Goal: Task Accomplishment & Management: Manage account settings

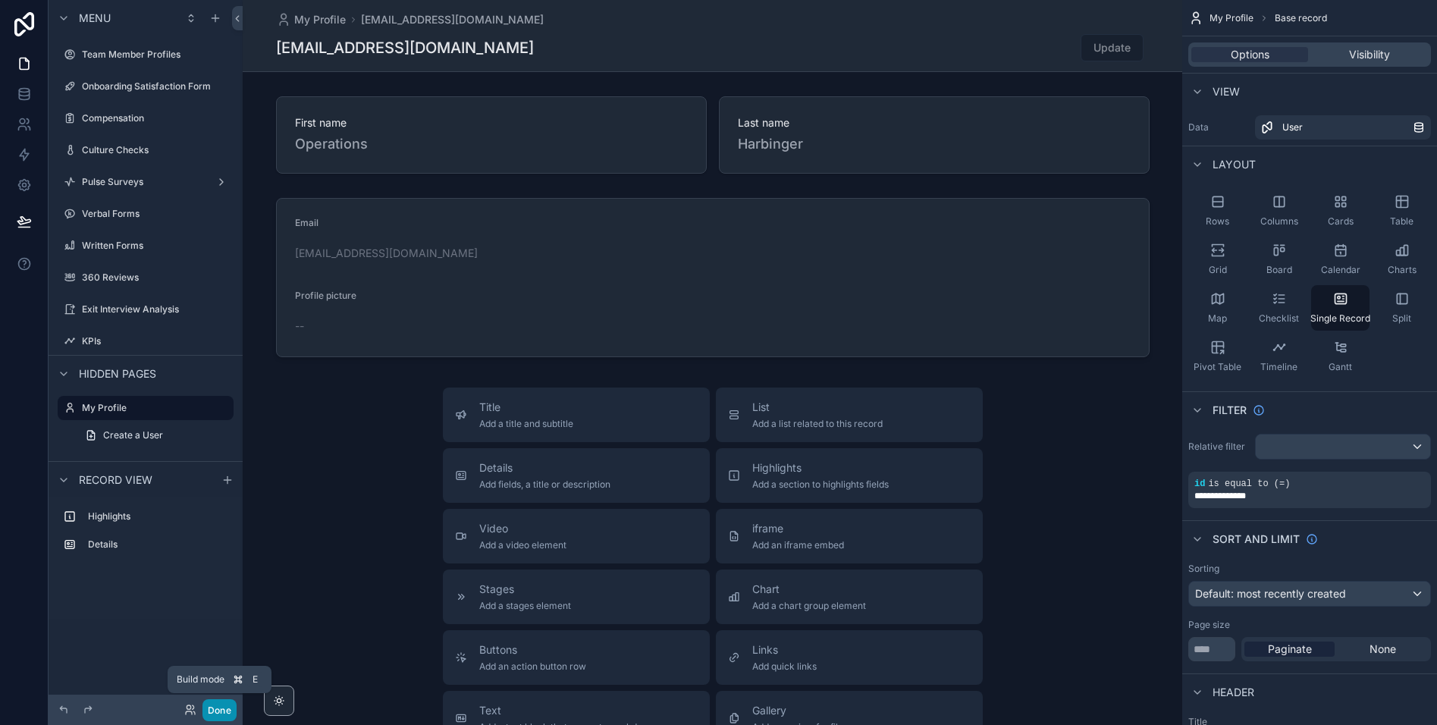
click at [217, 707] on button "Done" at bounding box center [219, 710] width 34 height 22
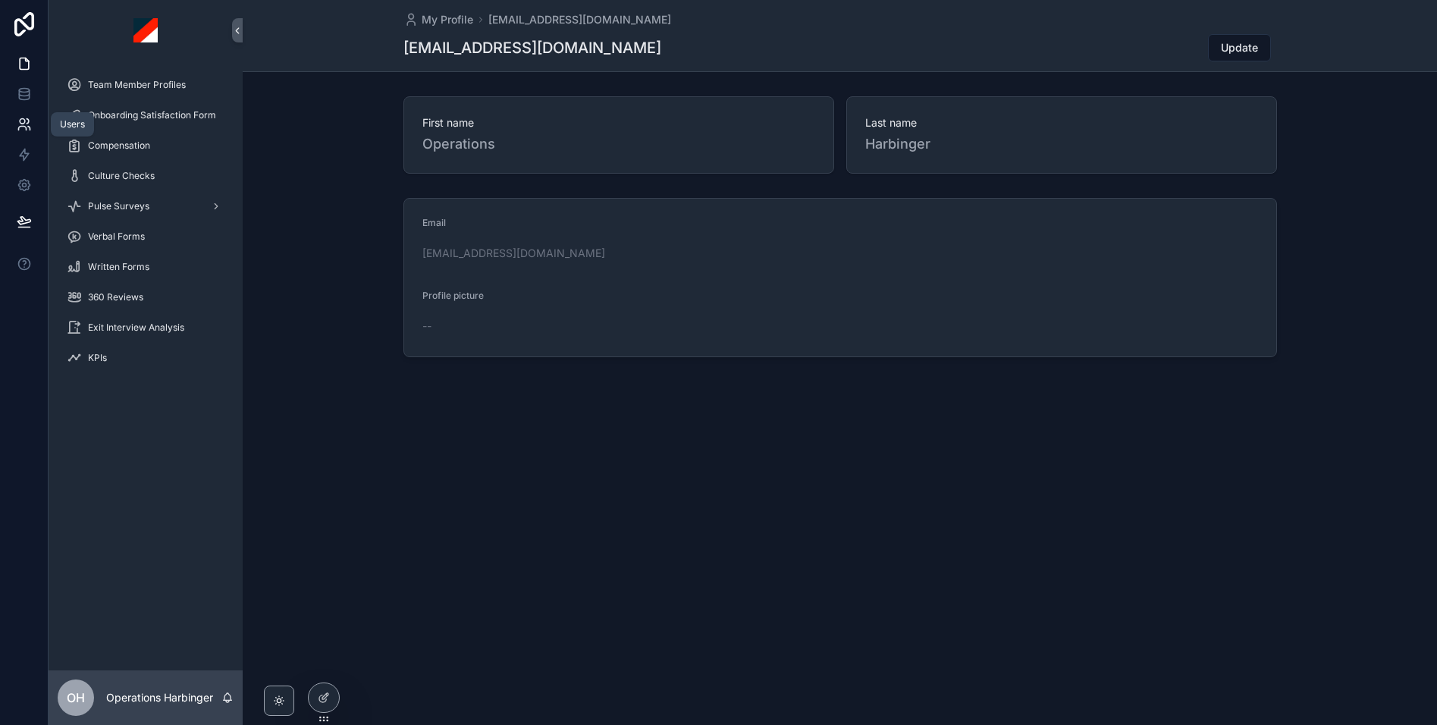
click at [6, 114] on link at bounding box center [24, 124] width 48 height 30
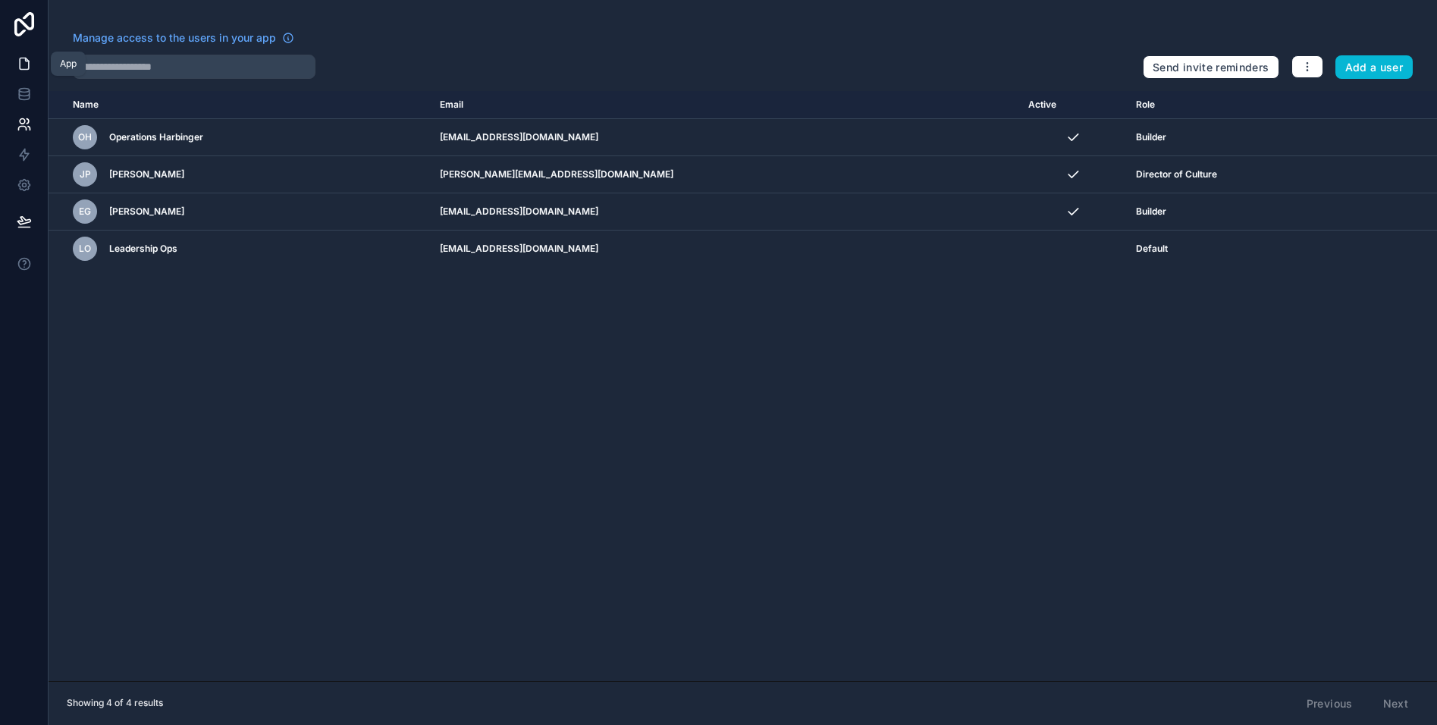
click at [22, 60] on icon at bounding box center [24, 63] width 15 height 15
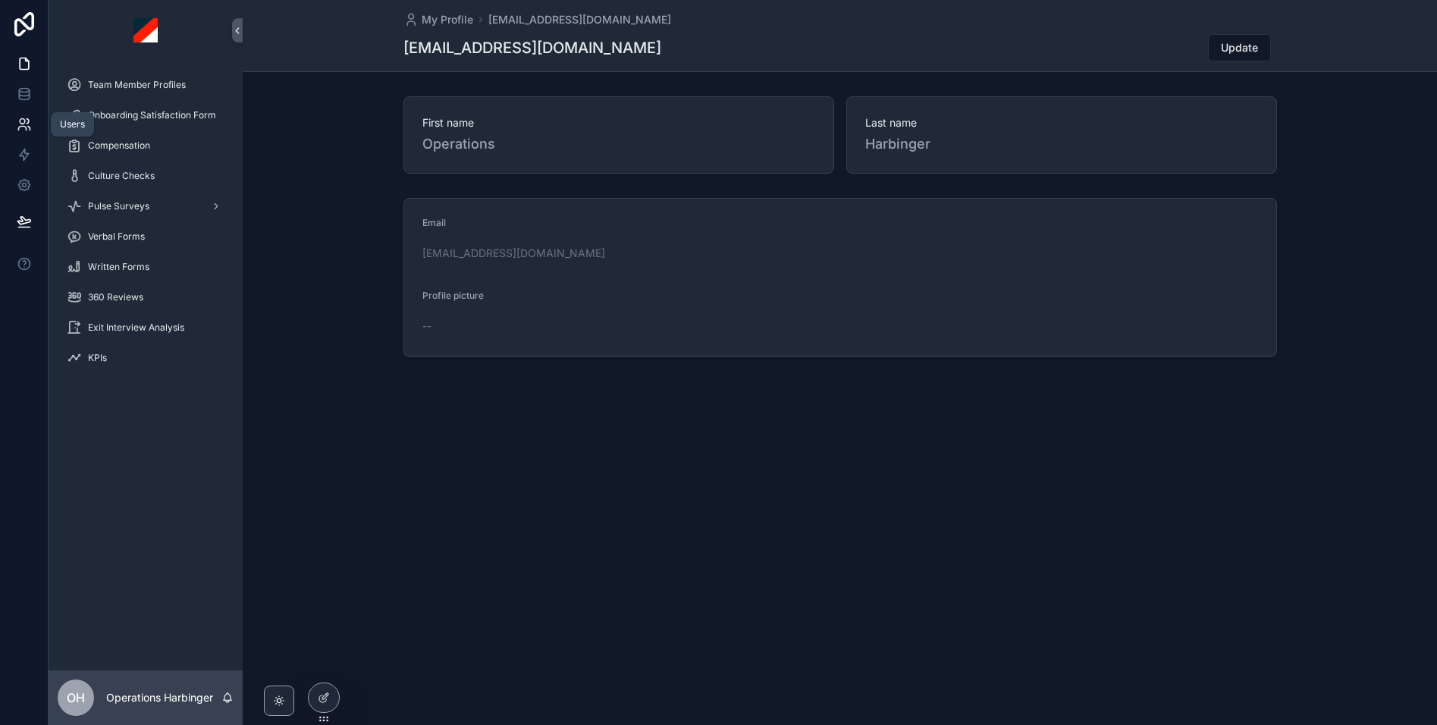
click at [24, 121] on icon at bounding box center [22, 121] width 5 height 5
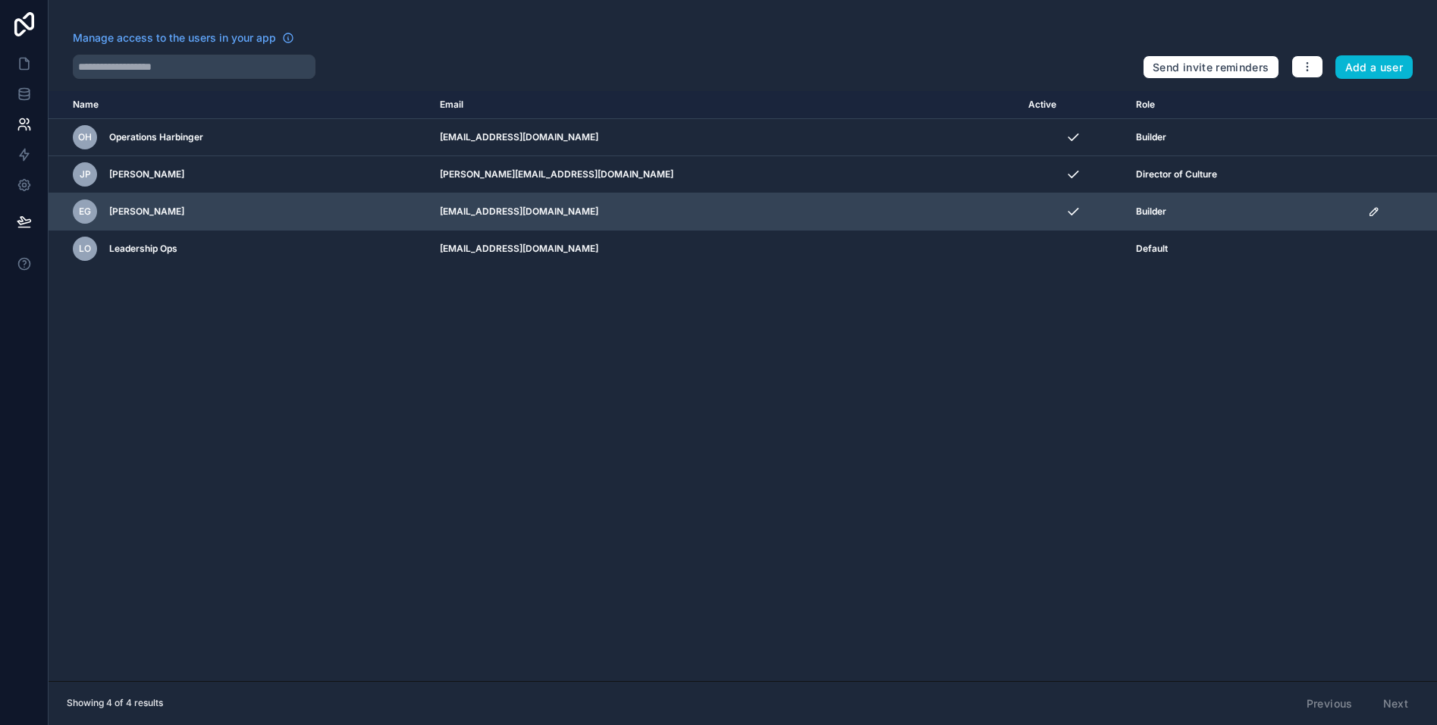
click at [1369, 213] on icon "scrollable content" at bounding box center [1374, 211] width 12 height 12
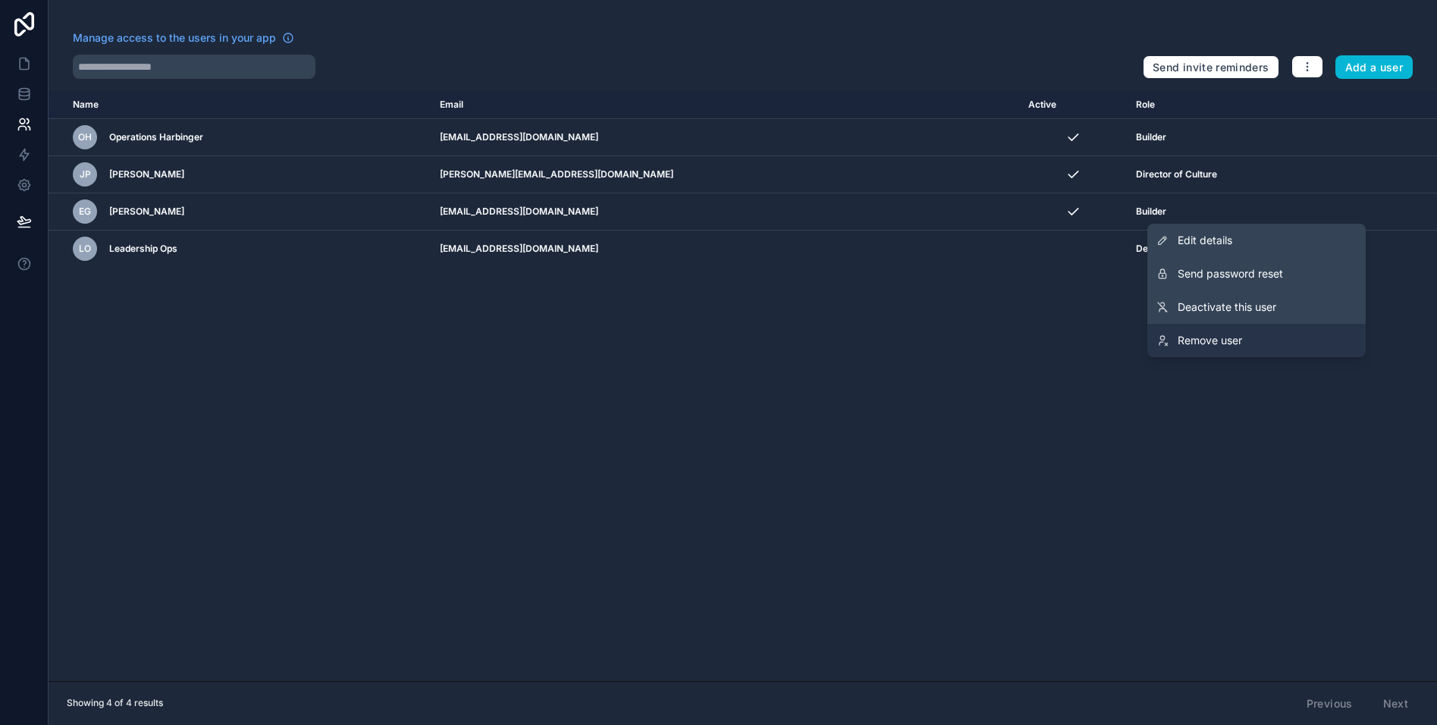
click at [1206, 340] on span "Remove user" at bounding box center [1210, 340] width 64 height 15
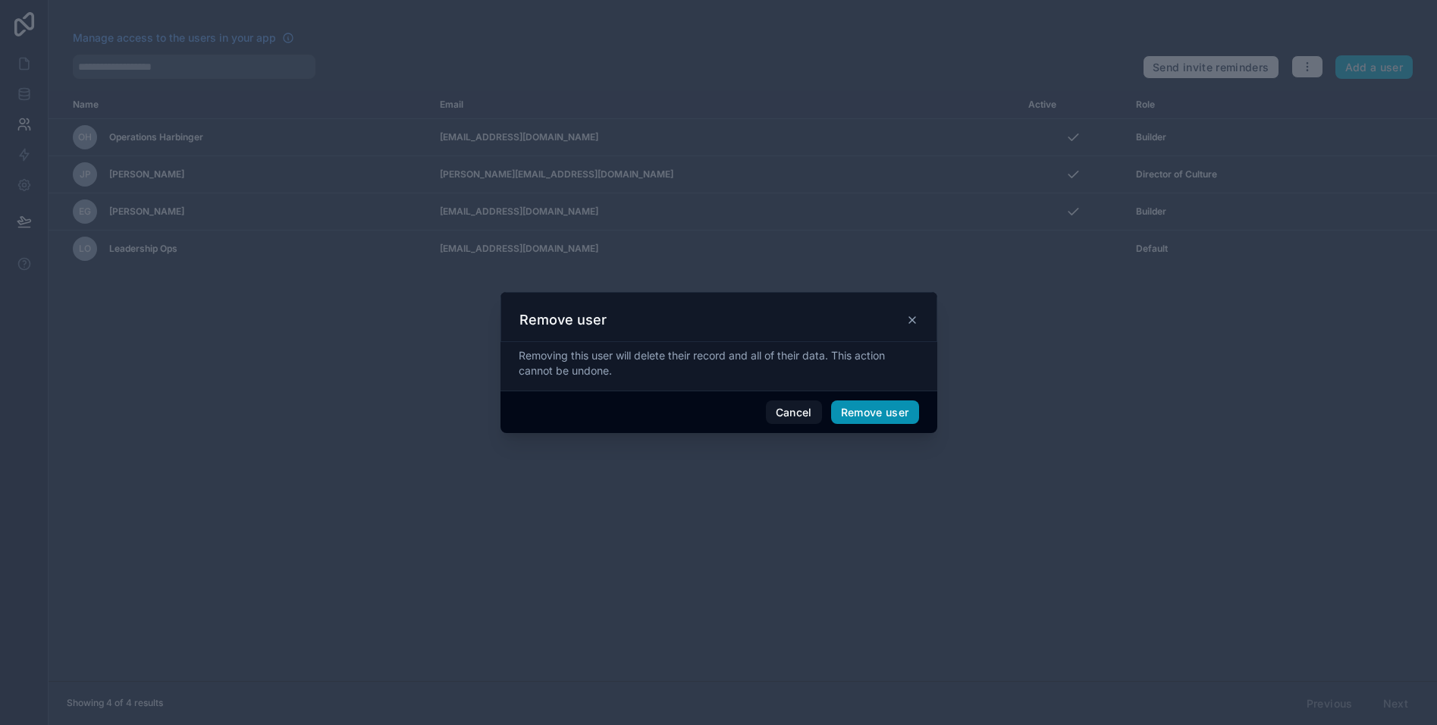
click at [892, 412] on button "Remove user" at bounding box center [875, 412] width 88 height 24
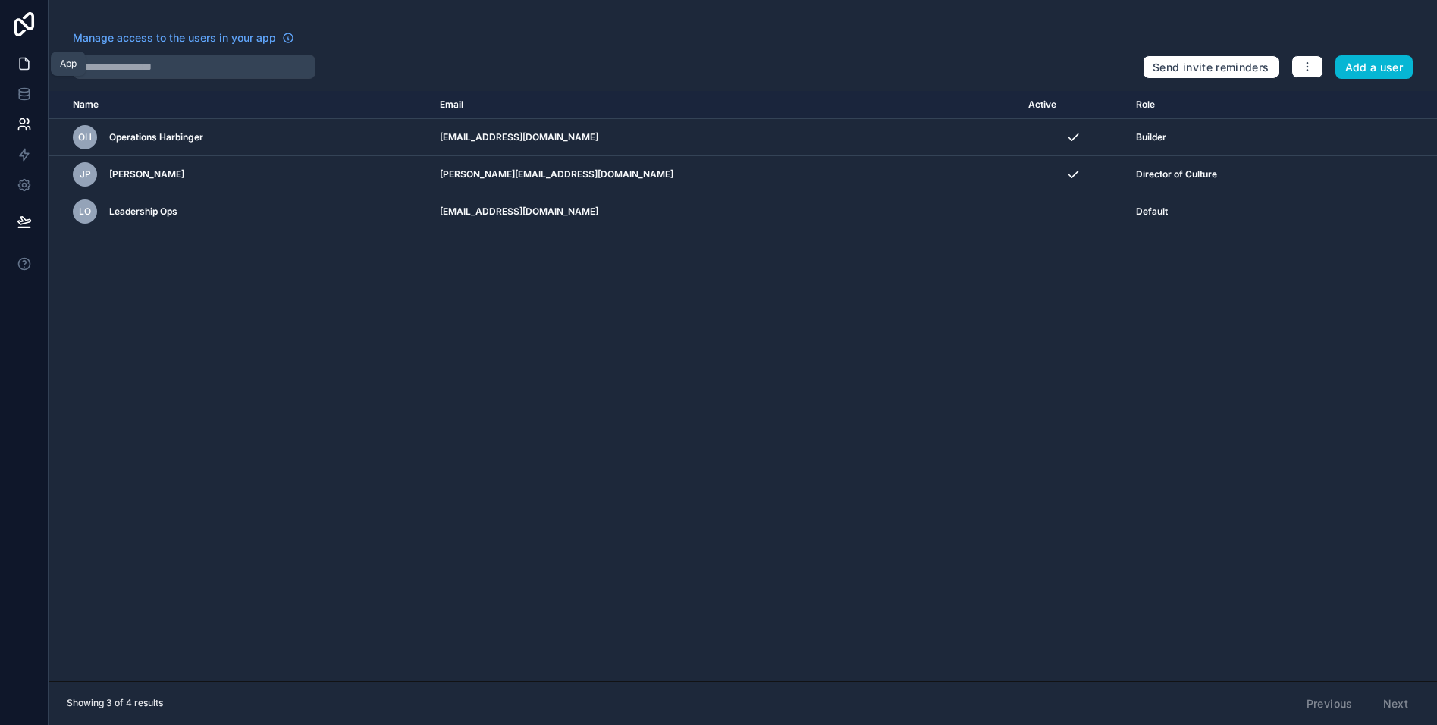
click at [25, 58] on icon at bounding box center [24, 63] width 9 height 11
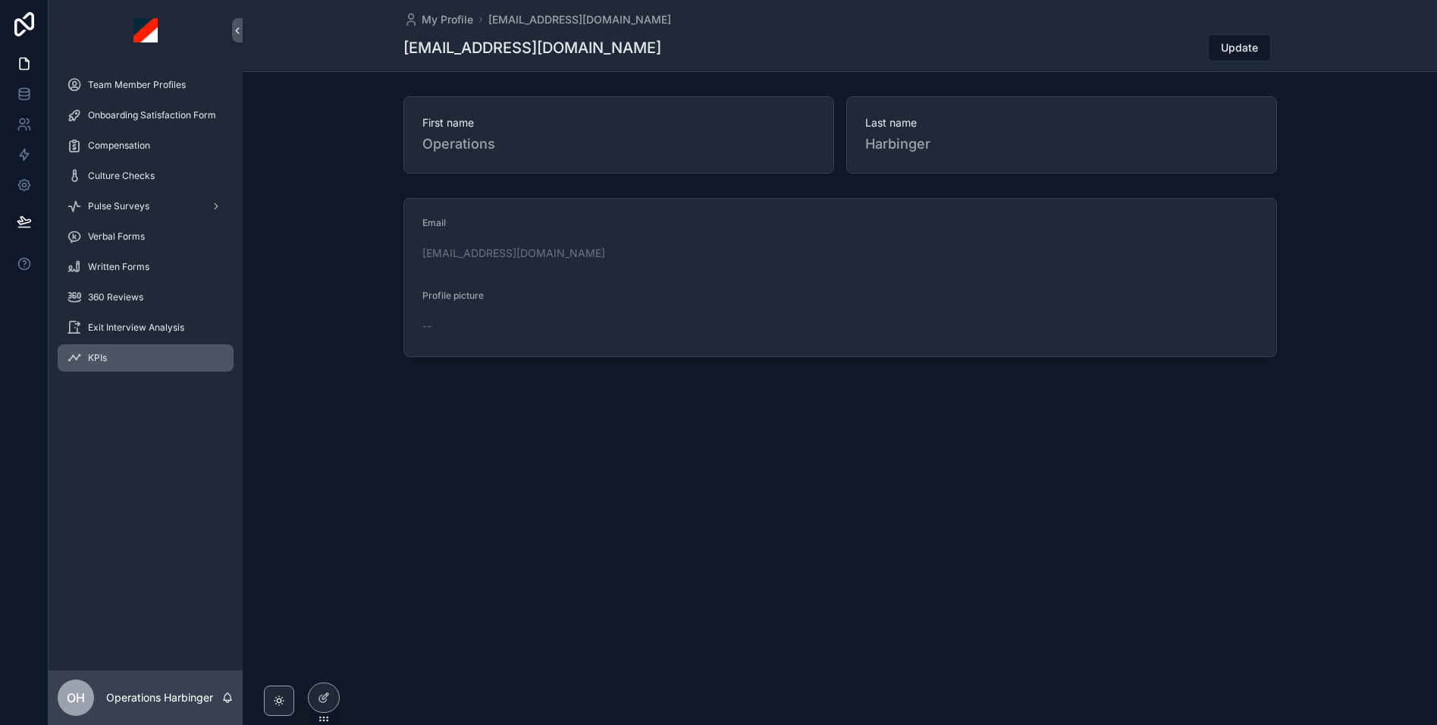
click at [124, 358] on div "KPIs" at bounding box center [146, 358] width 158 height 24
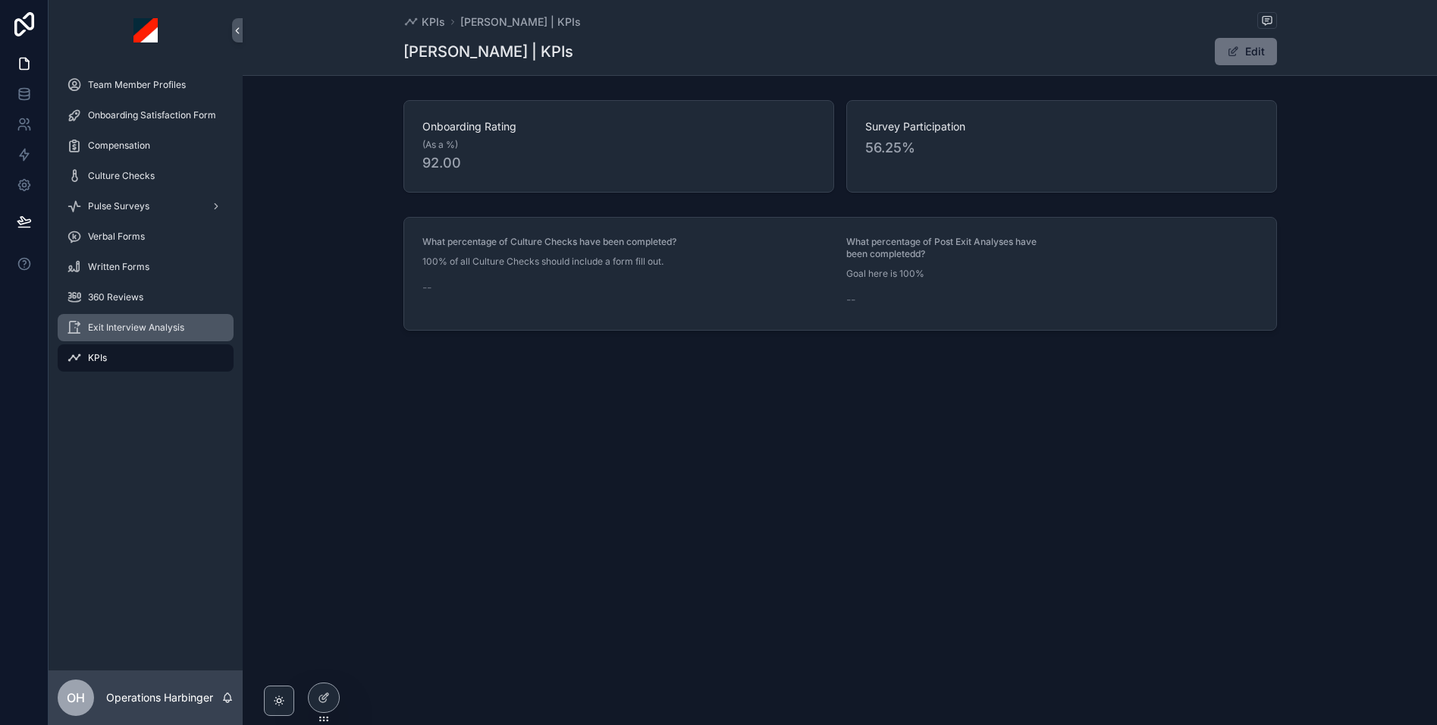
click at [148, 331] on span "Exit Interview Analysis" at bounding box center [136, 327] width 96 height 12
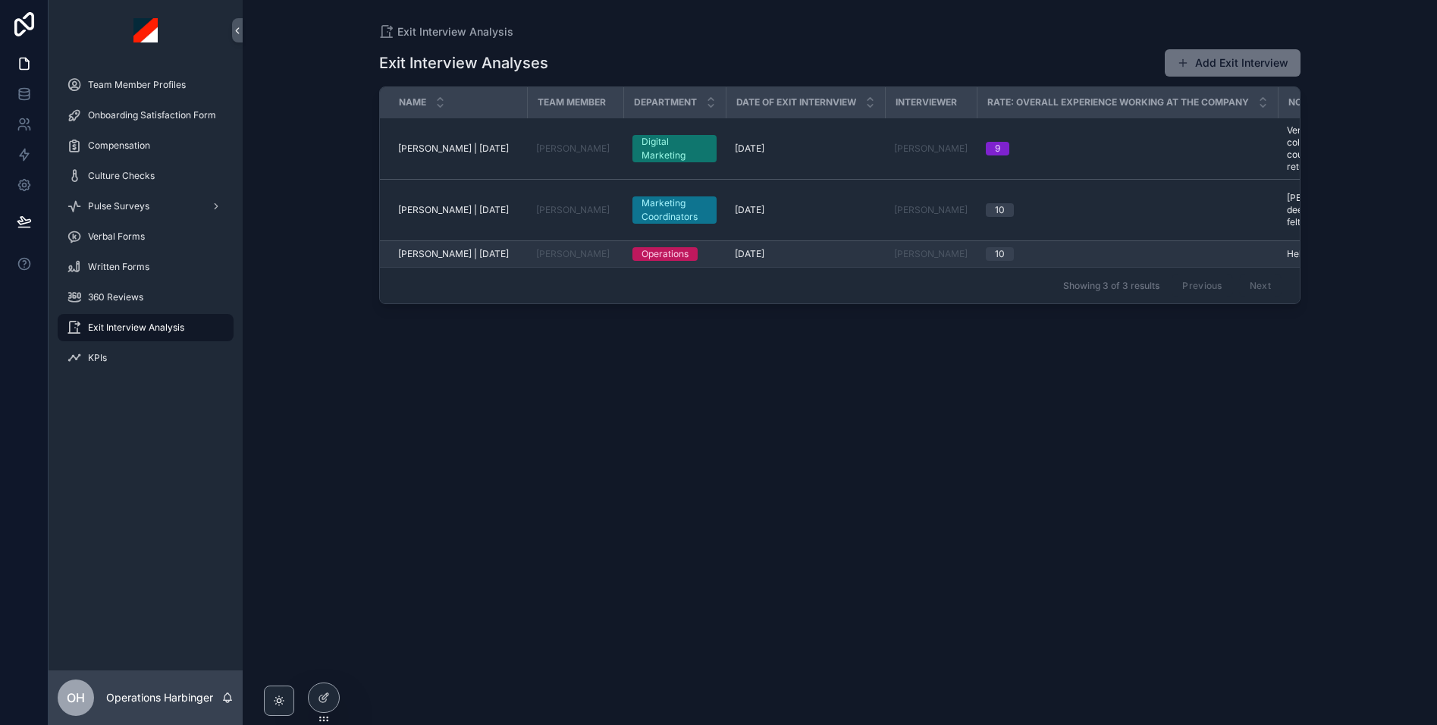
click at [841, 241] on td "[DATE] [DATE]" at bounding box center [805, 254] width 159 height 27
click at [834, 249] on td "[DATE] [DATE]" at bounding box center [805, 254] width 159 height 27
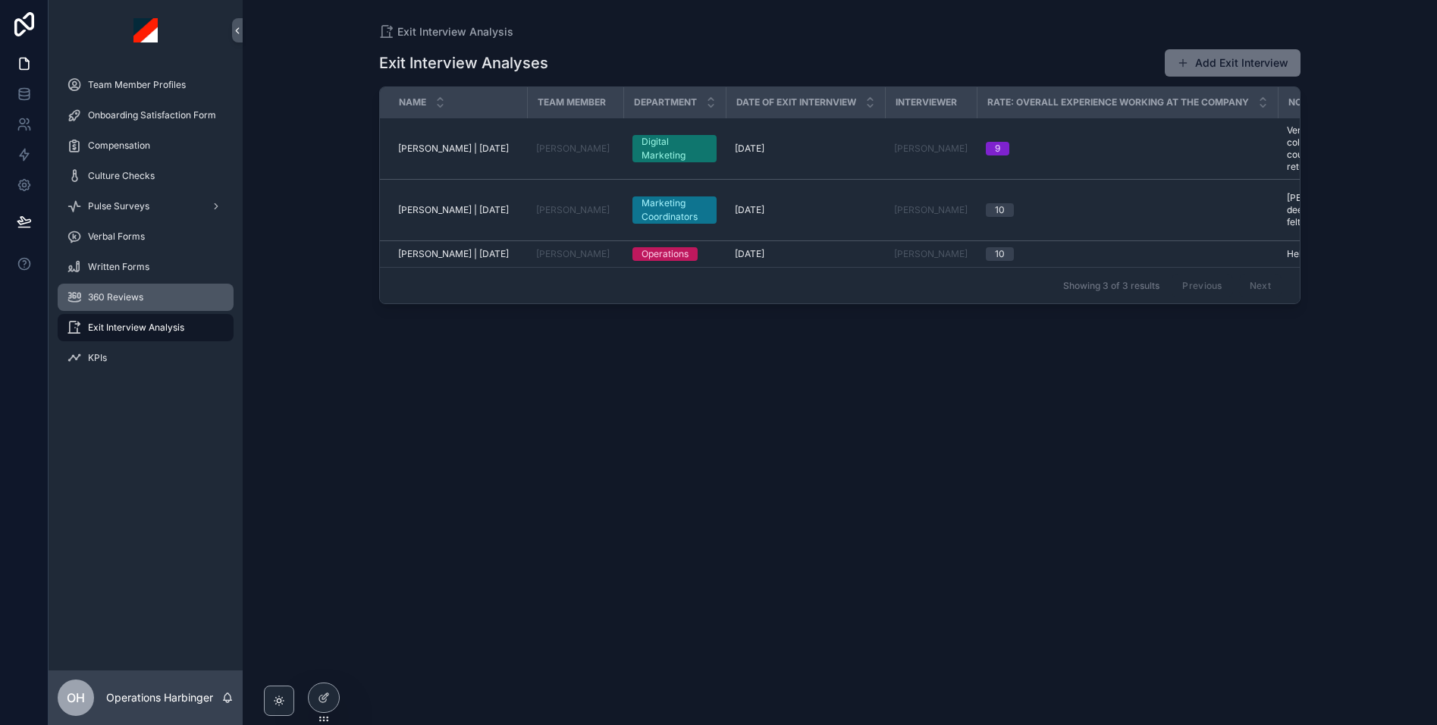
click at [122, 306] on div "360 Reviews" at bounding box center [146, 297] width 158 height 24
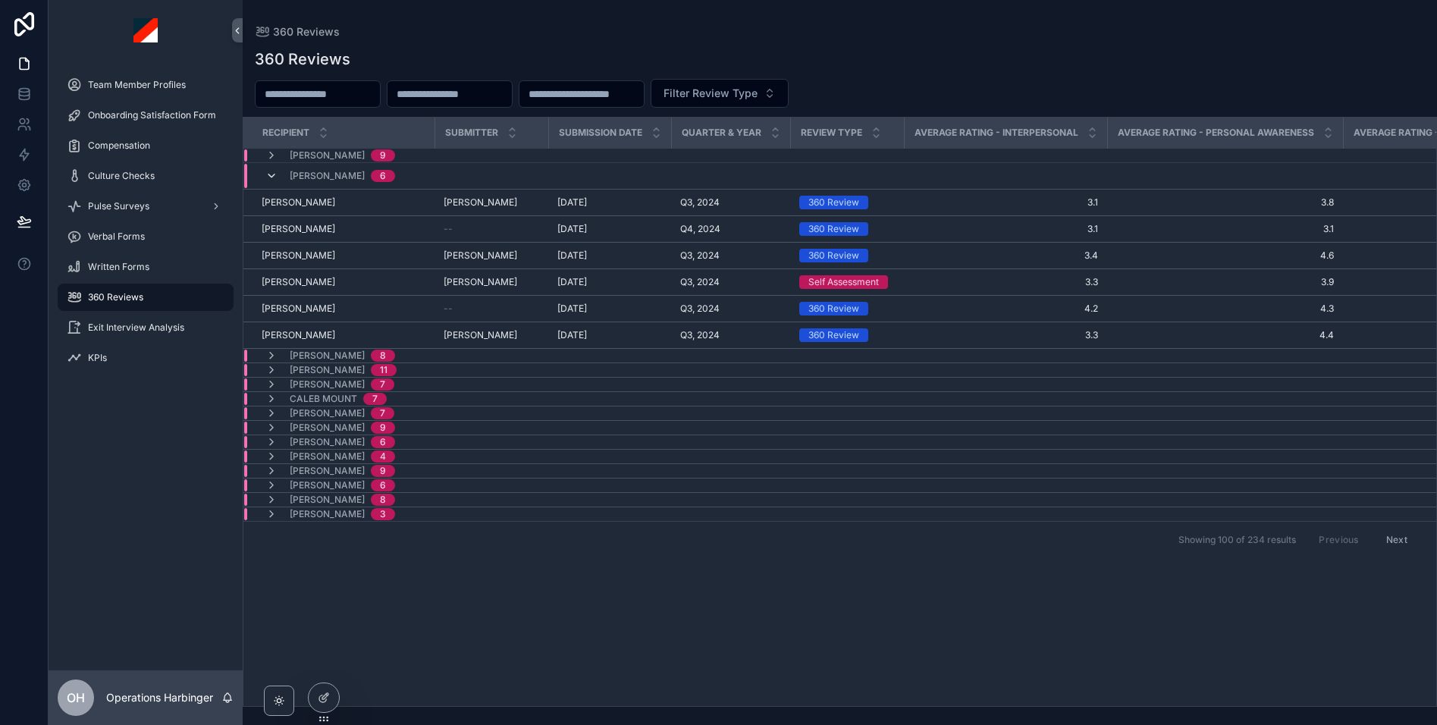
click at [274, 174] on icon at bounding box center [271, 176] width 12 height 12
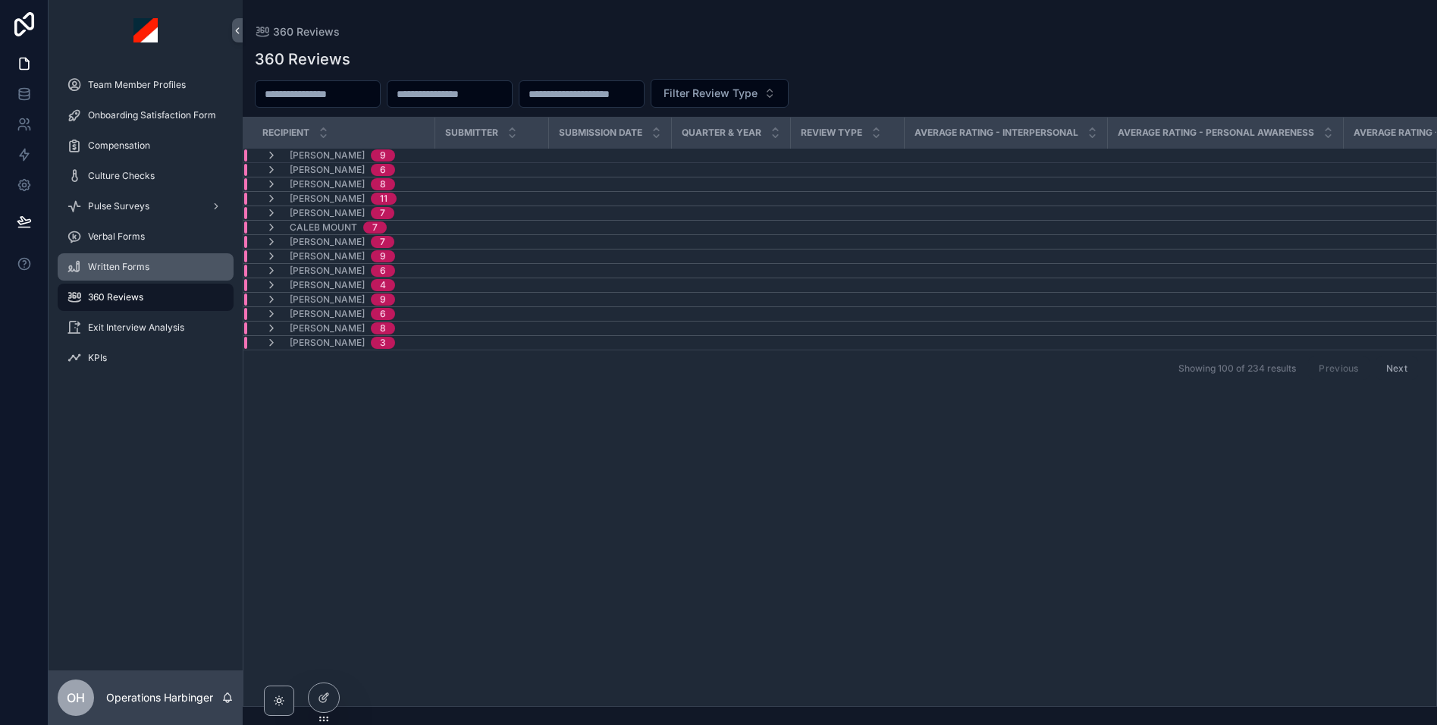
click at [162, 265] on div "Written Forms" at bounding box center [146, 267] width 158 height 24
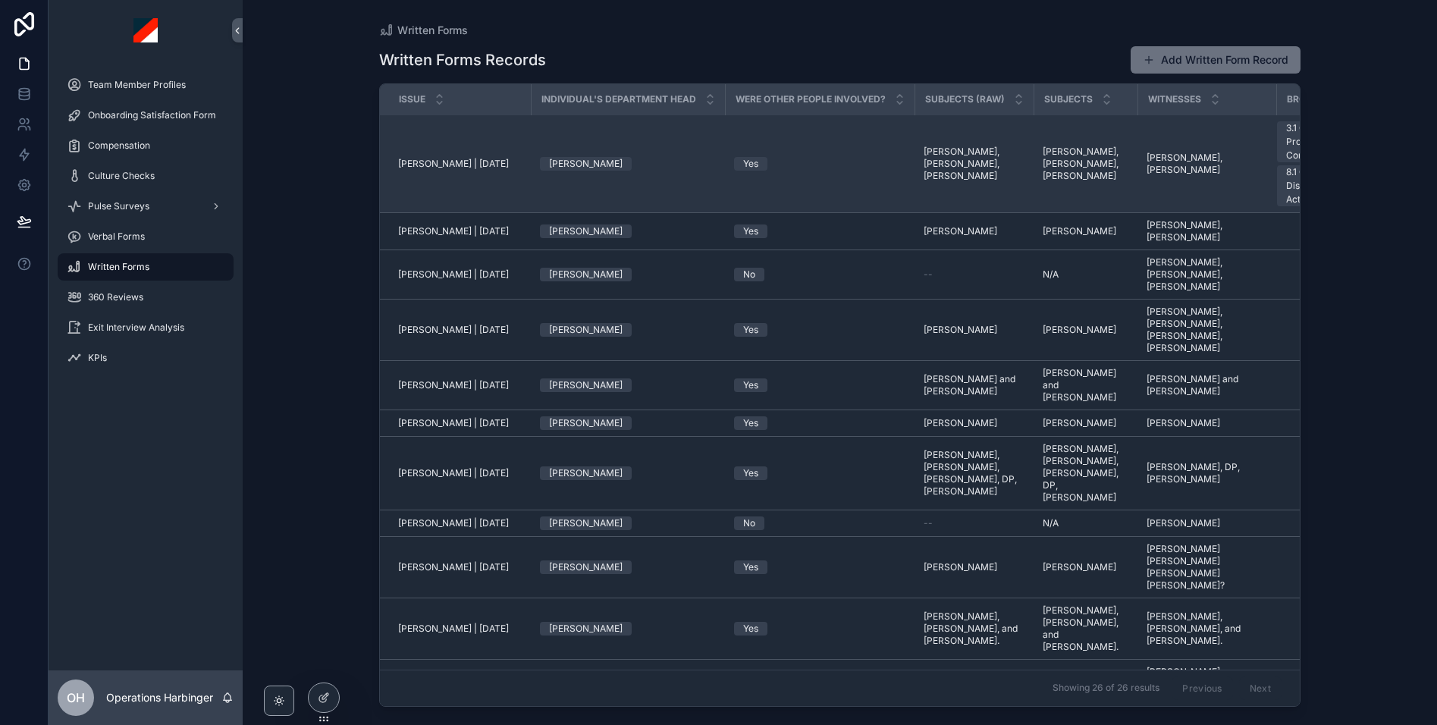
click at [644, 191] on td "[PERSON_NAME]" at bounding box center [628, 164] width 194 height 98
click at [670, 167] on div "[PERSON_NAME]" at bounding box center [628, 164] width 176 height 14
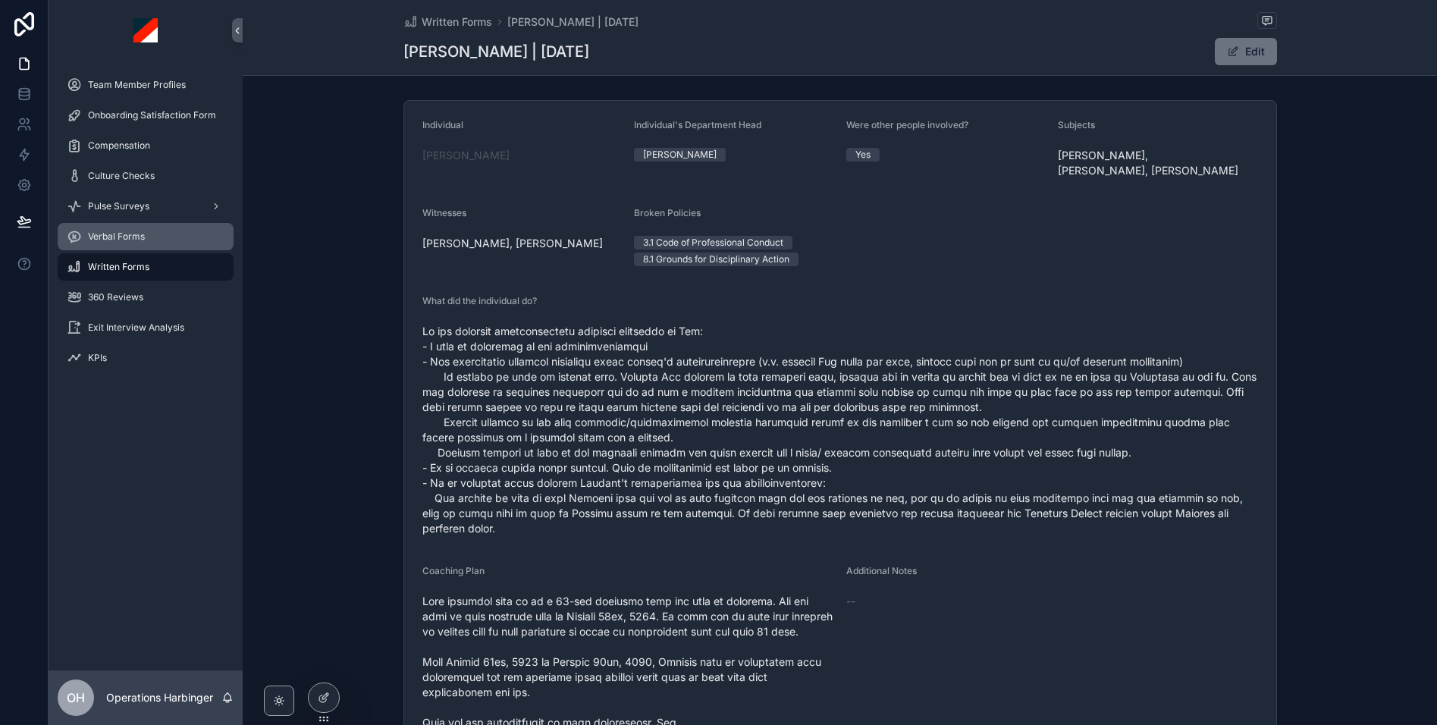
click at [143, 239] on span "Verbal Forms" at bounding box center [116, 237] width 57 height 12
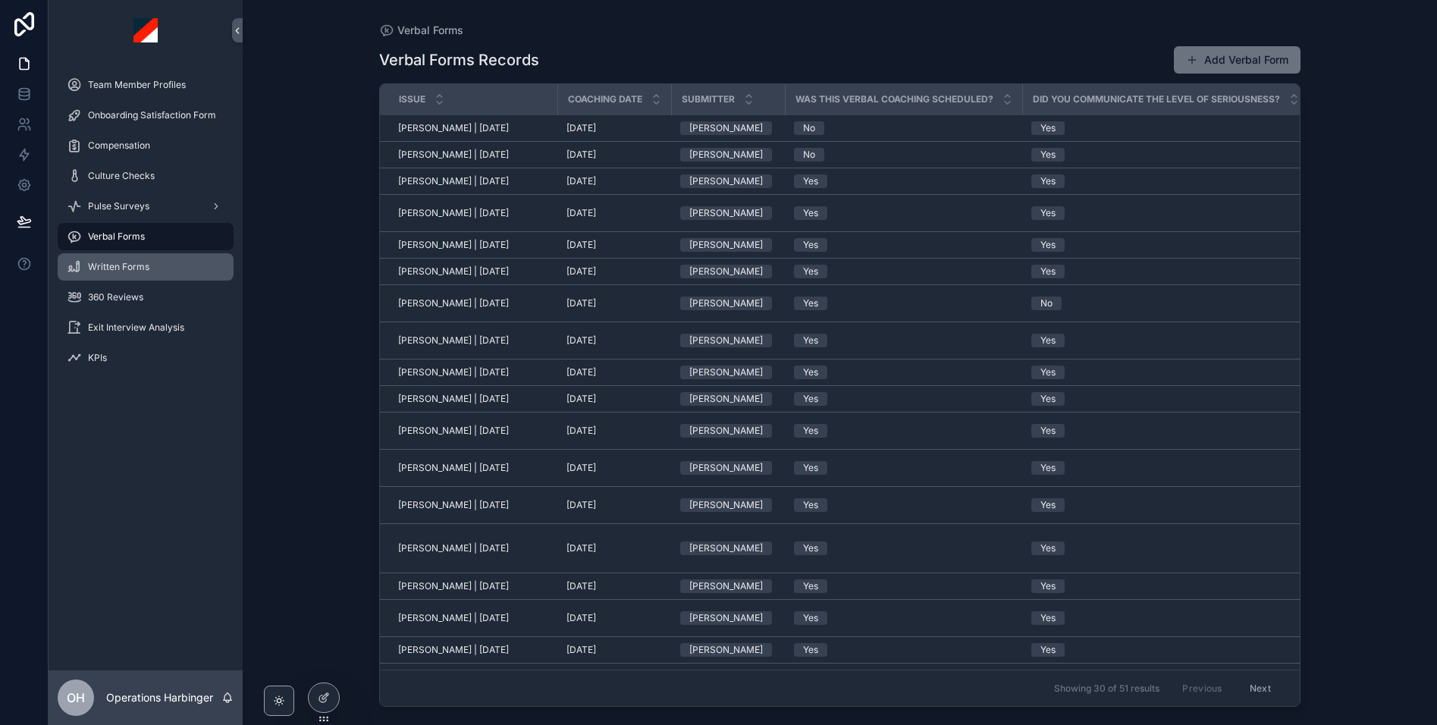
click at [124, 261] on span "Written Forms" at bounding box center [118, 267] width 61 height 12
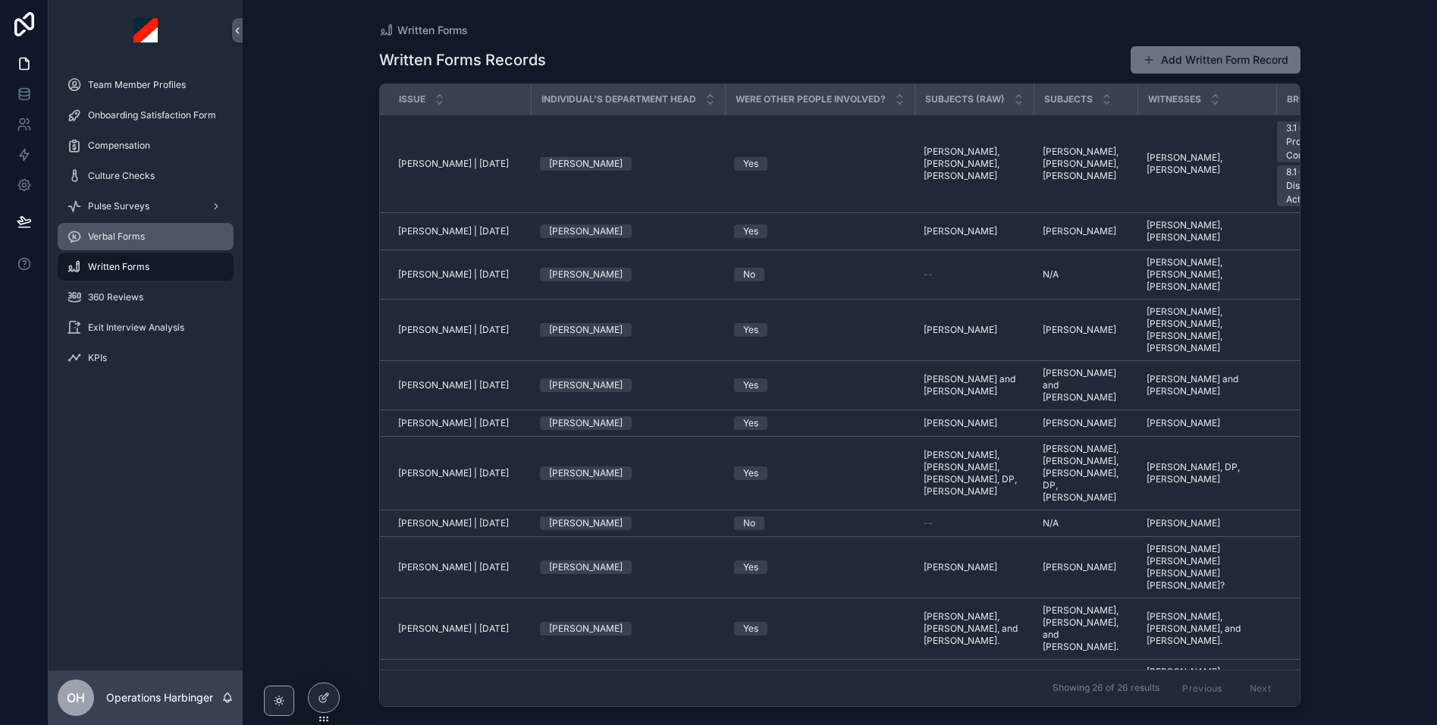
click at [122, 233] on span "Verbal Forms" at bounding box center [116, 237] width 57 height 12
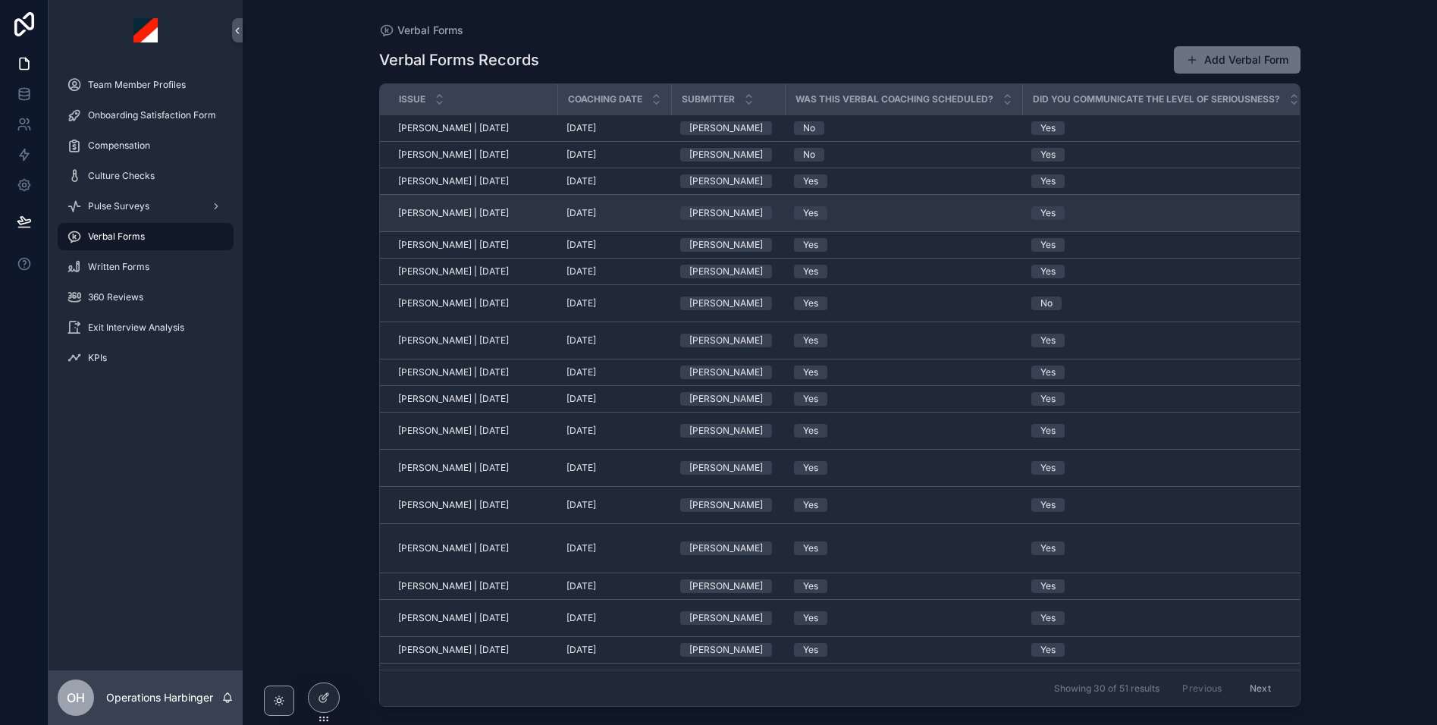
click at [533, 207] on div "[PERSON_NAME] | [DATE] [PERSON_NAME] | [DATE]" at bounding box center [473, 213] width 150 height 12
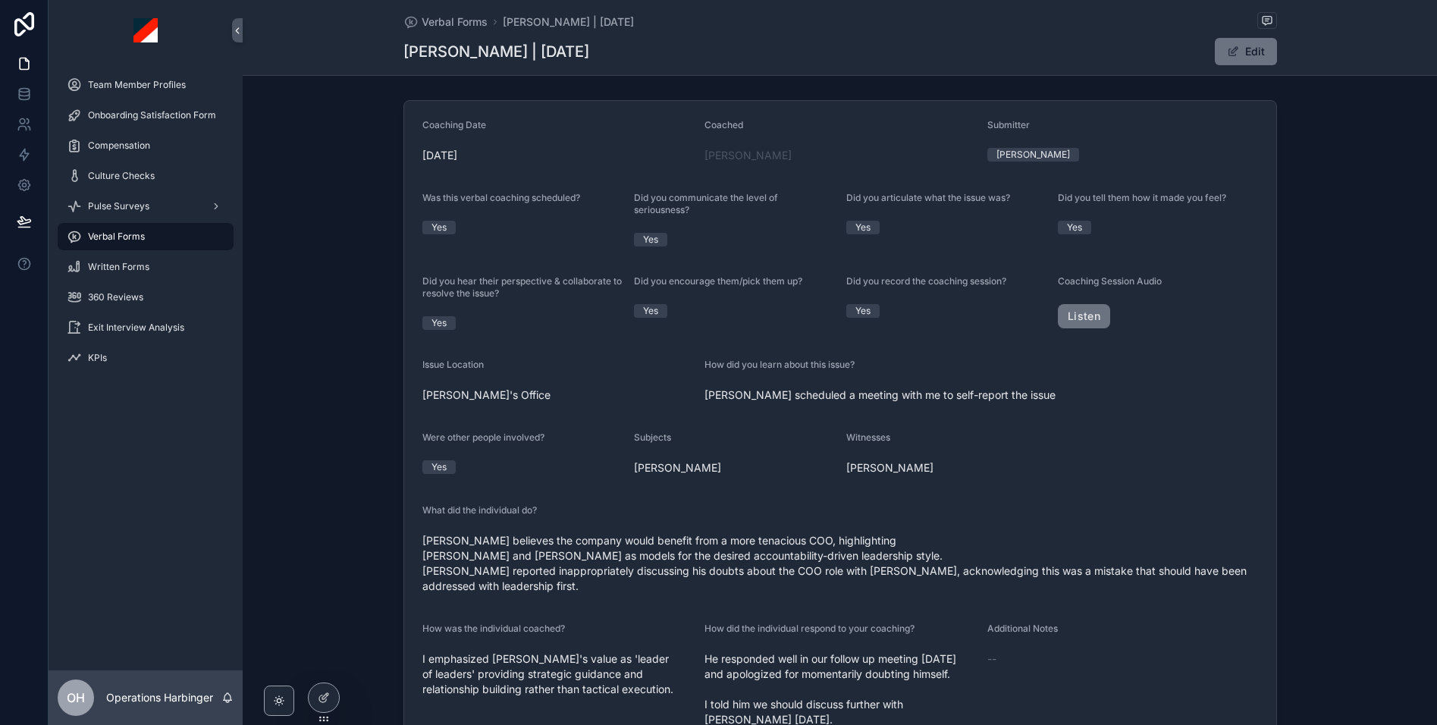
click at [140, 237] on span "Verbal Forms" at bounding box center [116, 237] width 57 height 12
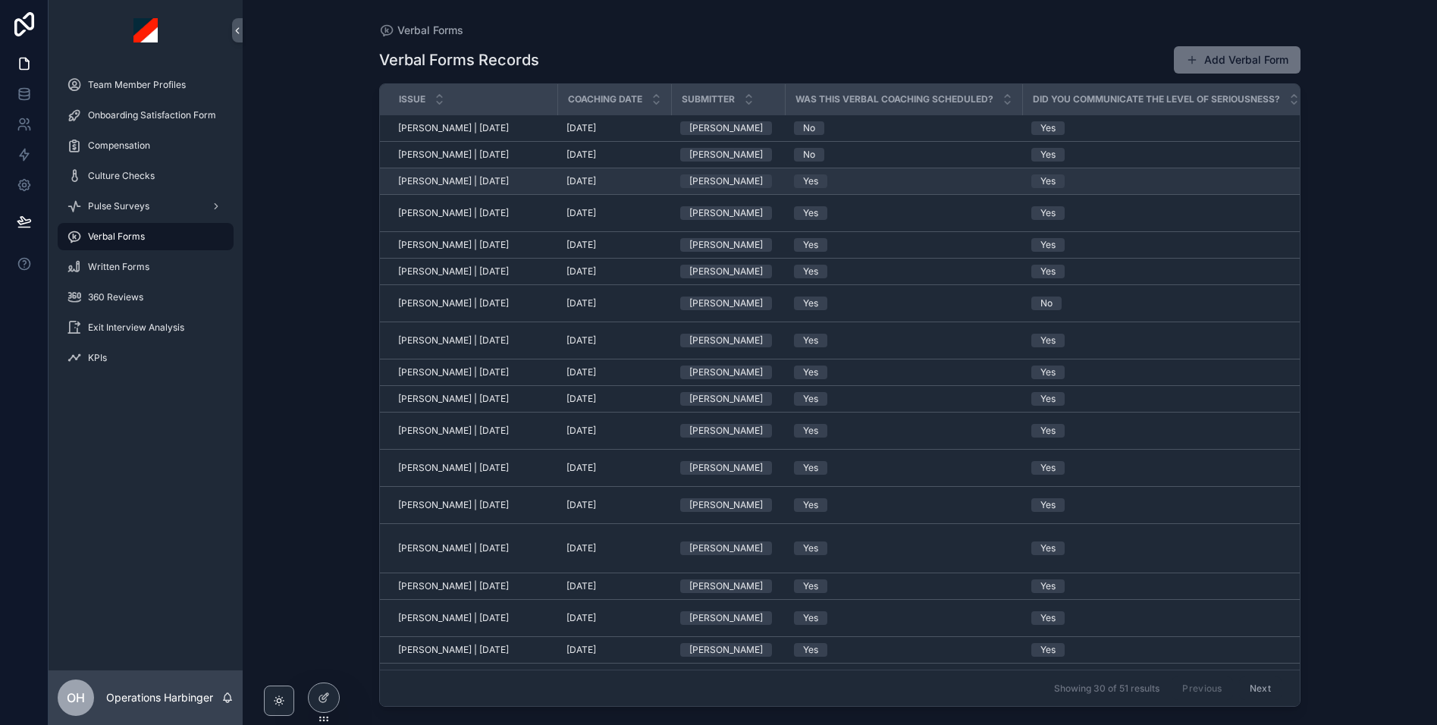
scroll to position [0, 2]
click at [630, 180] on div "[DATE] [DATE]" at bounding box center [612, 181] width 96 height 12
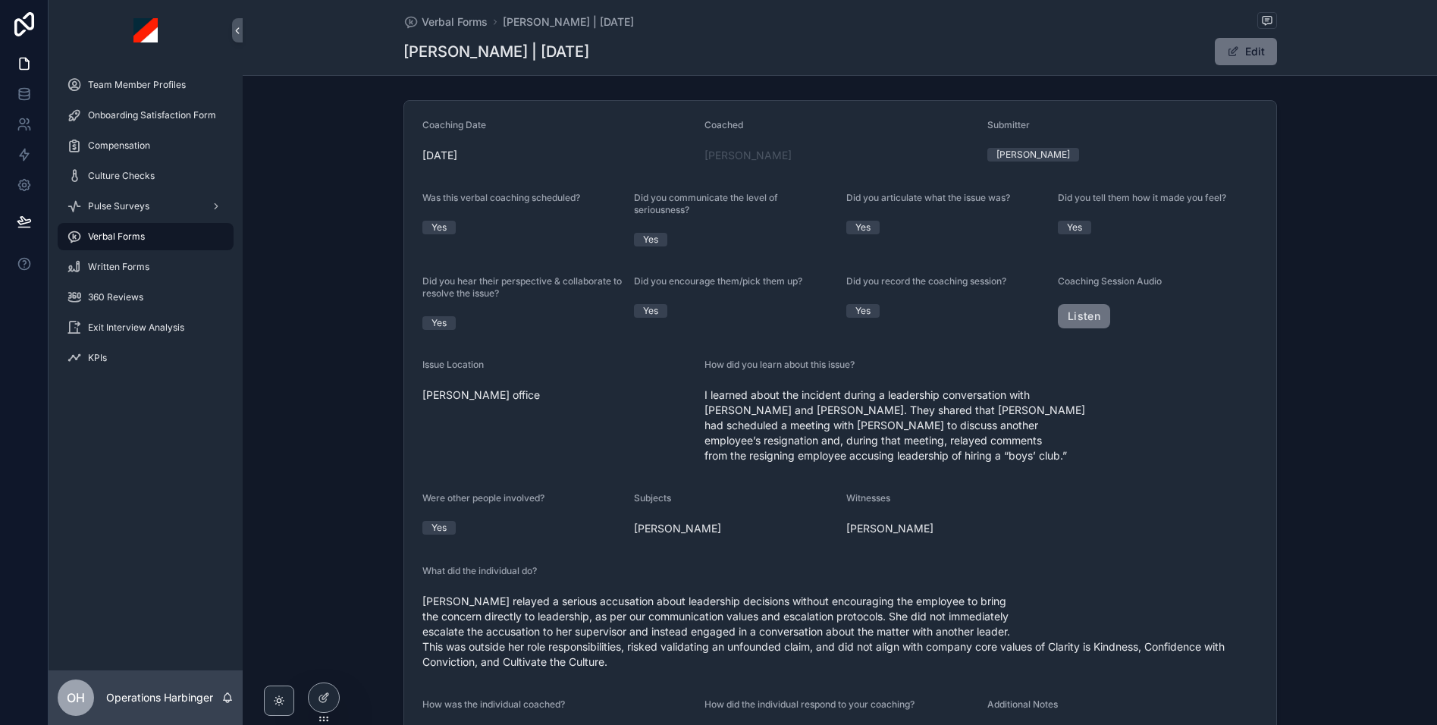
click at [185, 234] on div "Verbal Forms" at bounding box center [146, 236] width 158 height 24
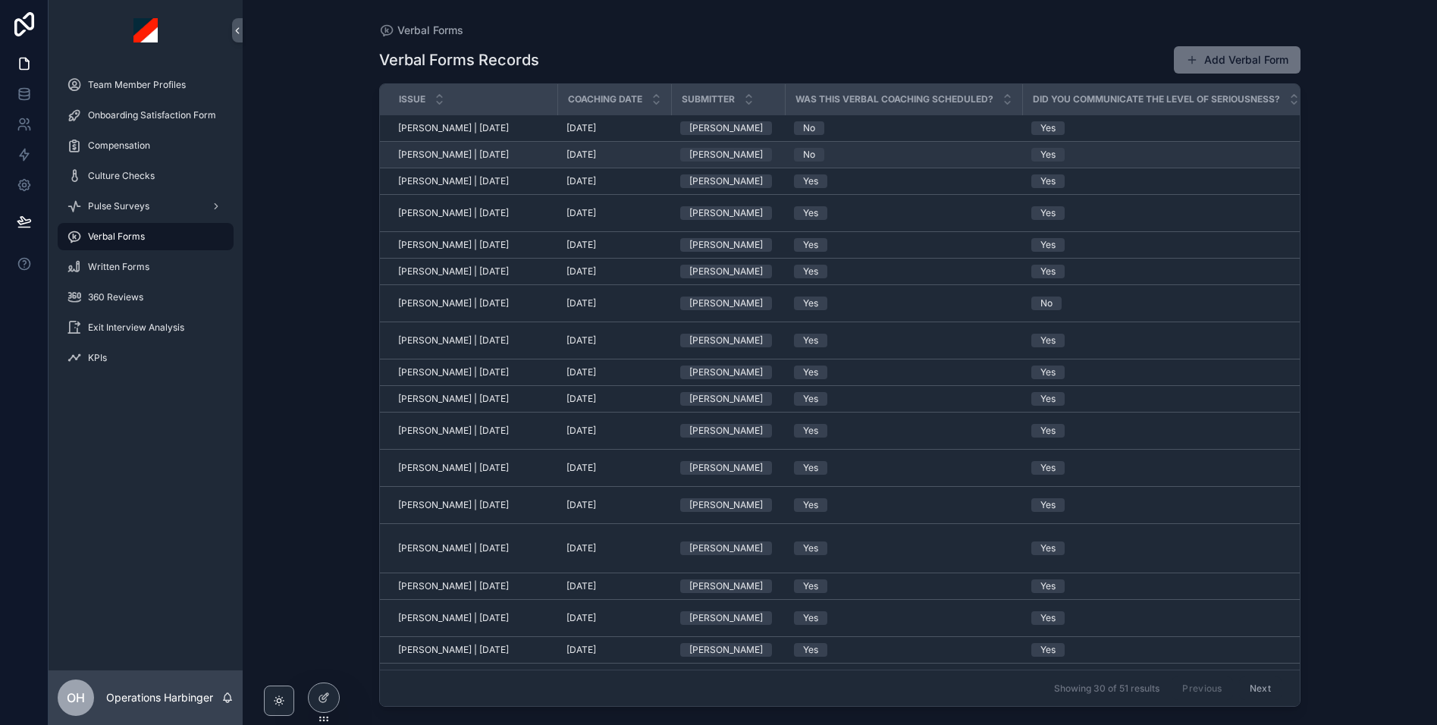
click at [623, 156] on div "[DATE] [DATE]" at bounding box center [614, 155] width 96 height 12
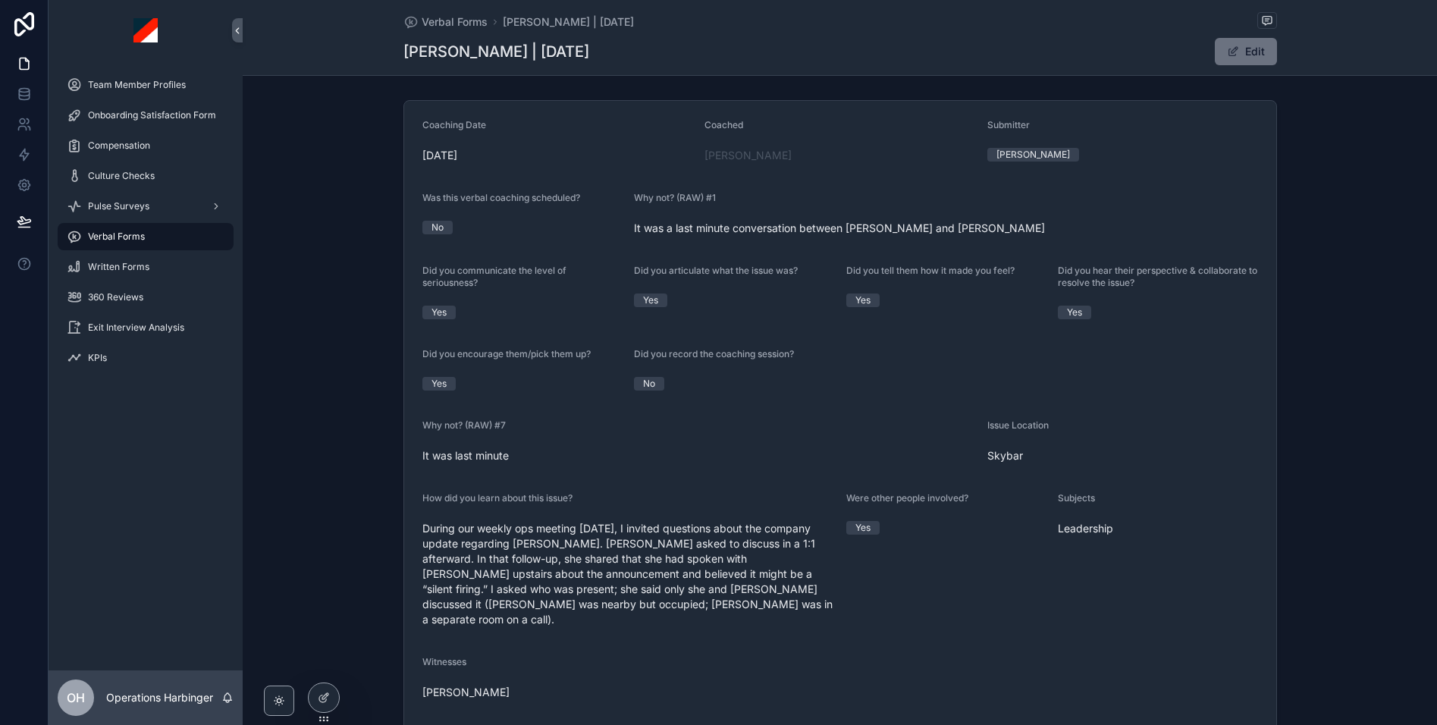
click at [173, 230] on div "Verbal Forms" at bounding box center [146, 236] width 158 height 24
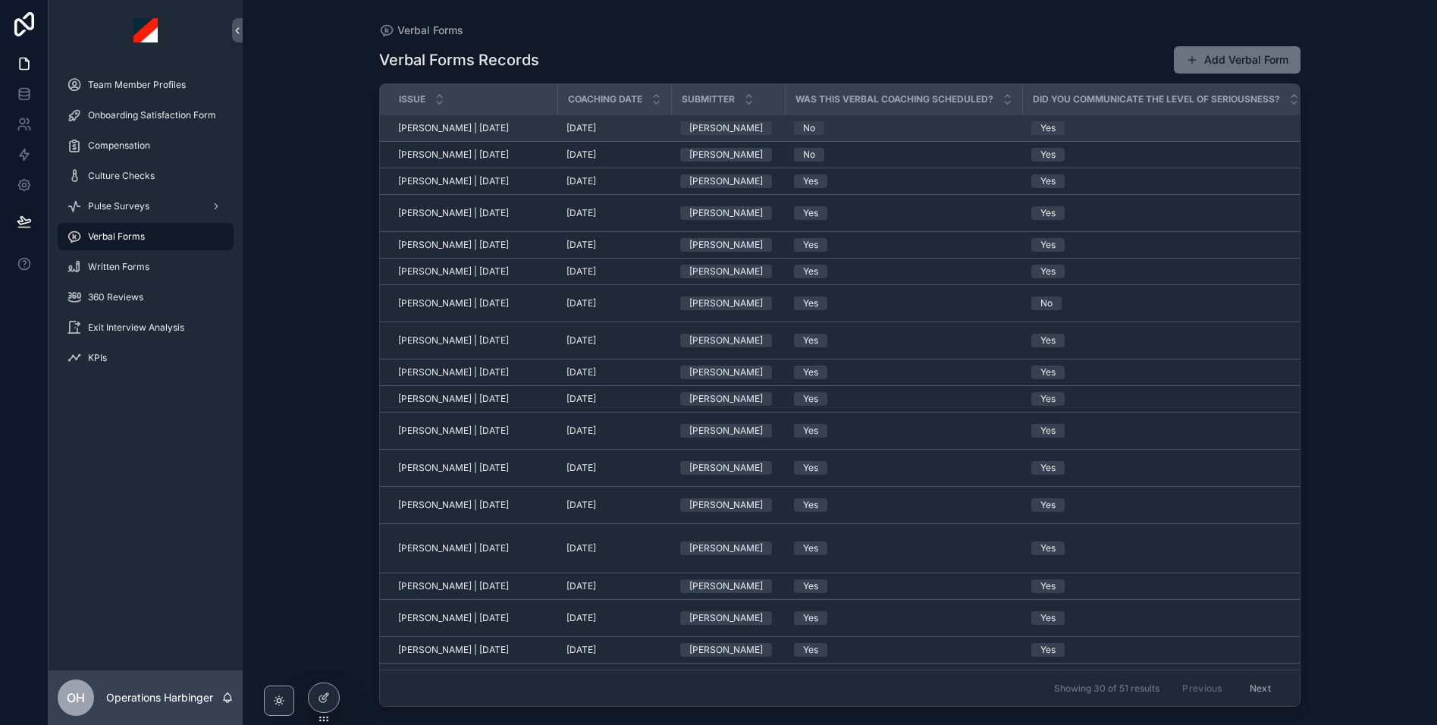
click at [527, 124] on div "[PERSON_NAME] | [DATE] [PERSON_NAME] | [DATE]" at bounding box center [473, 128] width 150 height 12
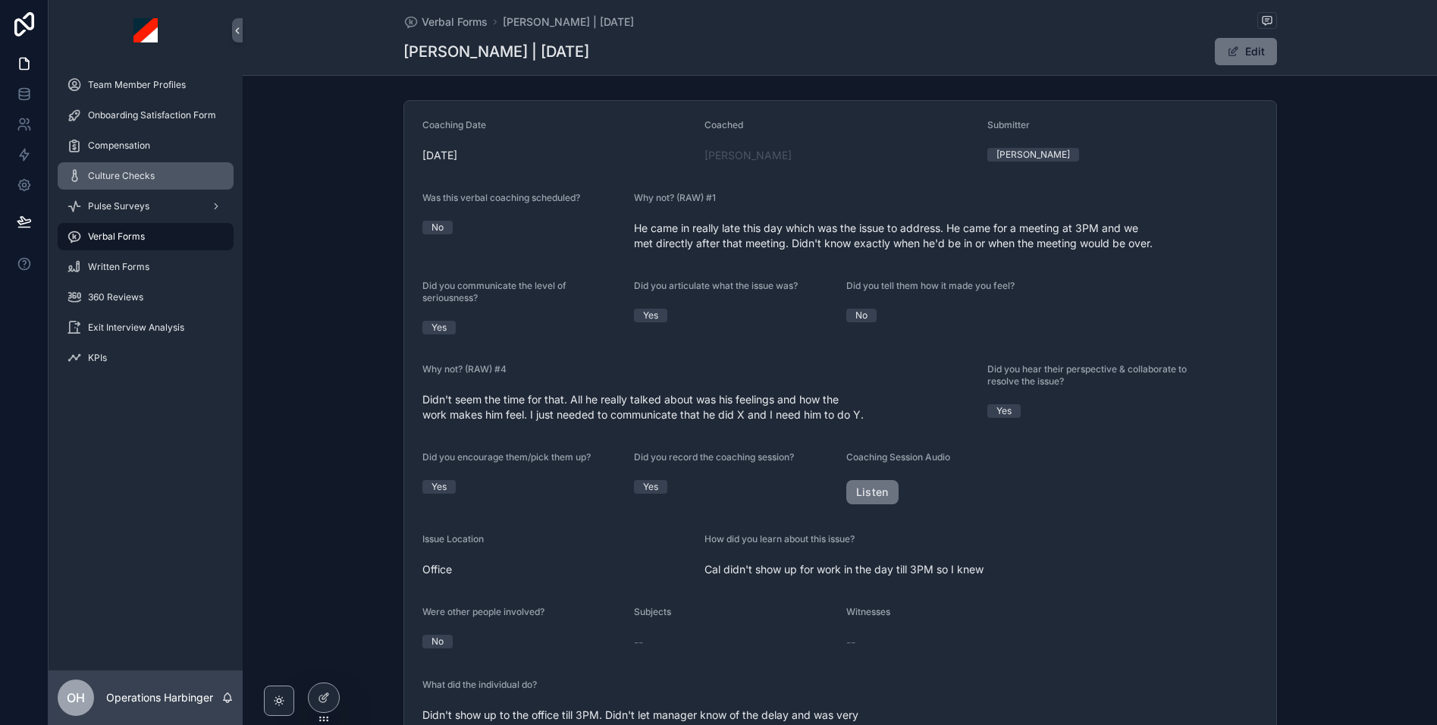
click at [124, 174] on span "Culture Checks" at bounding box center [121, 176] width 67 height 12
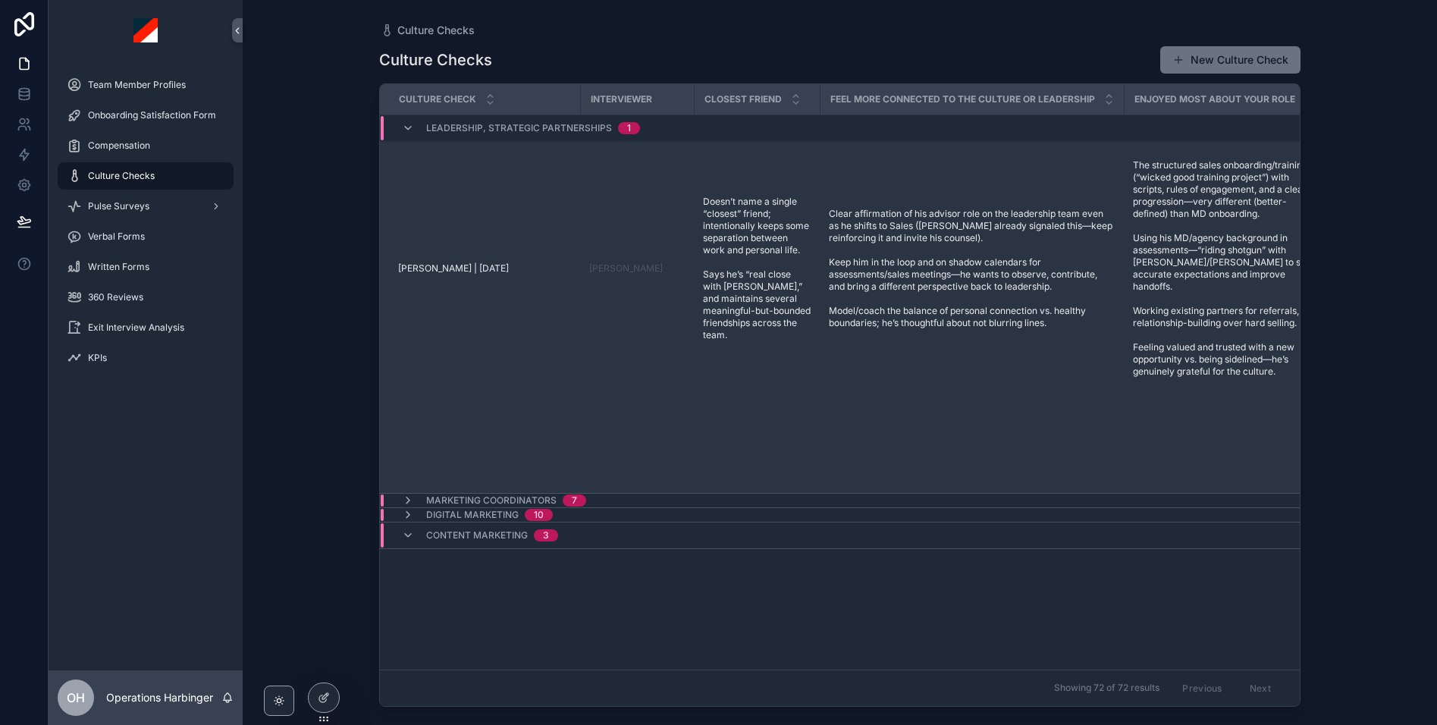
scroll to position [112, 0]
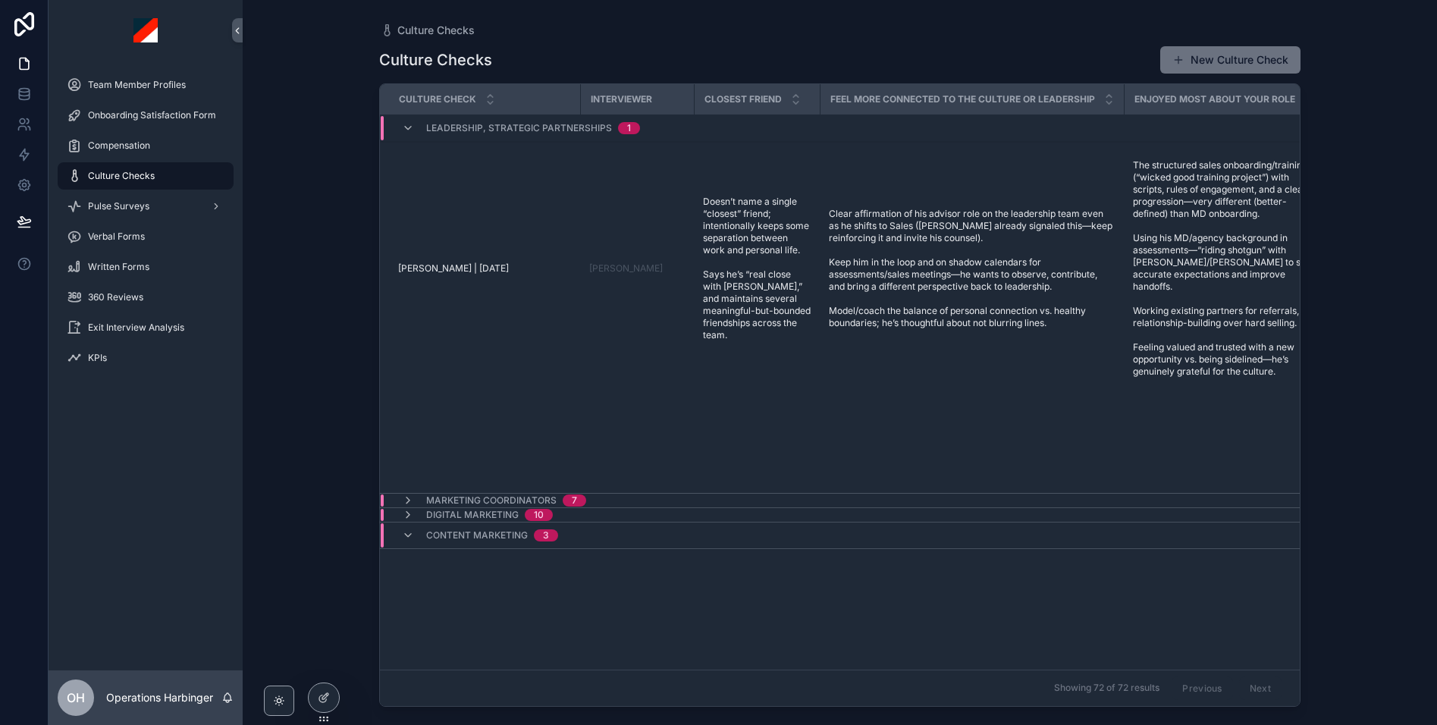
click at [469, 529] on span "Content Marketing" at bounding box center [477, 535] width 102 height 12
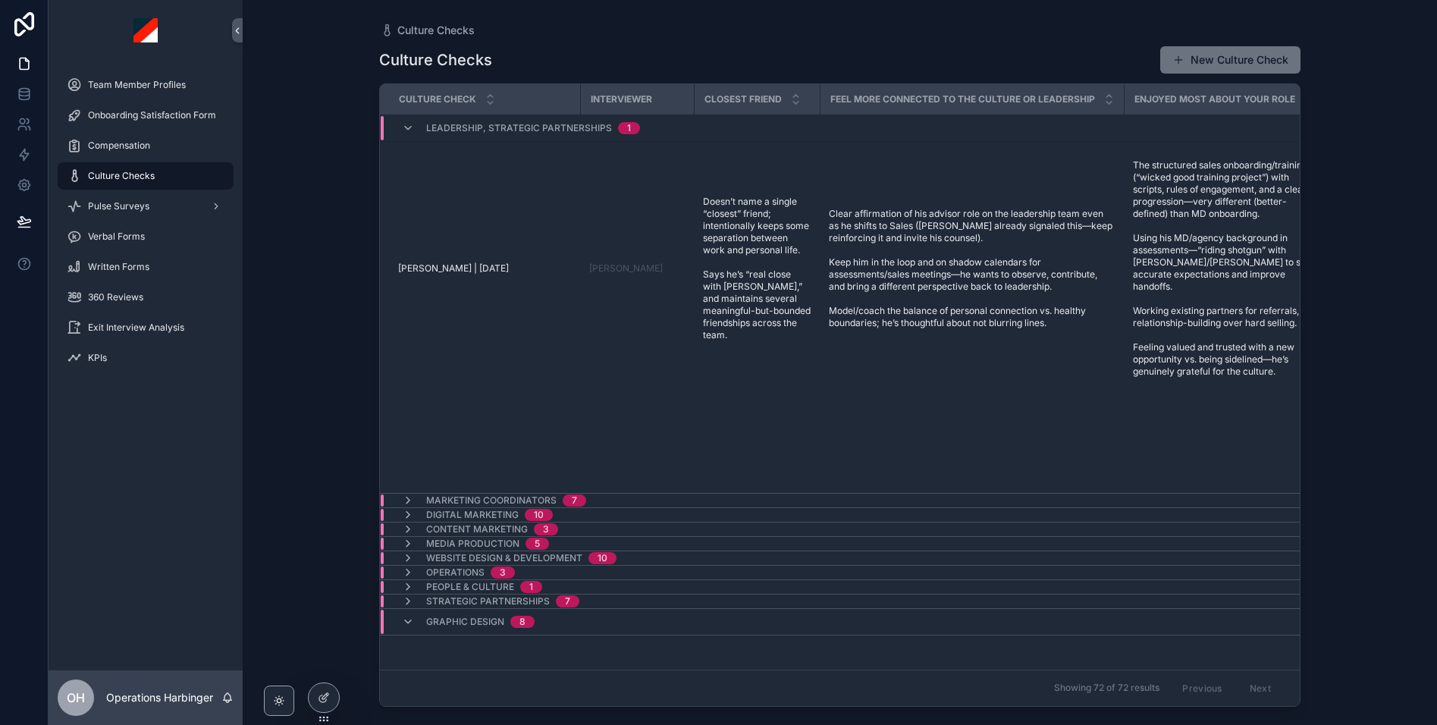
click at [516, 126] on span "Leadership, Strategic Partnerships" at bounding box center [519, 128] width 186 height 12
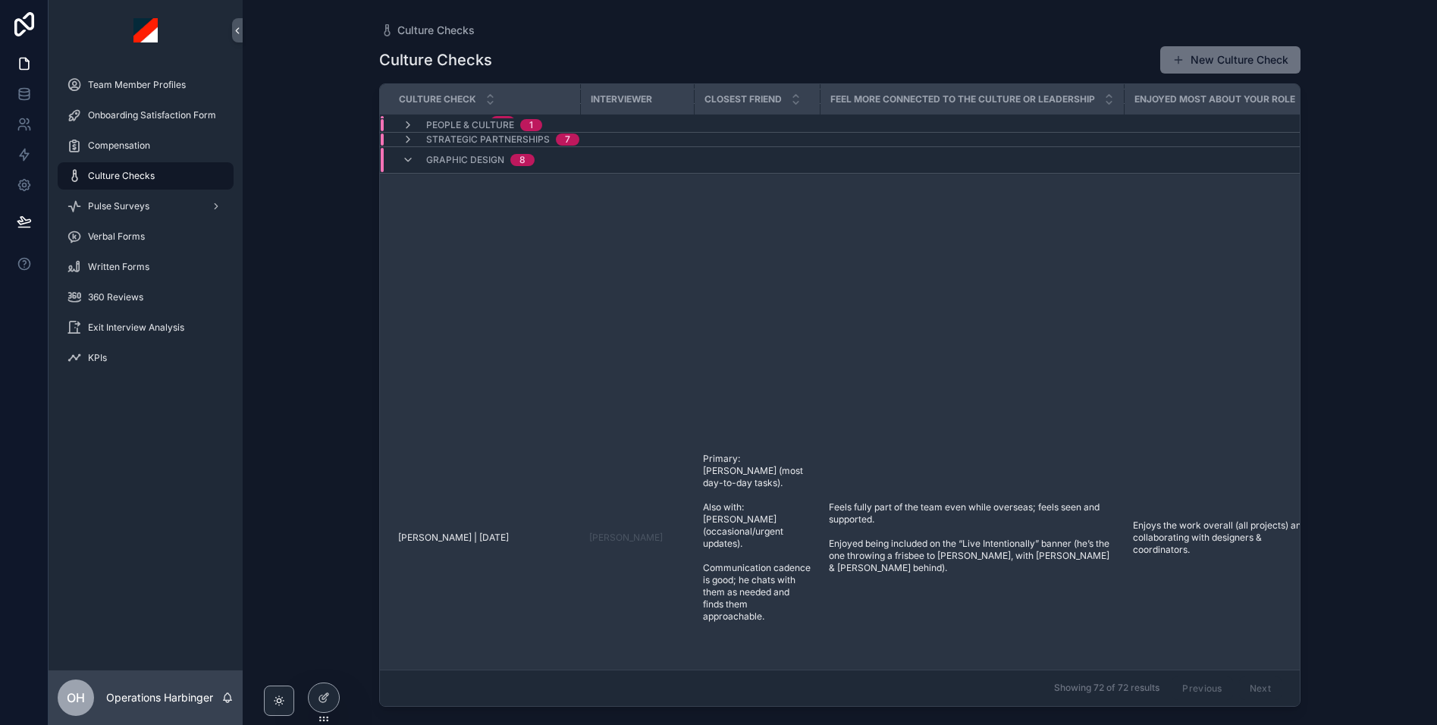
scroll to position [118, 0]
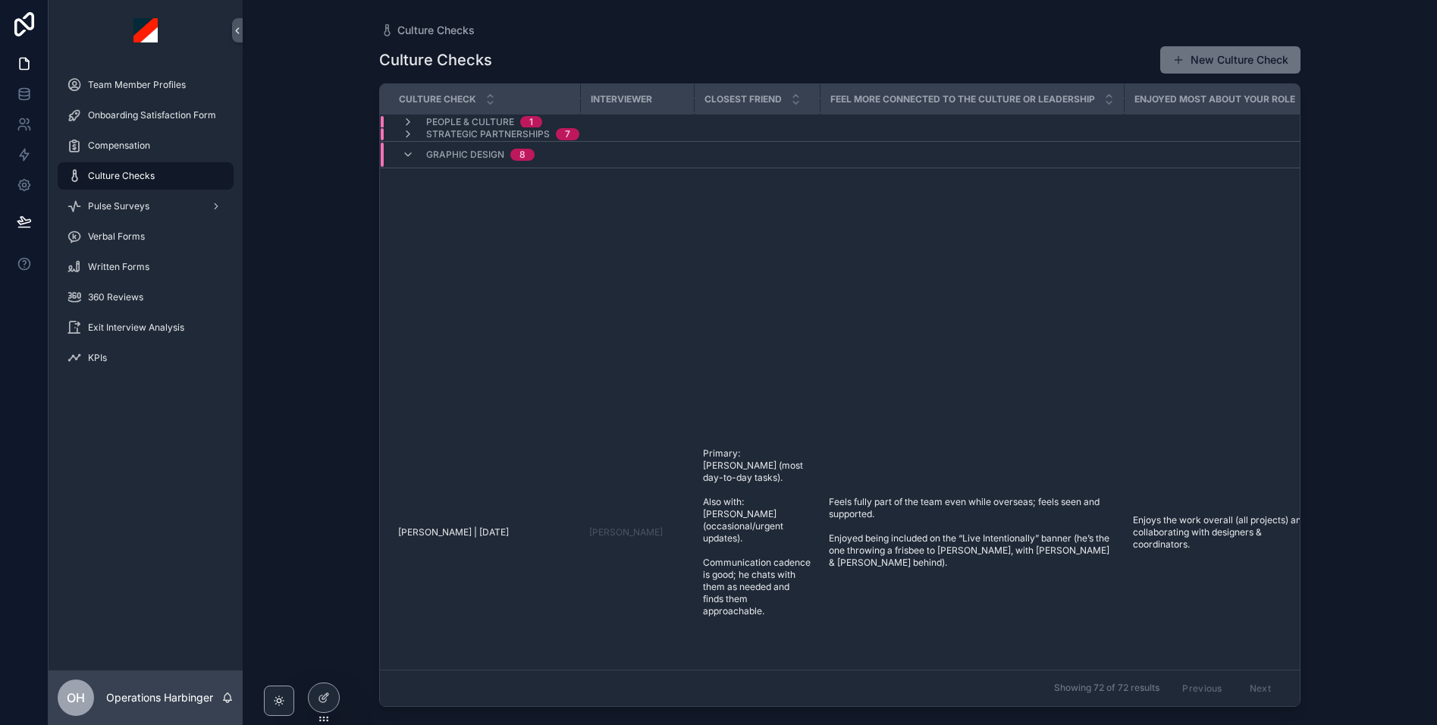
click at [601, 156] on div "Graphic Design 8" at bounding box center [600, 155] width 438 height 24
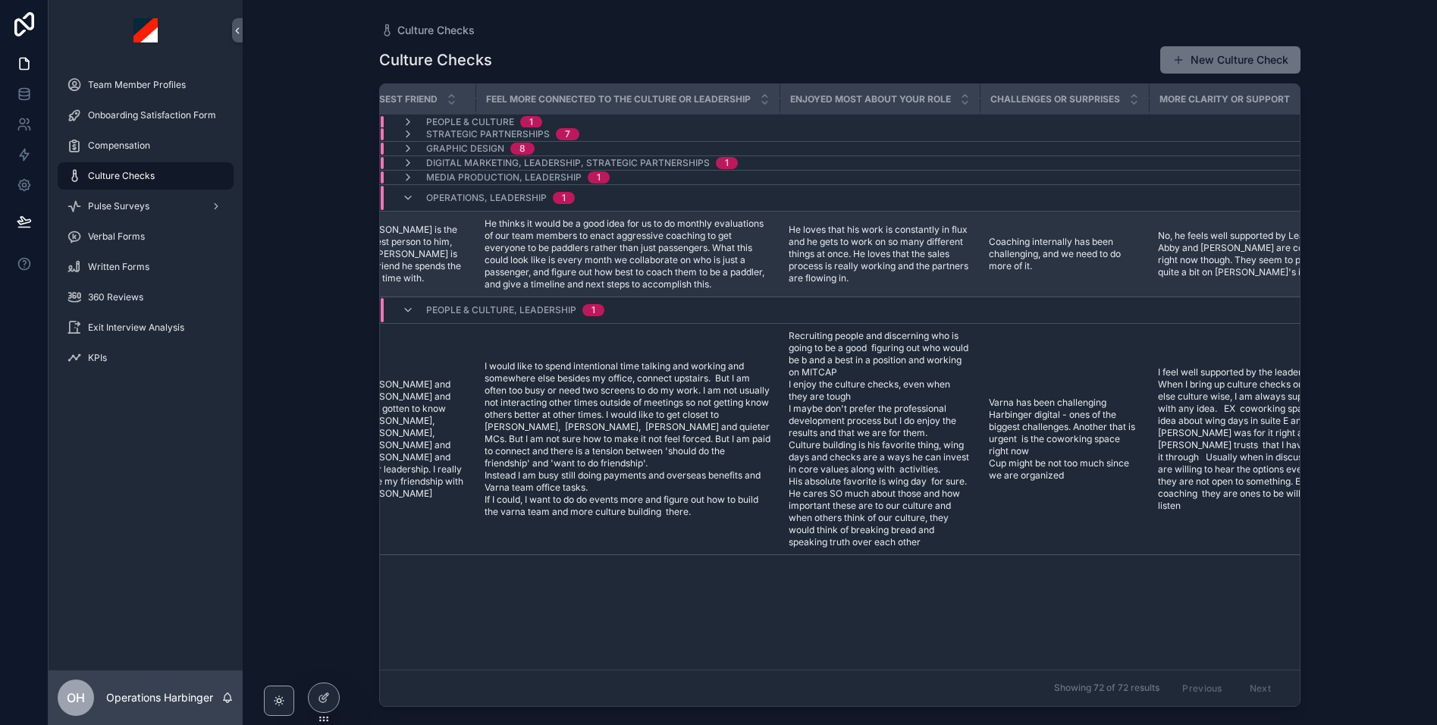
scroll to position [118, 345]
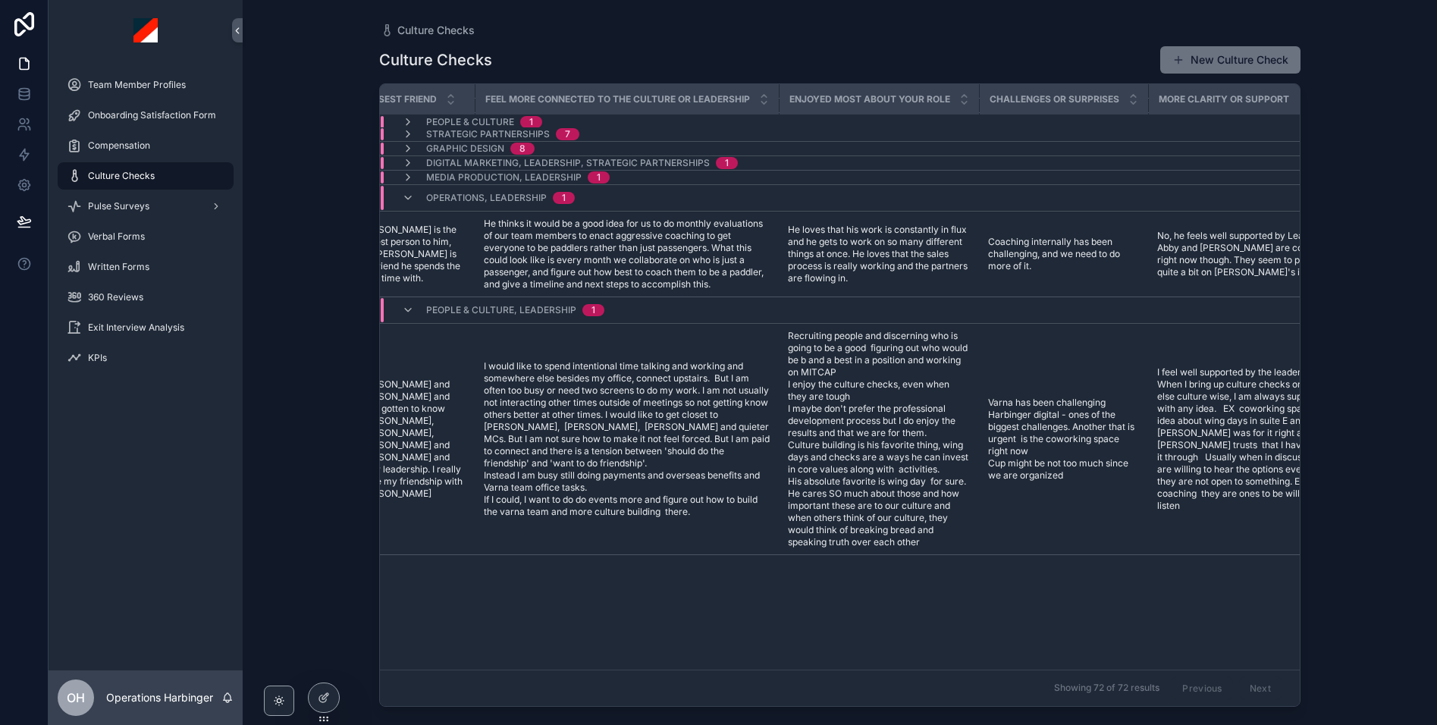
click at [761, 305] on div "People & Culture, Leadership 1" at bounding box center [600, 310] width 438 height 24
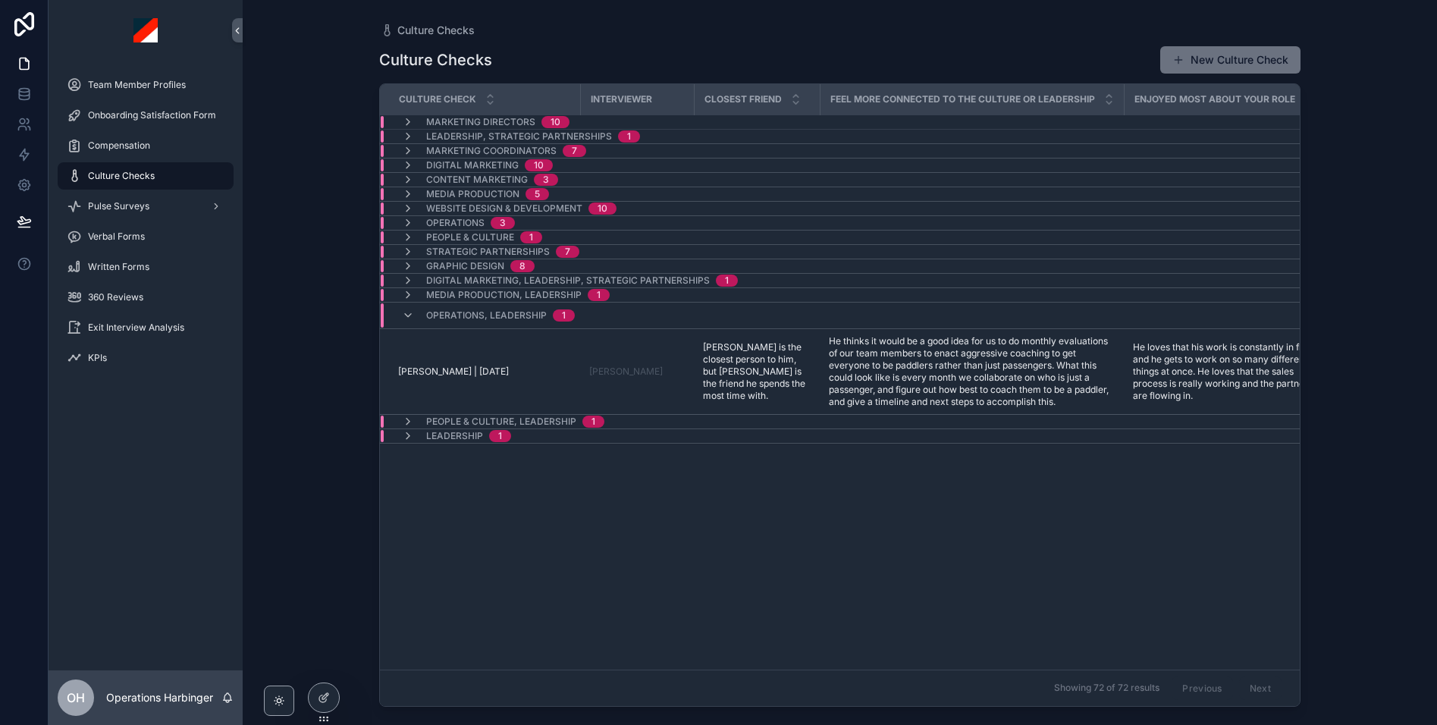
scroll to position [1, 0]
click at [603, 312] on div "Operations, Leadership 1" at bounding box center [600, 315] width 438 height 24
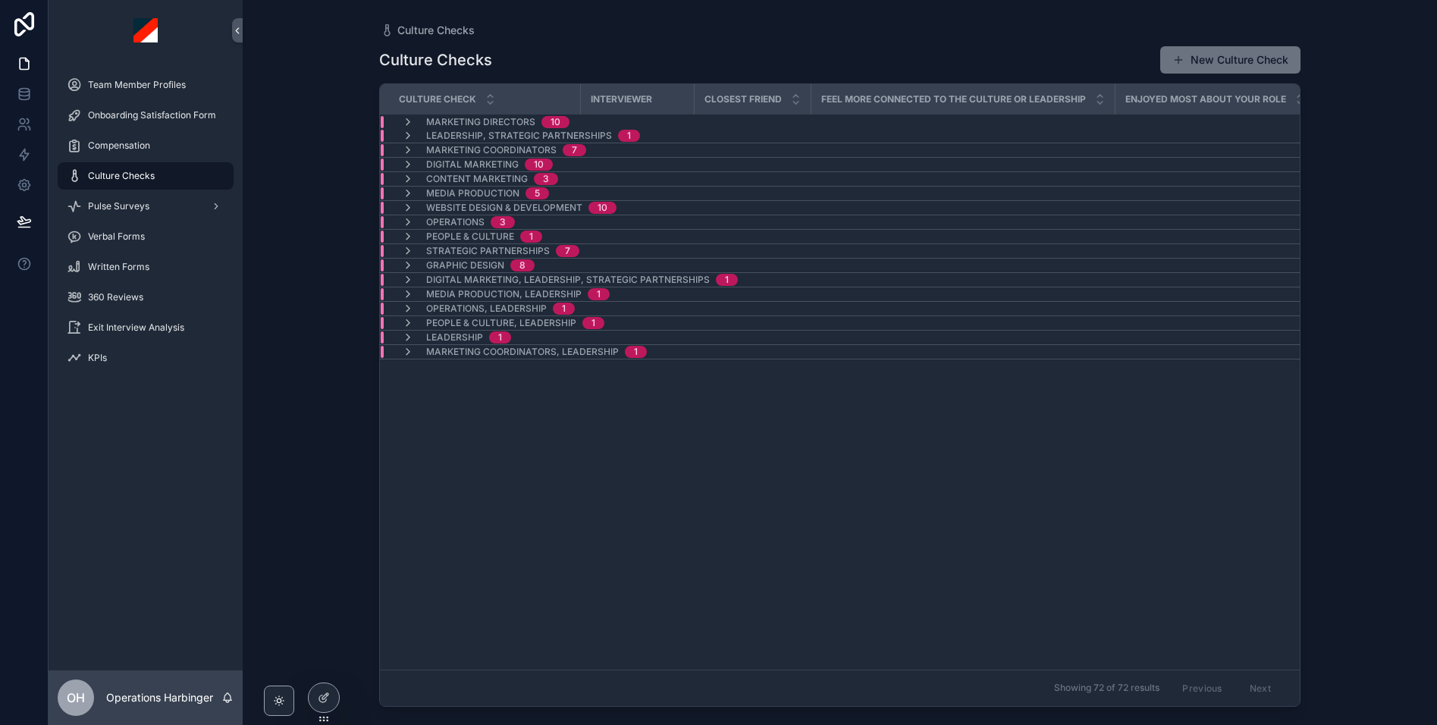
click at [541, 221] on div "Operations 3" at bounding box center [595, 222] width 429 height 12
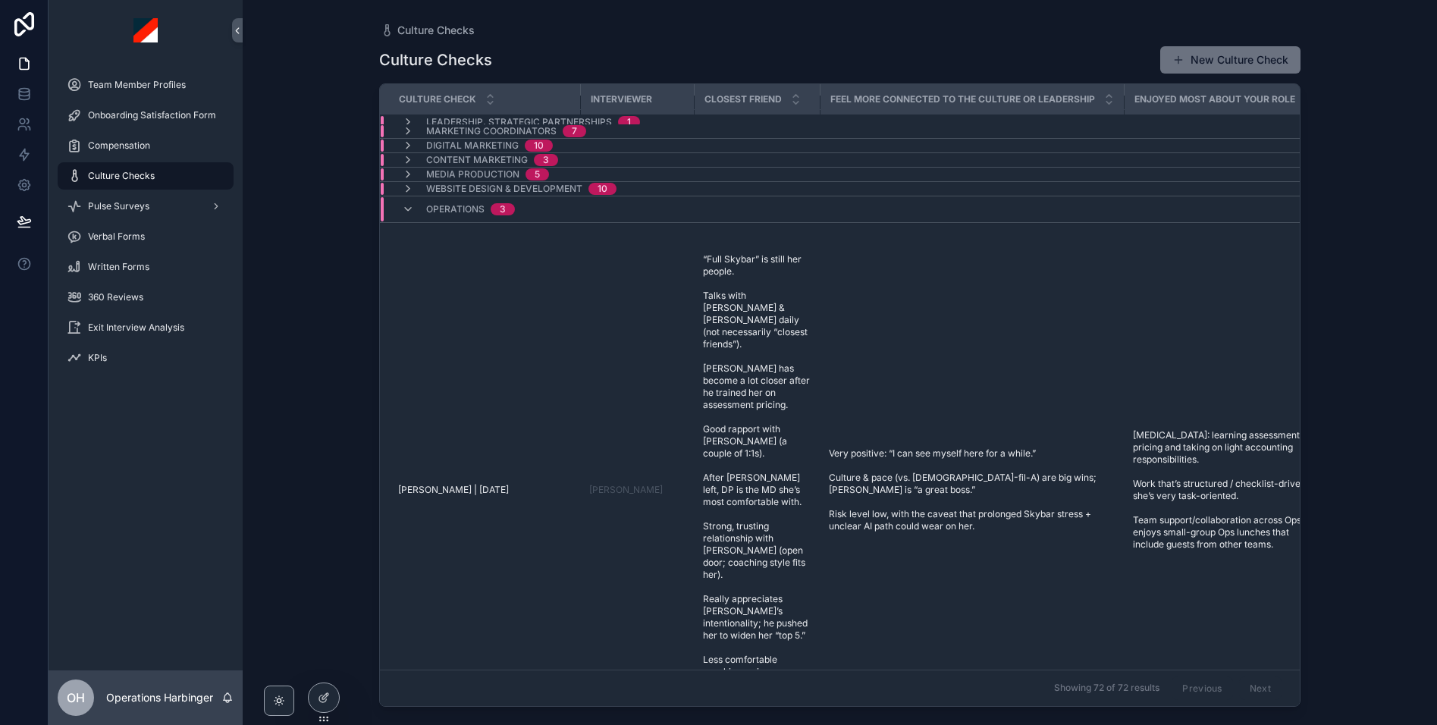
scroll to position [0, 0]
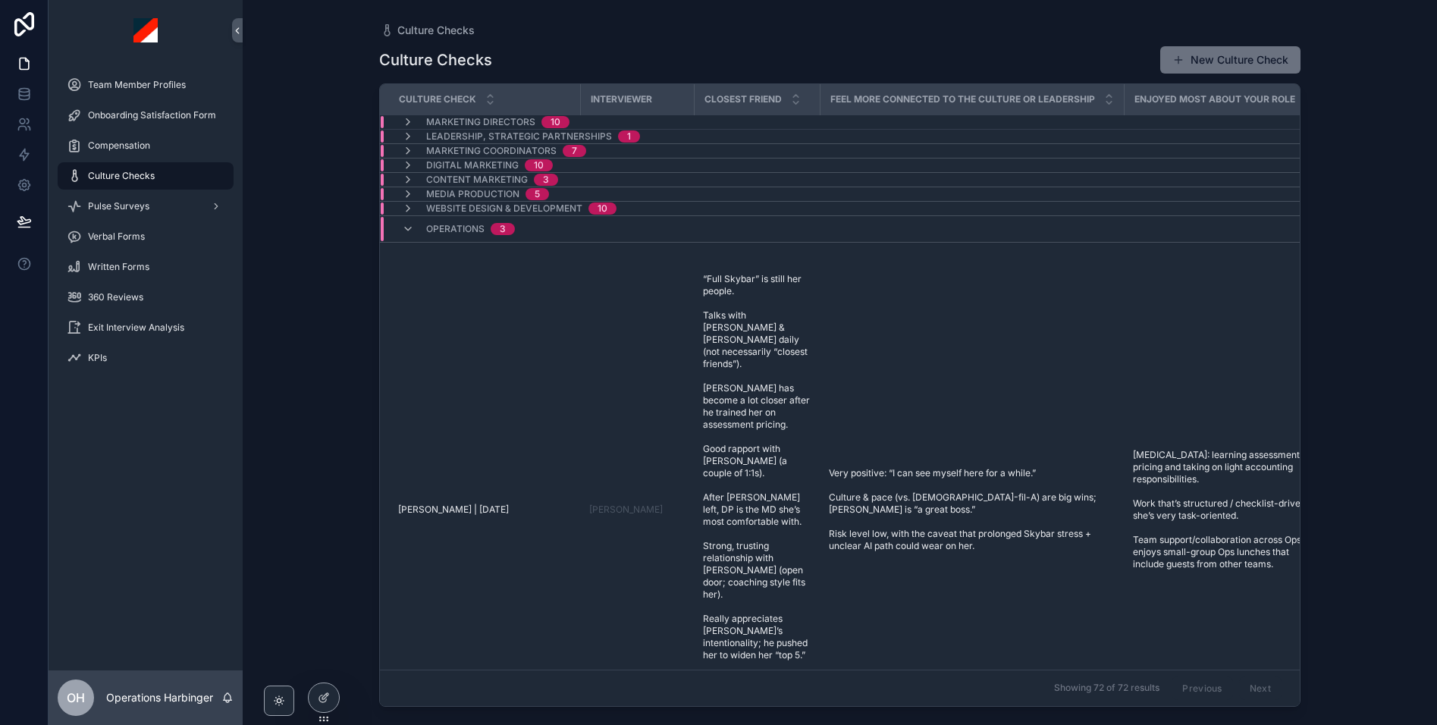
click at [541, 228] on div "Operations 3" at bounding box center [600, 229] width 438 height 24
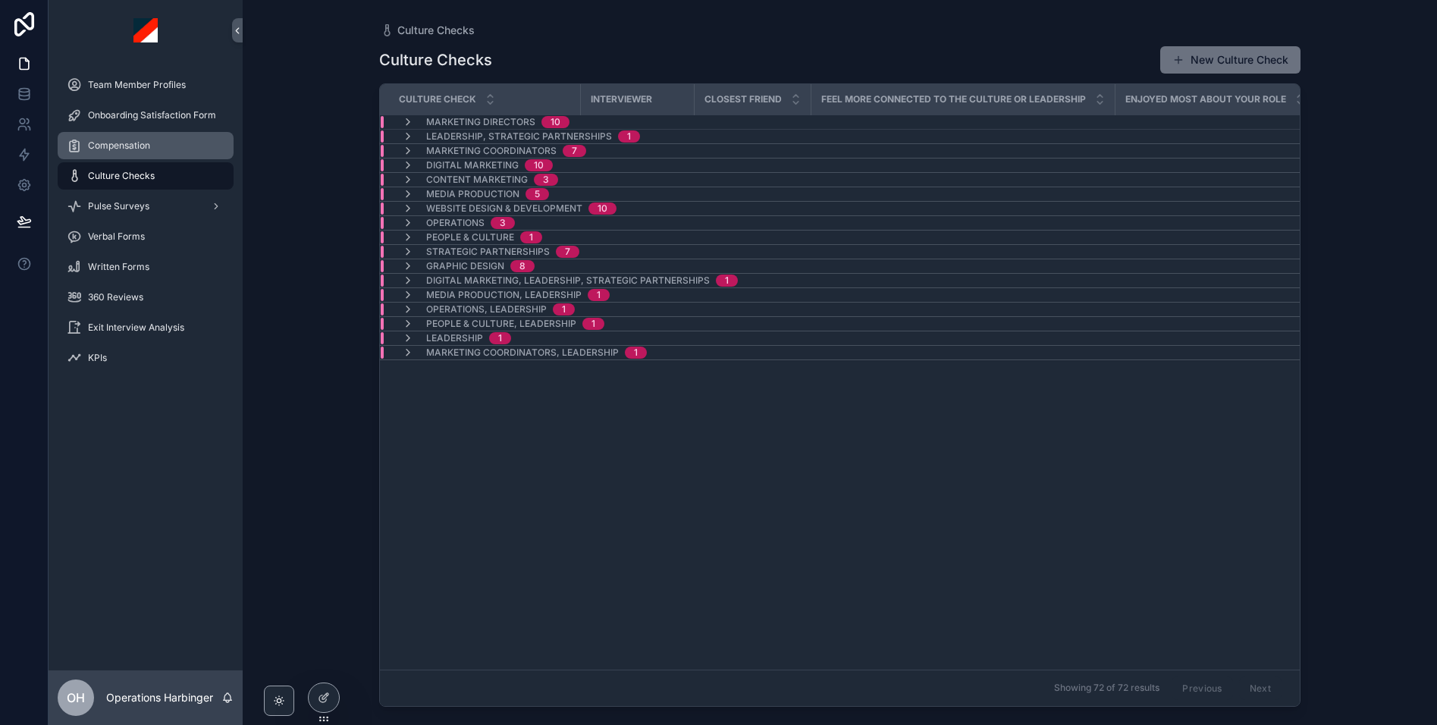
click at [130, 140] on span "Compensation" at bounding box center [119, 146] width 62 height 12
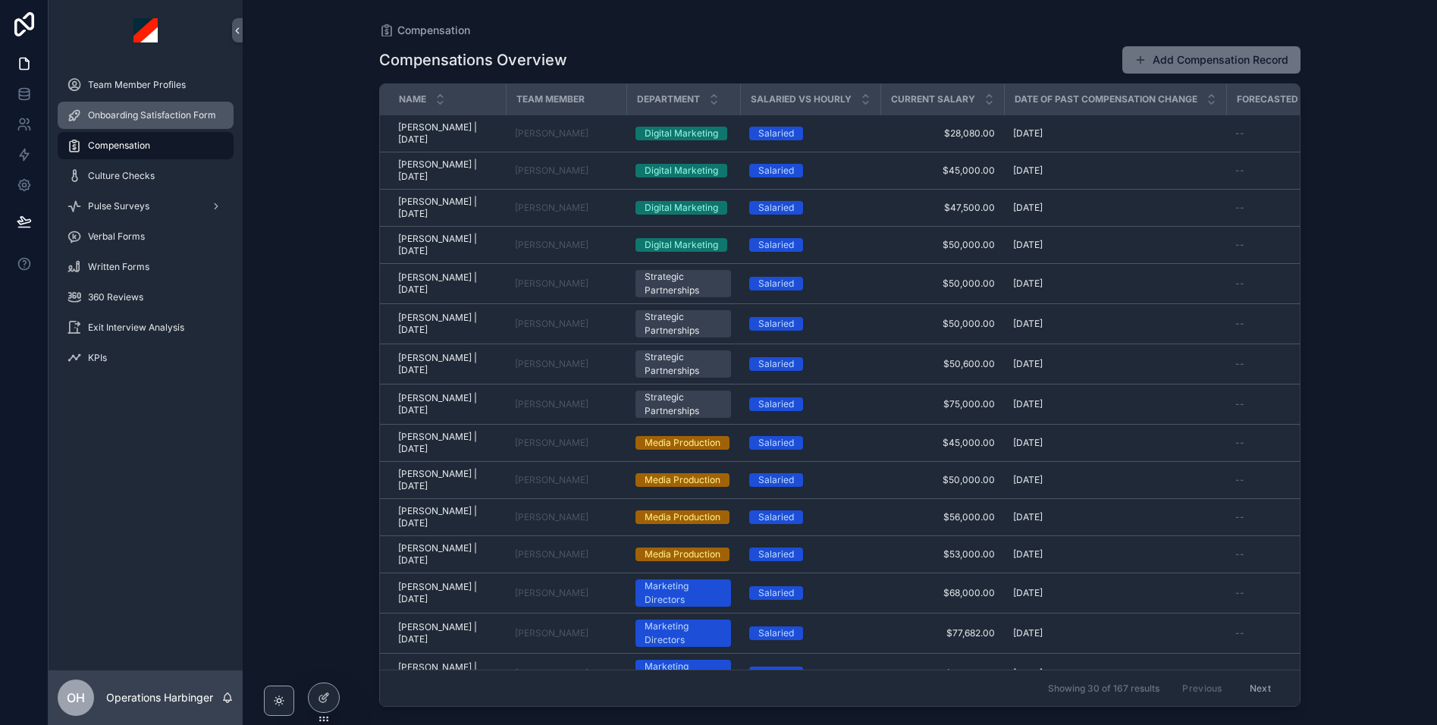
click at [152, 111] on span "Onboarding Satisfaction Form" at bounding box center [152, 115] width 128 height 12
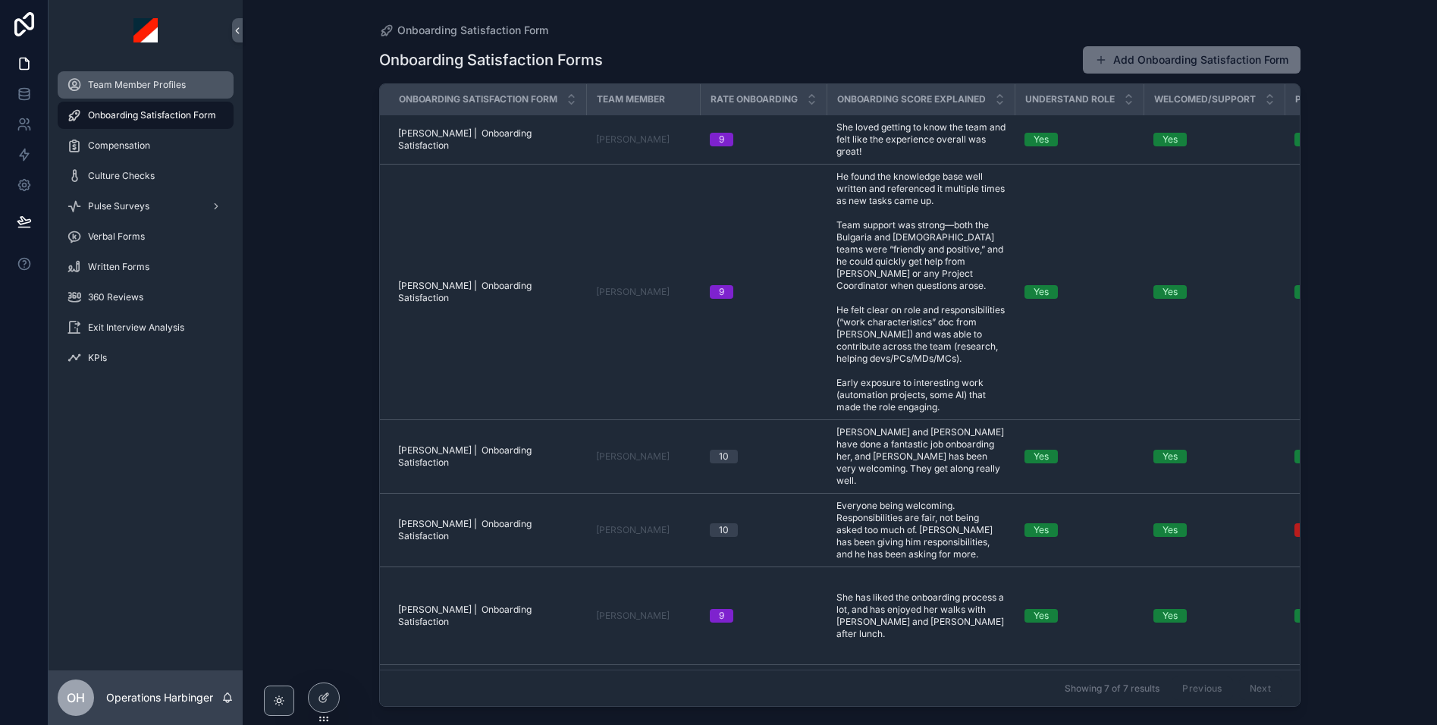
click at [154, 92] on div "Team Member Profiles" at bounding box center [146, 85] width 158 height 24
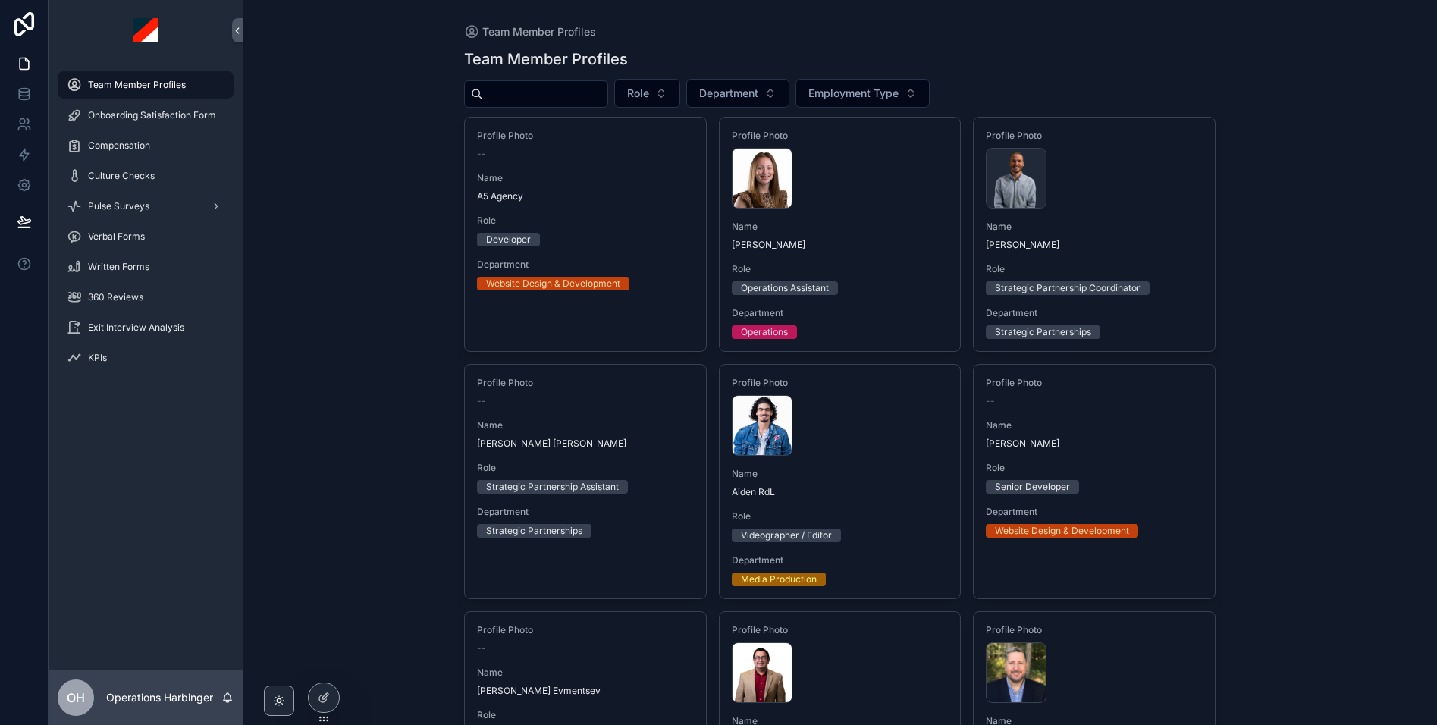
click at [526, 92] on input "text" at bounding box center [545, 93] width 124 height 21
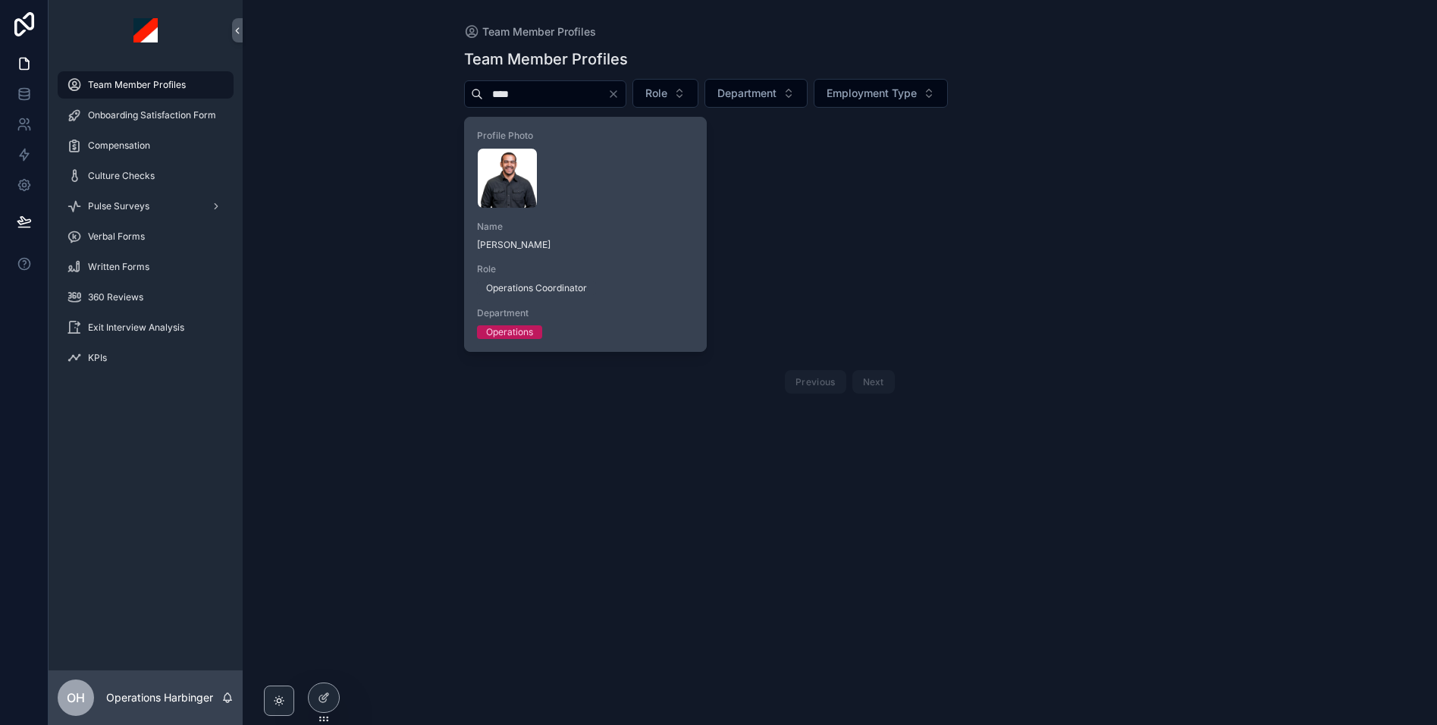
type input "****"
click at [598, 205] on div "[PERSON_NAME] .webp" at bounding box center [585, 178] width 217 height 61
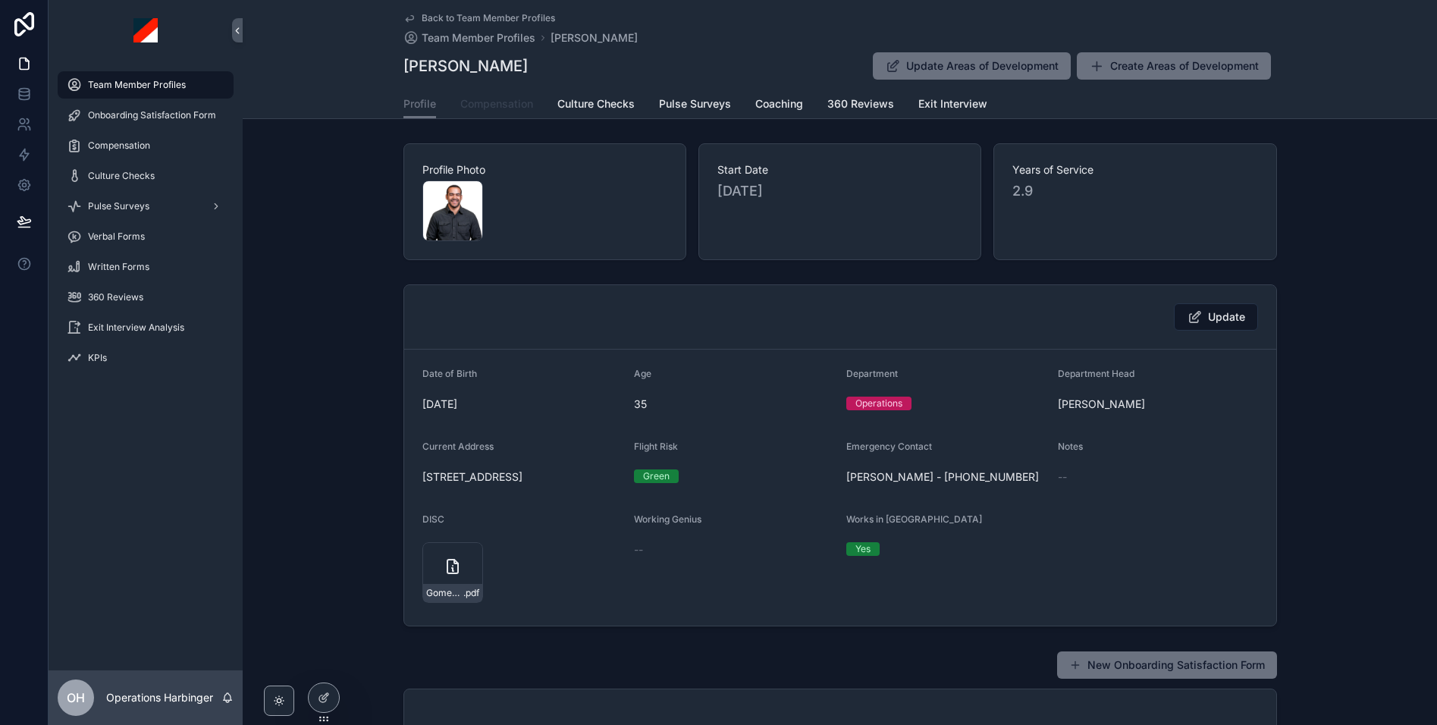
click at [508, 103] on span "Compensation" at bounding box center [496, 103] width 73 height 15
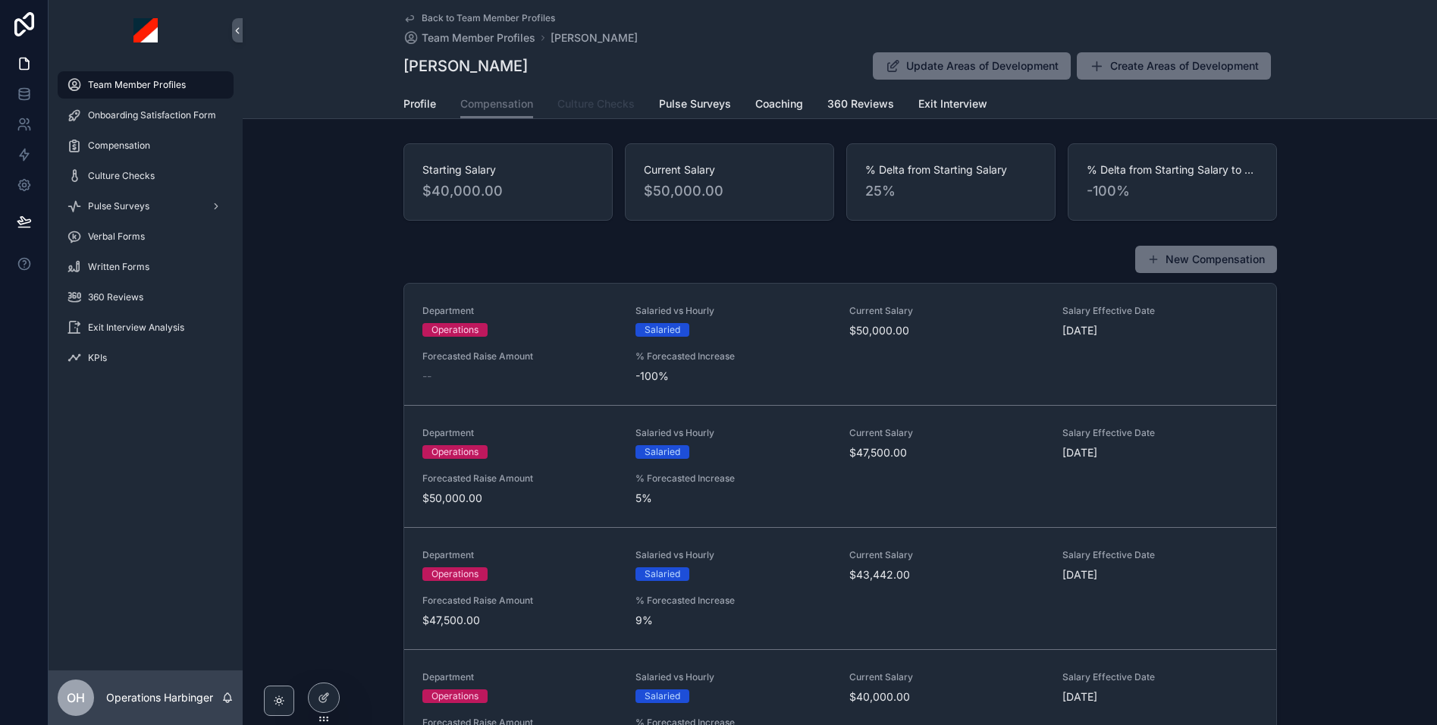
click at [601, 106] on span "Culture Checks" at bounding box center [595, 103] width 77 height 15
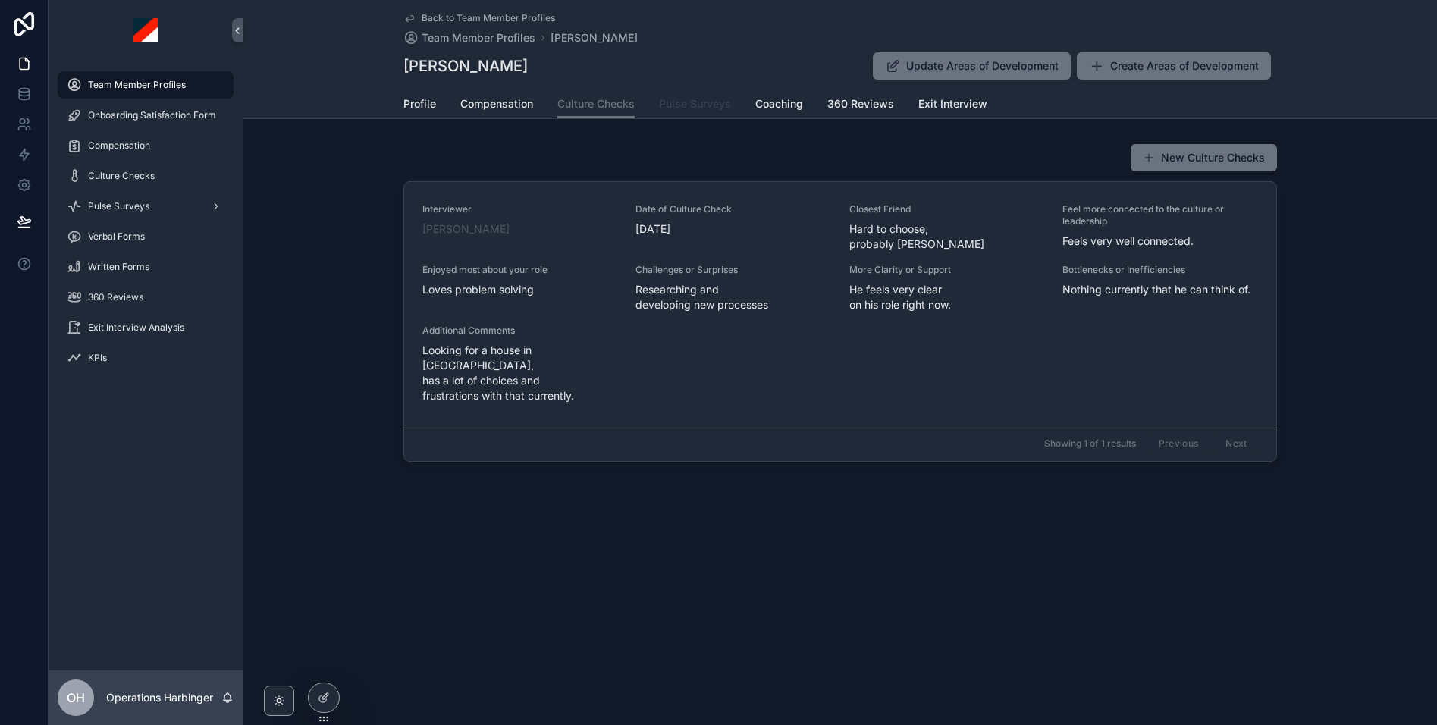
click at [713, 107] on span "Pulse Surveys" at bounding box center [695, 103] width 72 height 15
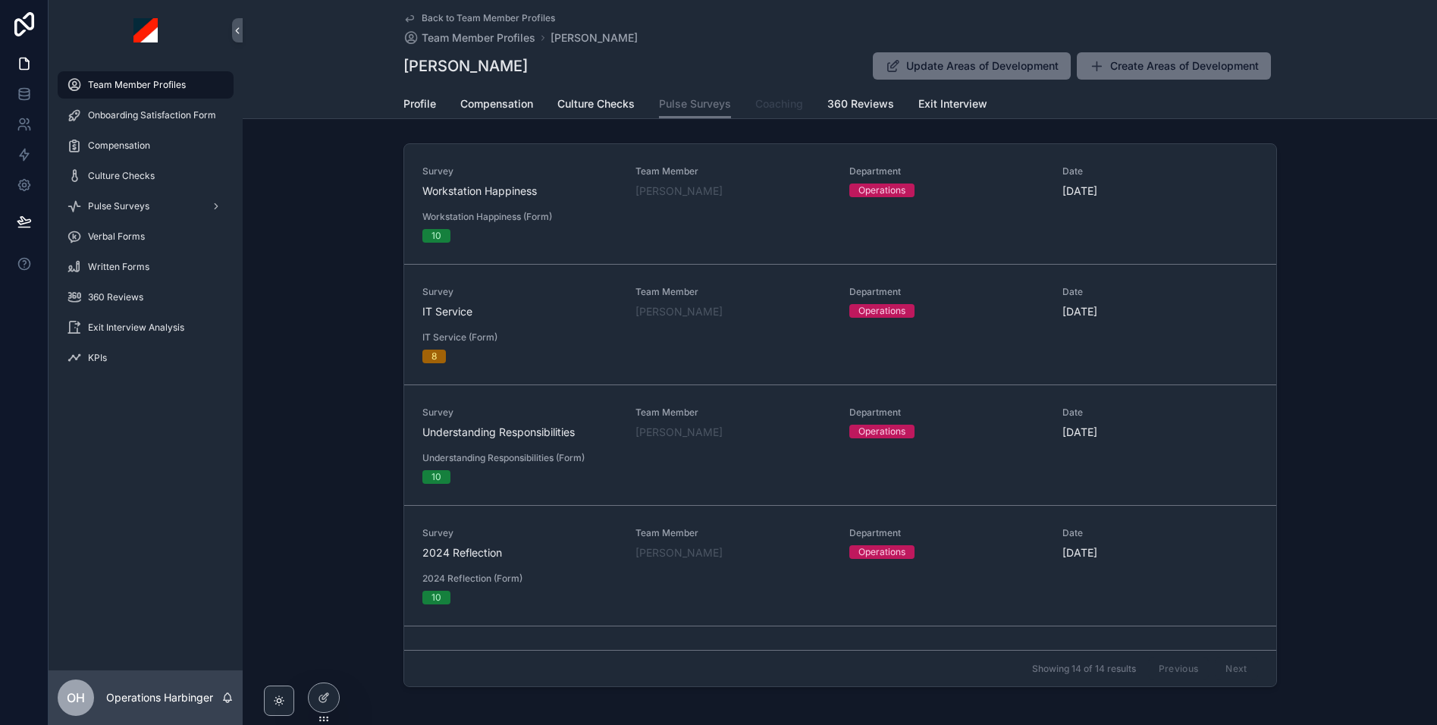
click at [770, 96] on span "Coaching" at bounding box center [779, 103] width 48 height 15
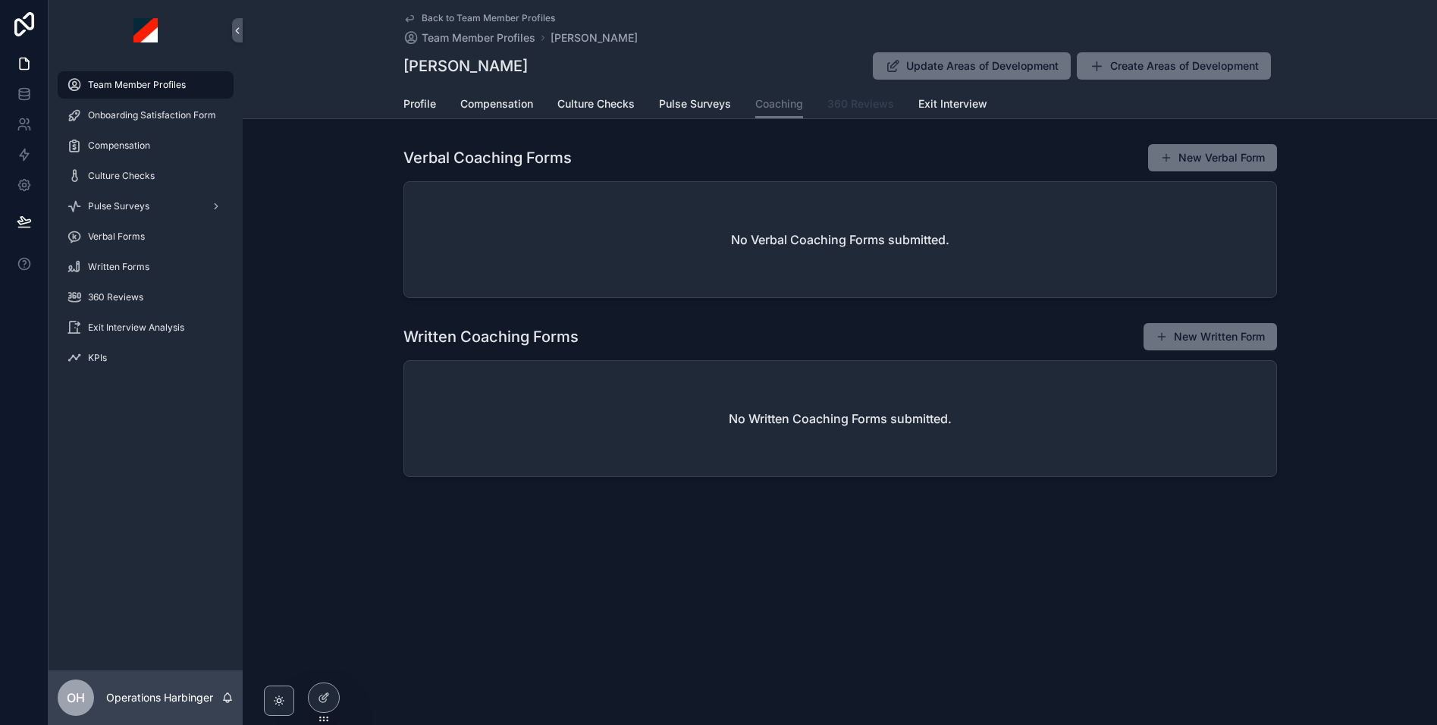
click at [869, 107] on span "360 Reviews" at bounding box center [860, 103] width 67 height 15
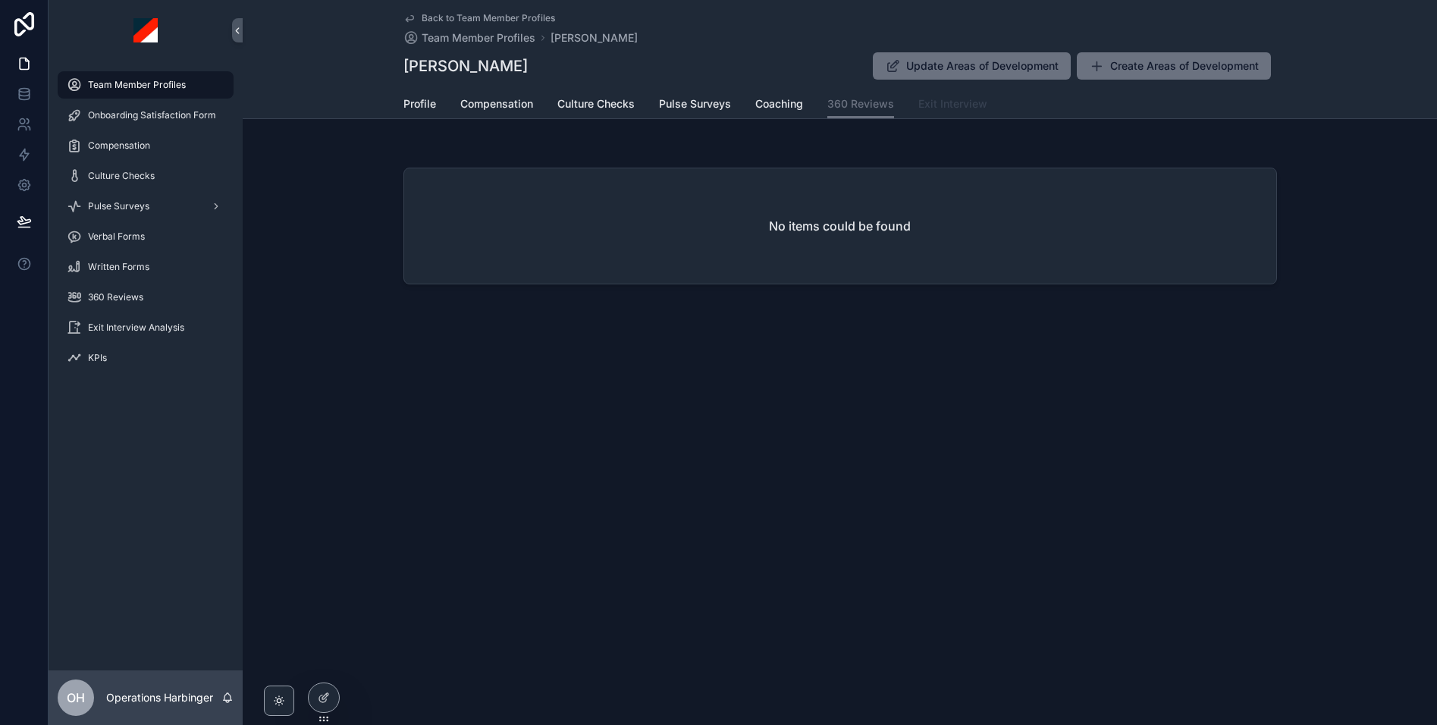
click at [949, 105] on span "Exit Interview" at bounding box center [952, 103] width 69 height 15
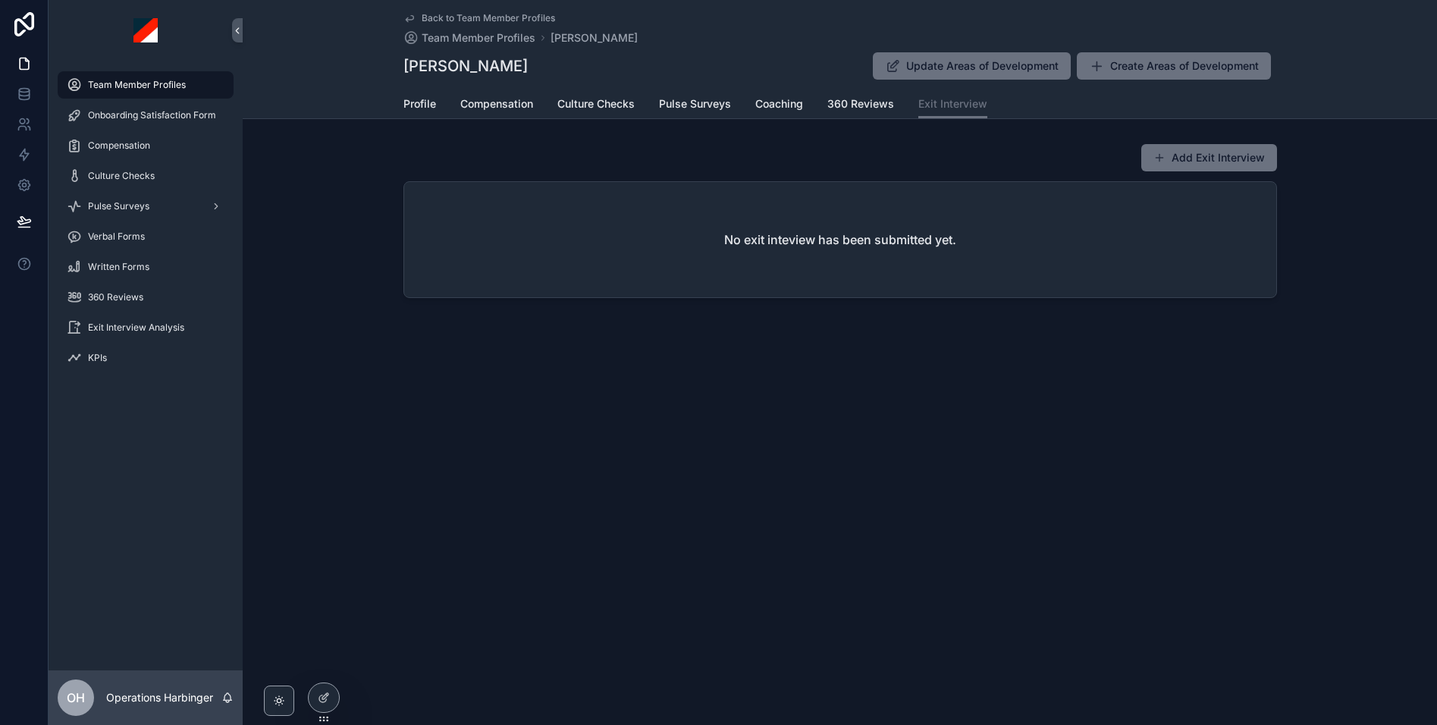
click at [921, 142] on div "Add Exit Interview No exit inteview has been submitted yet." at bounding box center [840, 220] width 1194 height 167
click at [487, 106] on span "Compensation" at bounding box center [496, 103] width 73 height 15
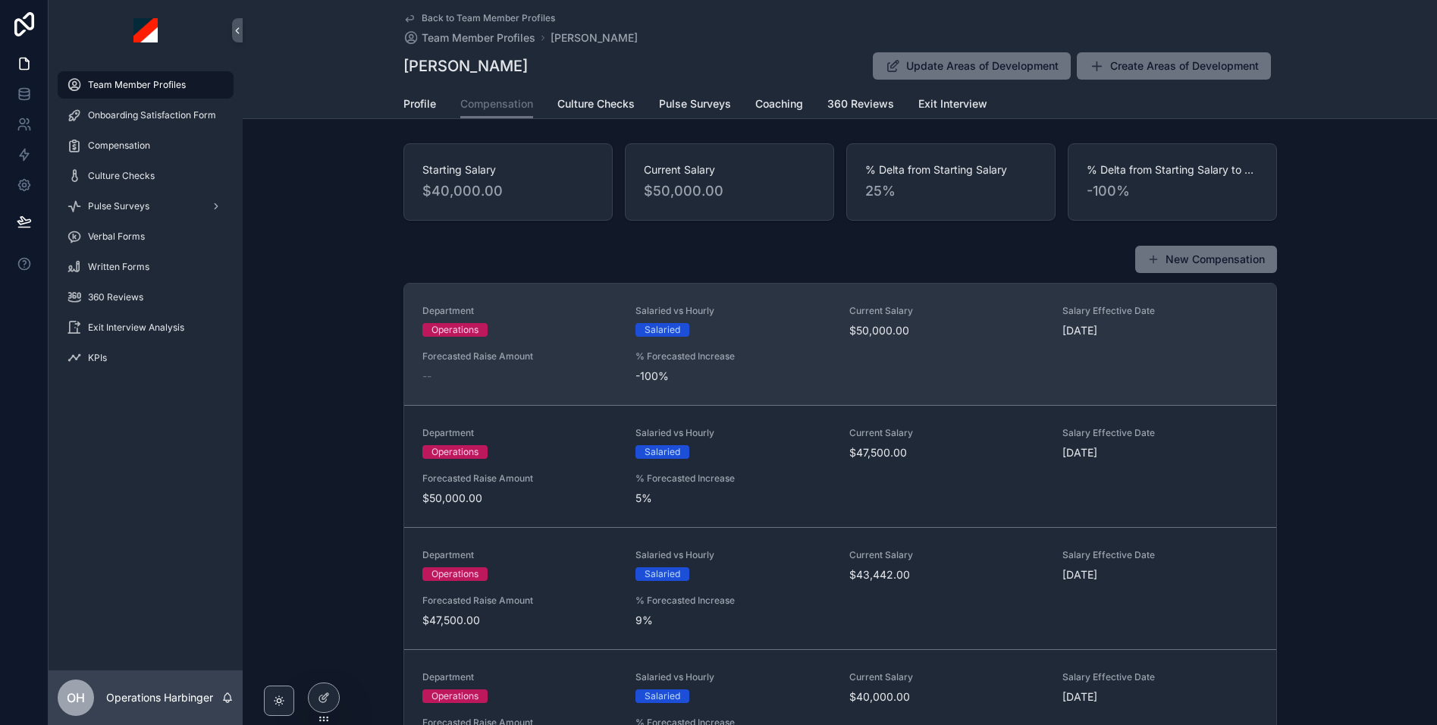
click at [1099, 341] on div "Department Operations Salaried vs Hourly Salaried Current Salary $50,000.00 Sal…" at bounding box center [840, 344] width 836 height 79
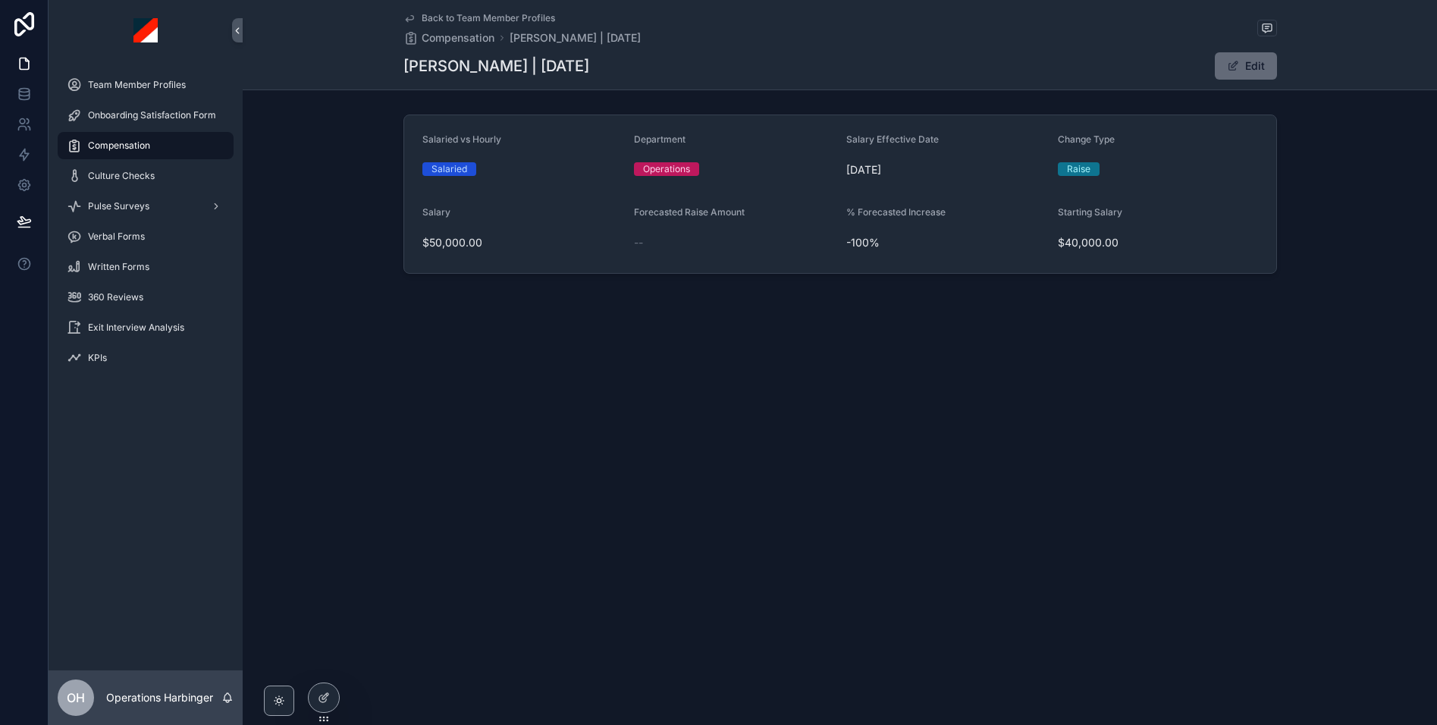
click at [1269, 70] on button "Edit" at bounding box center [1246, 65] width 62 height 27
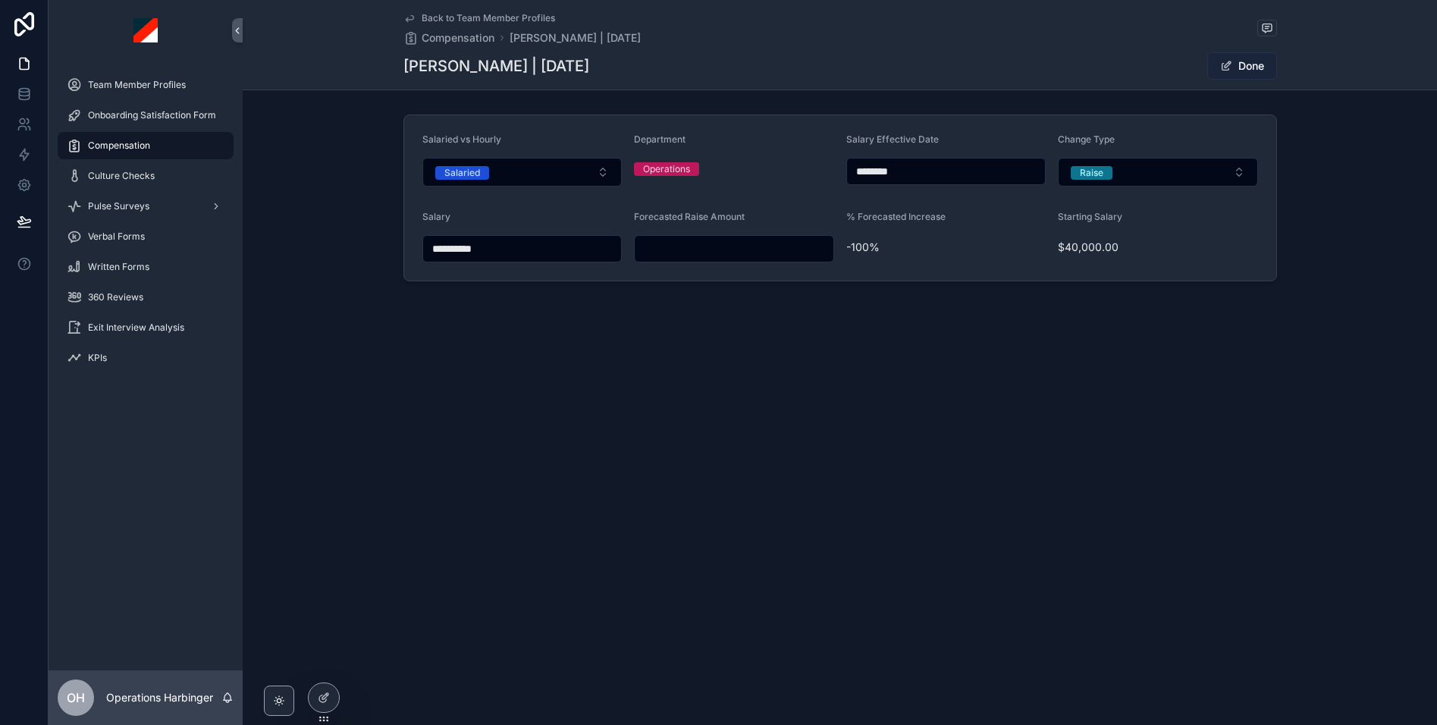
click at [1240, 69] on button "Done" at bounding box center [1242, 65] width 70 height 27
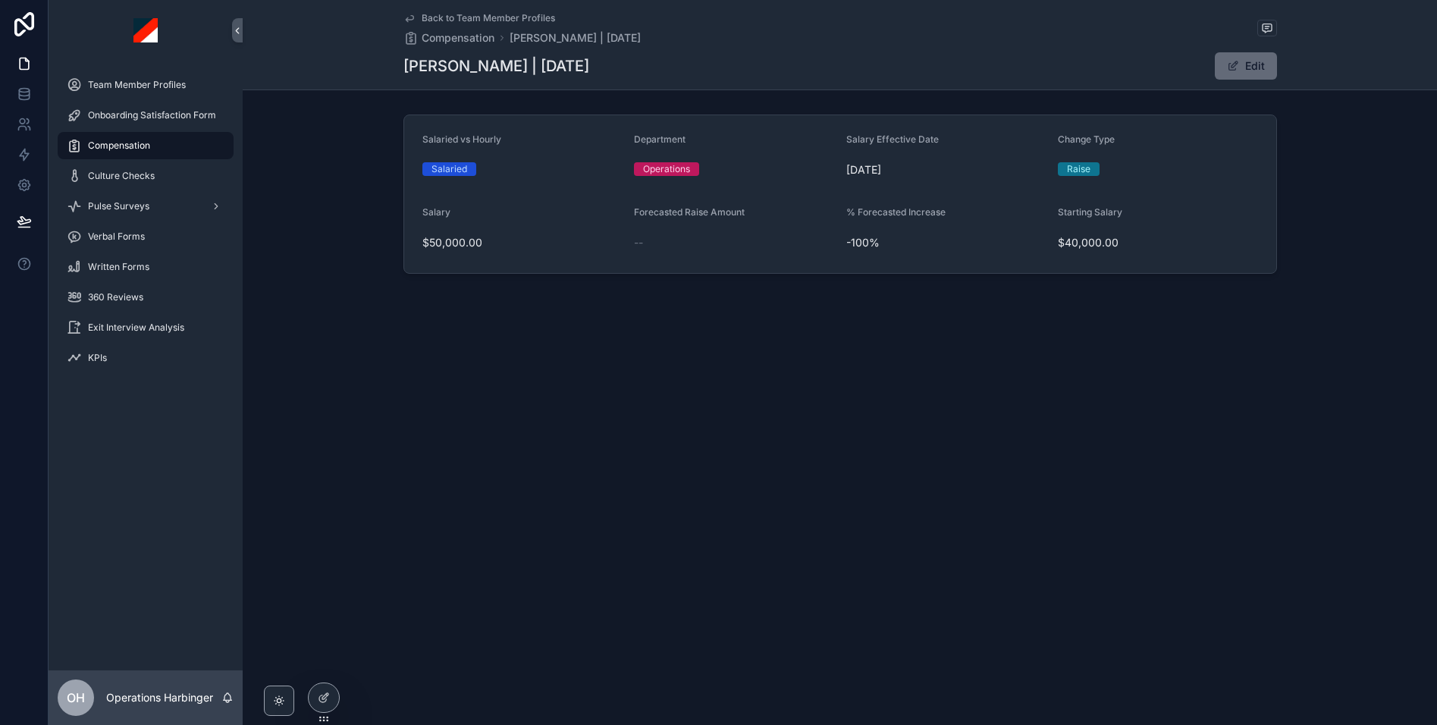
click at [1239, 70] on button "Edit" at bounding box center [1246, 65] width 62 height 27
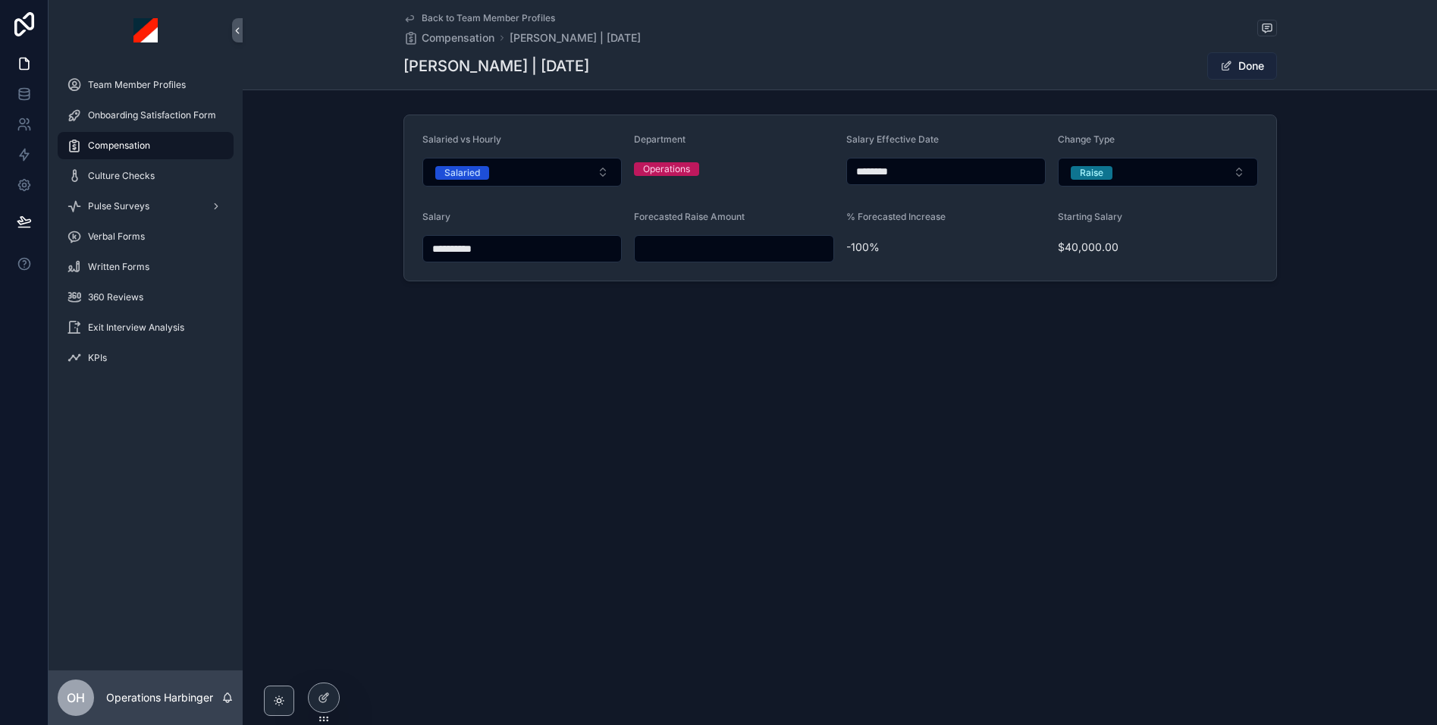
click at [1213, 69] on button "Done" at bounding box center [1242, 65] width 70 height 27
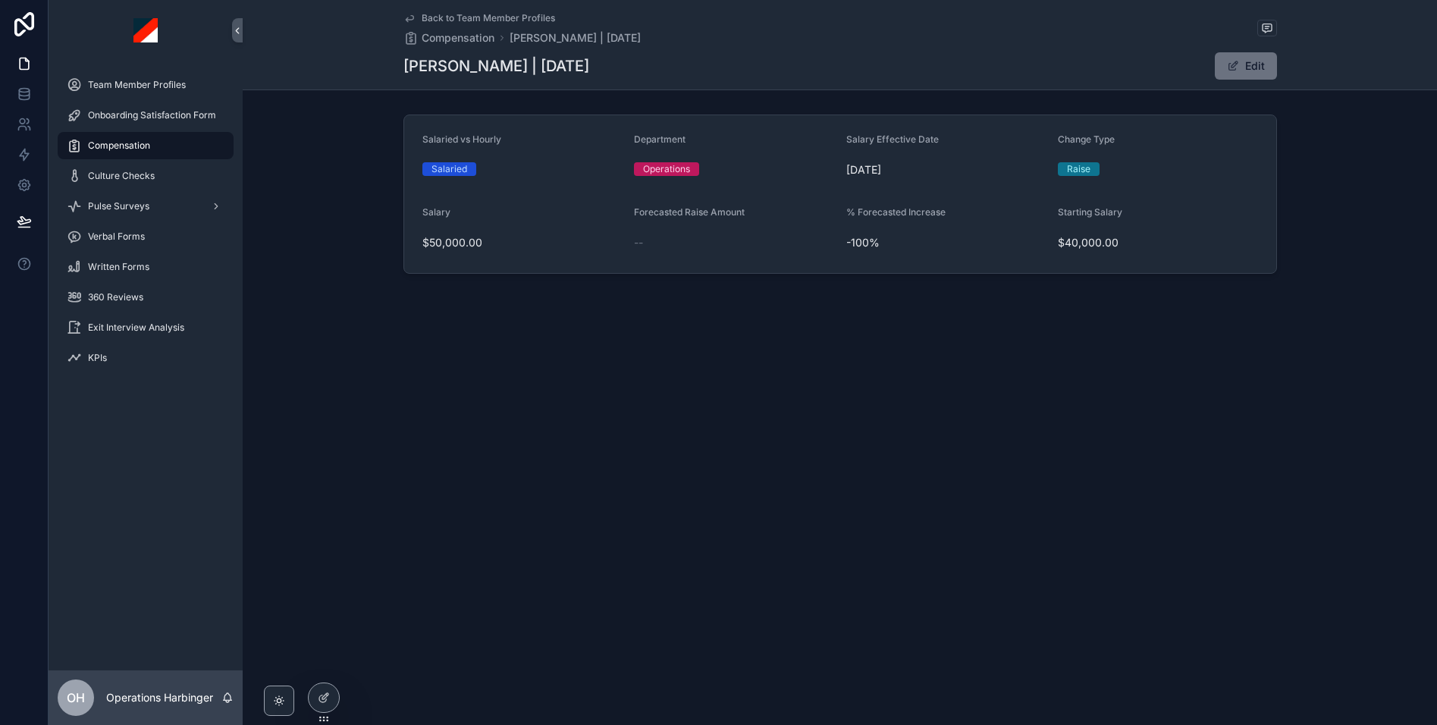
click at [165, 142] on div "Compensation" at bounding box center [146, 145] width 158 height 24
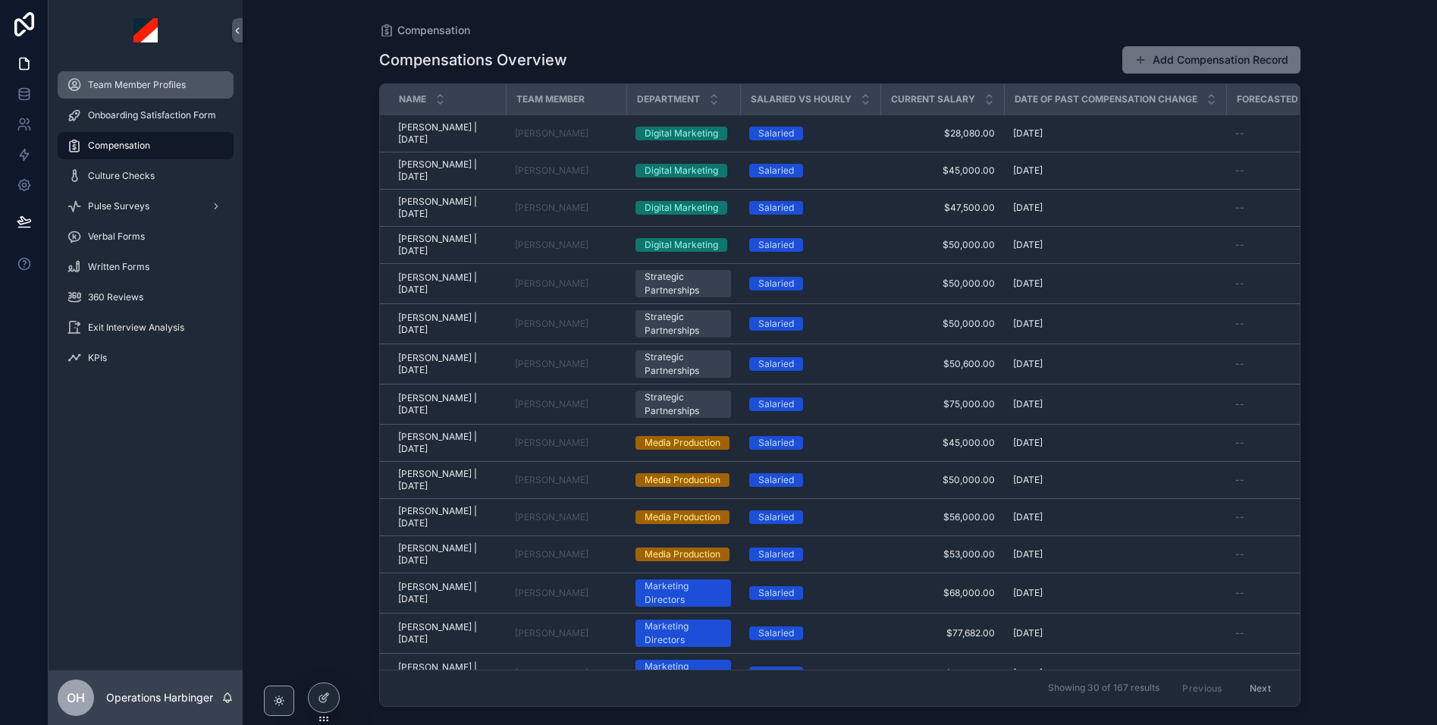
click at [138, 91] on div "Team Member Profiles" at bounding box center [146, 85] width 158 height 24
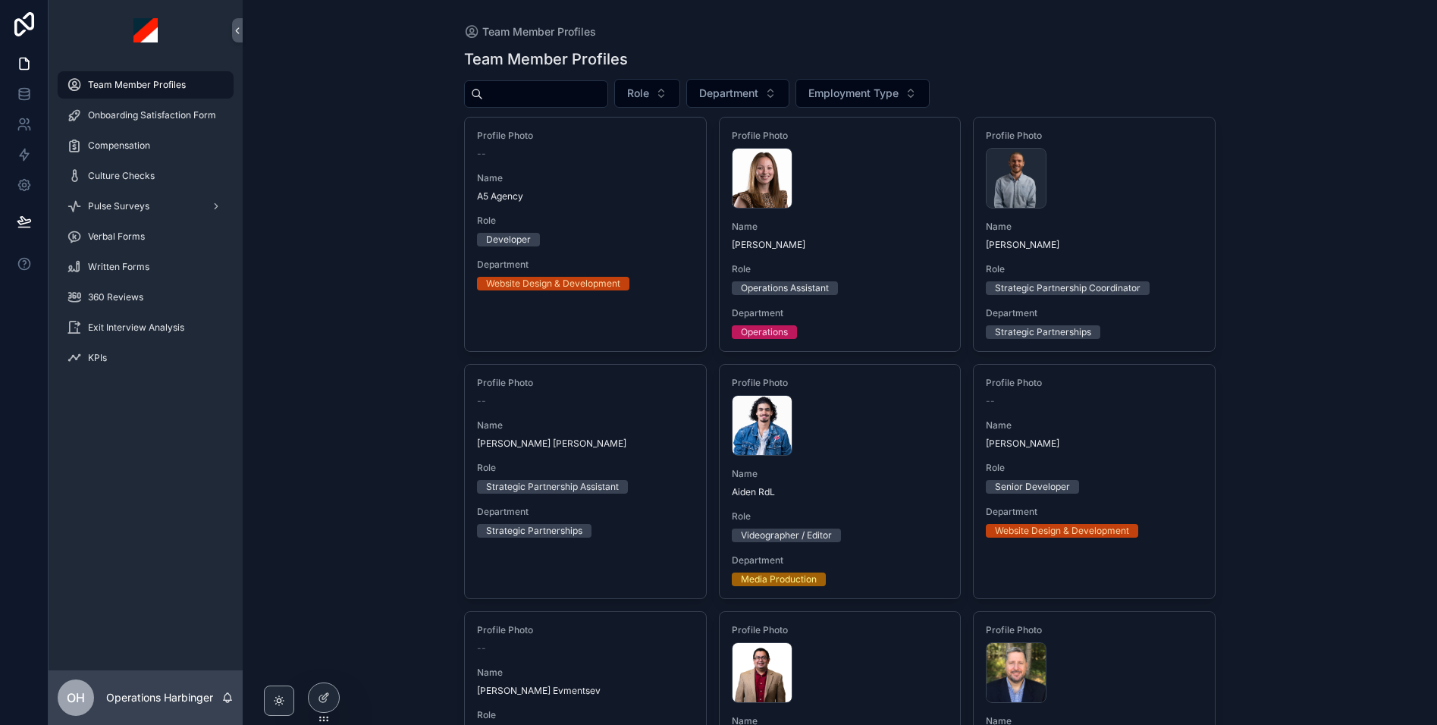
click at [573, 86] on input "text" at bounding box center [545, 93] width 124 height 21
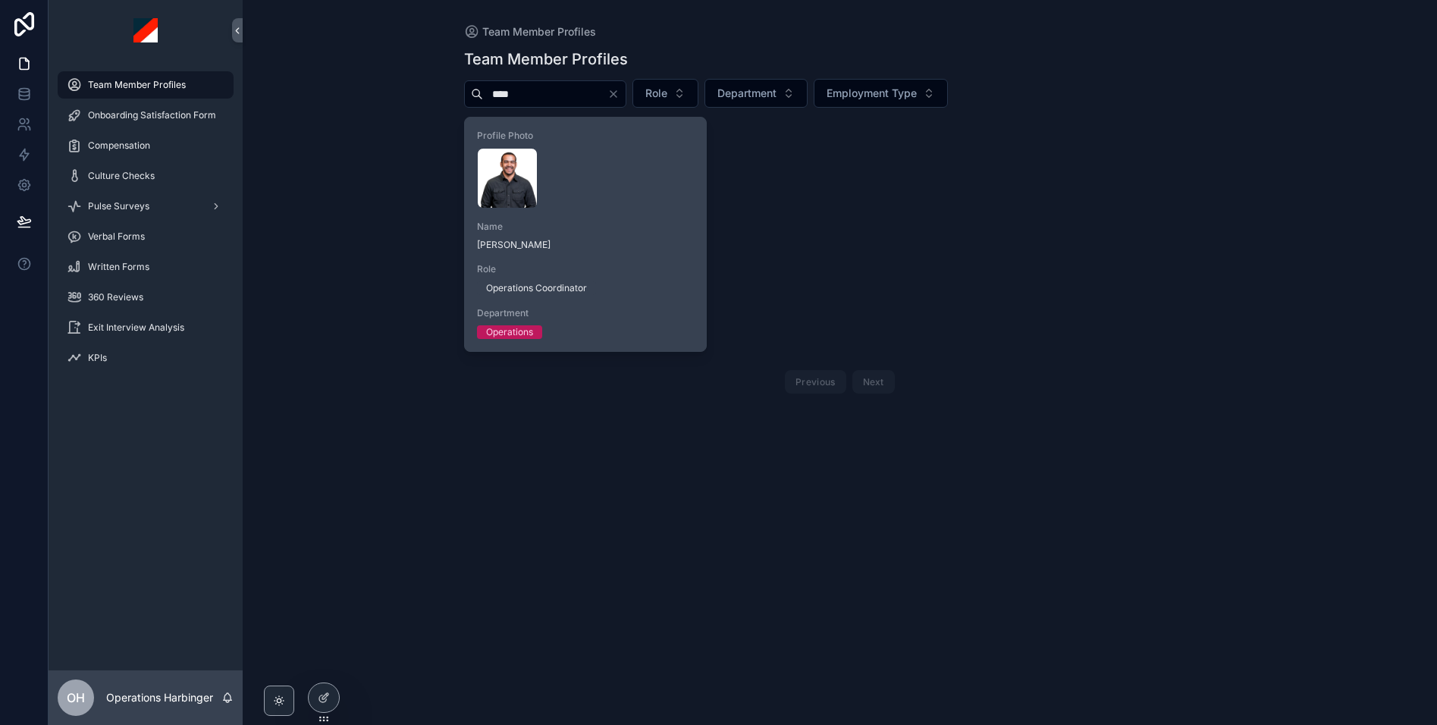
type input "****"
click at [654, 248] on span "[PERSON_NAME]" at bounding box center [585, 245] width 217 height 12
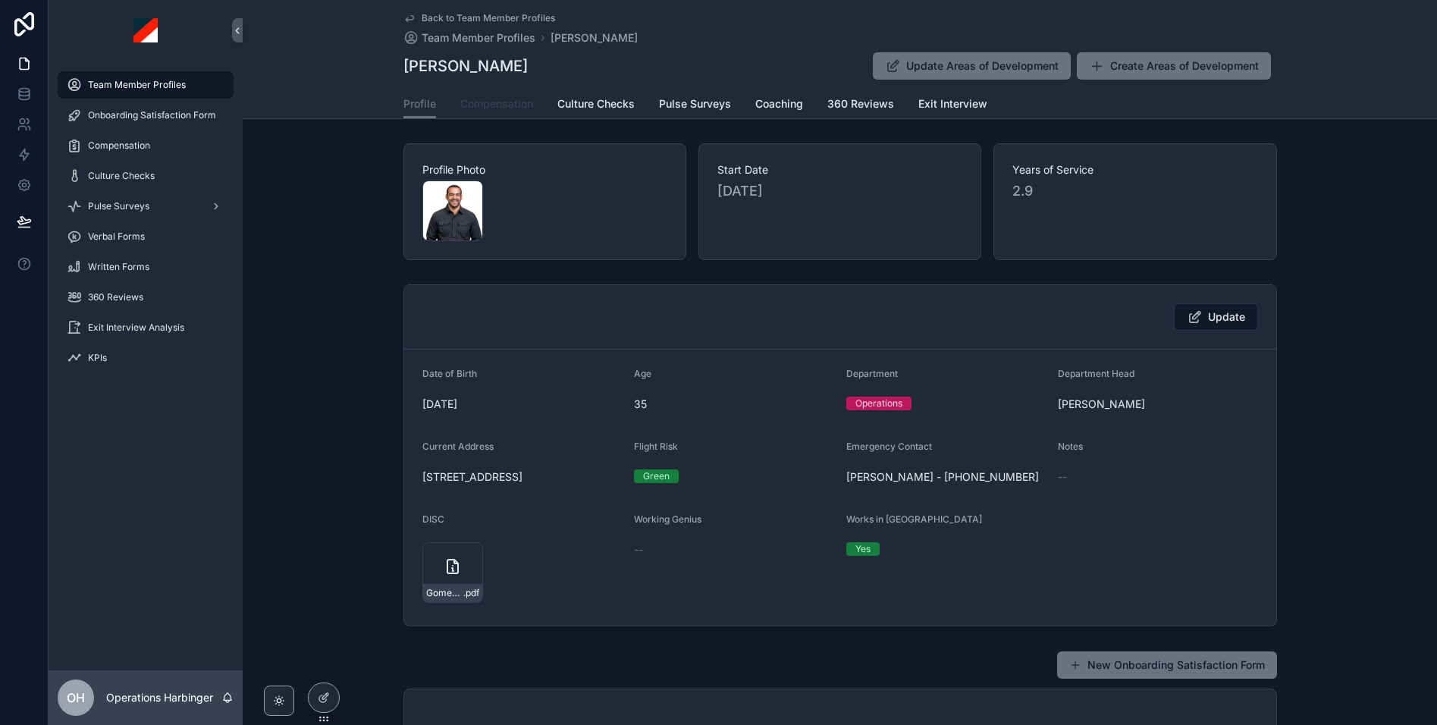
click at [491, 110] on span "Compensation" at bounding box center [496, 103] width 73 height 15
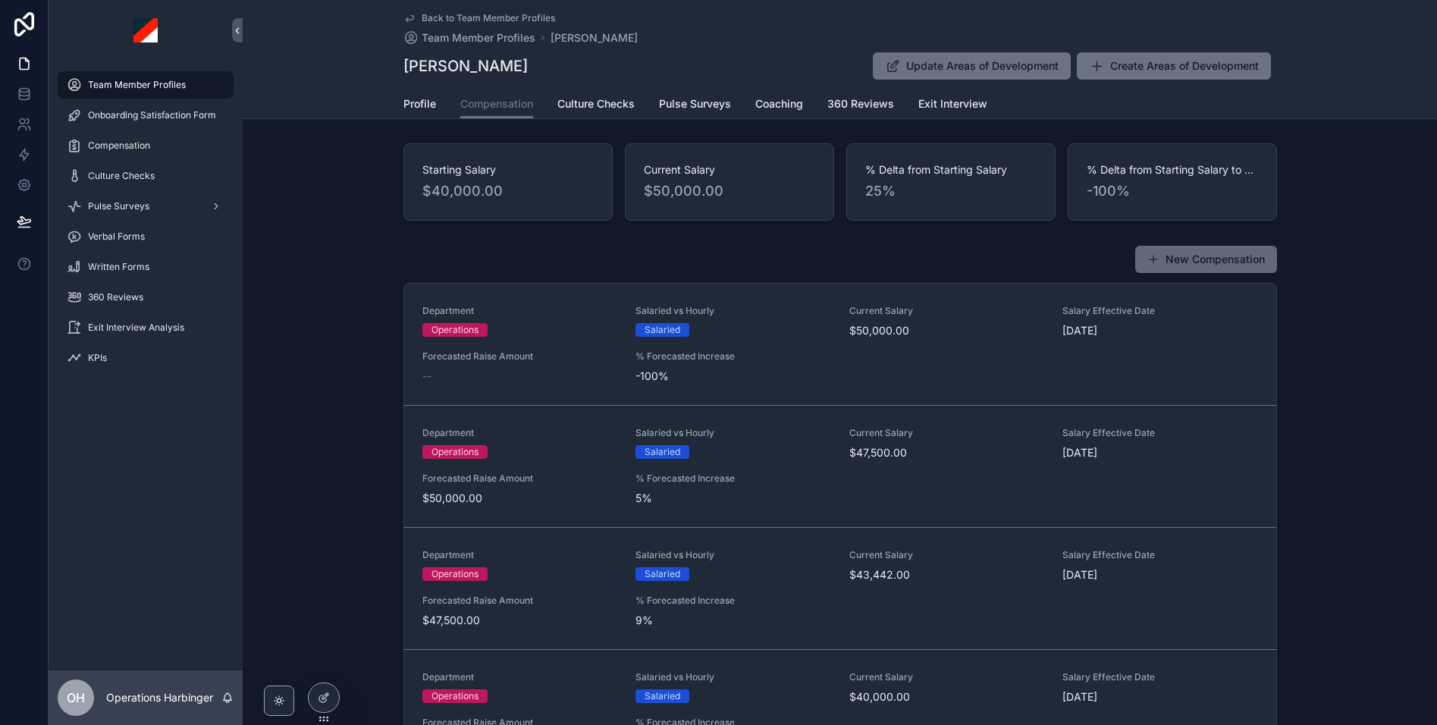
click at [1228, 257] on button "New Compensation" at bounding box center [1206, 259] width 142 height 27
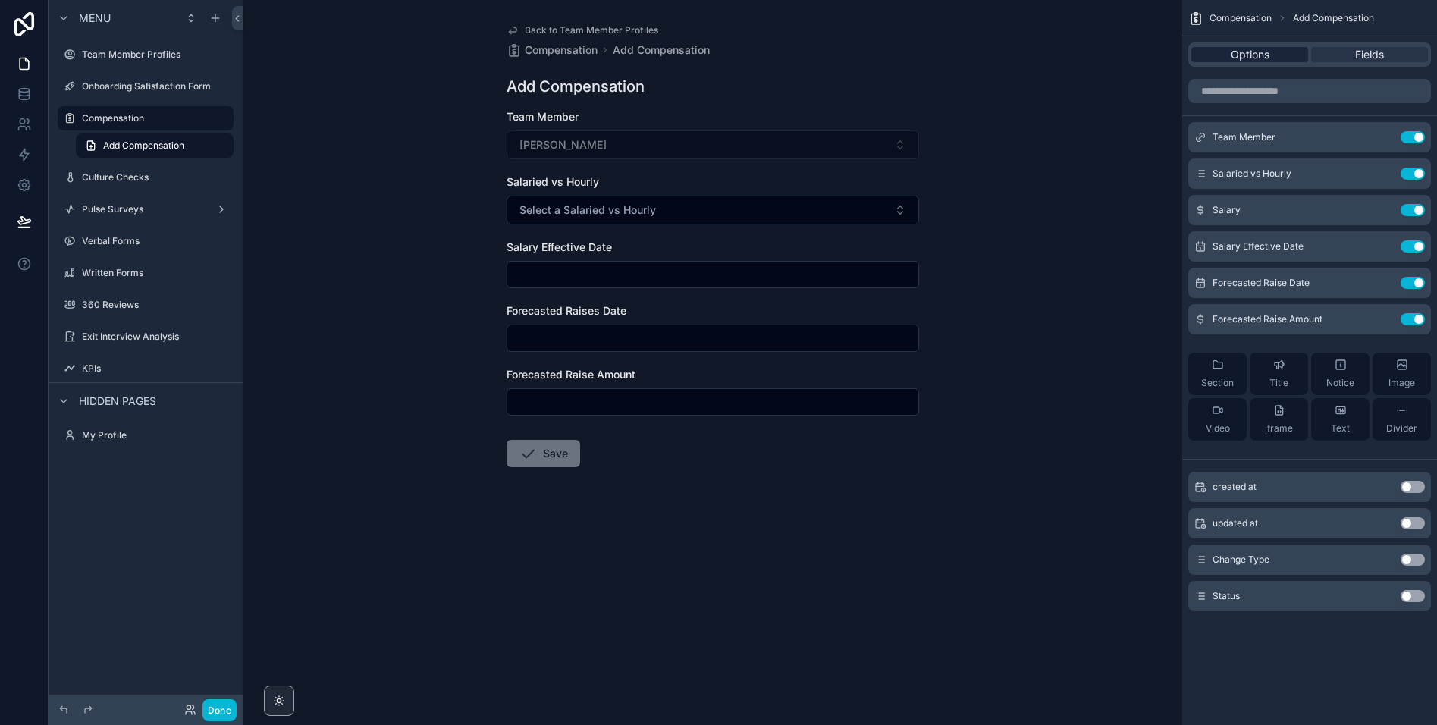
click at [1237, 56] on span "Options" at bounding box center [1250, 54] width 39 height 15
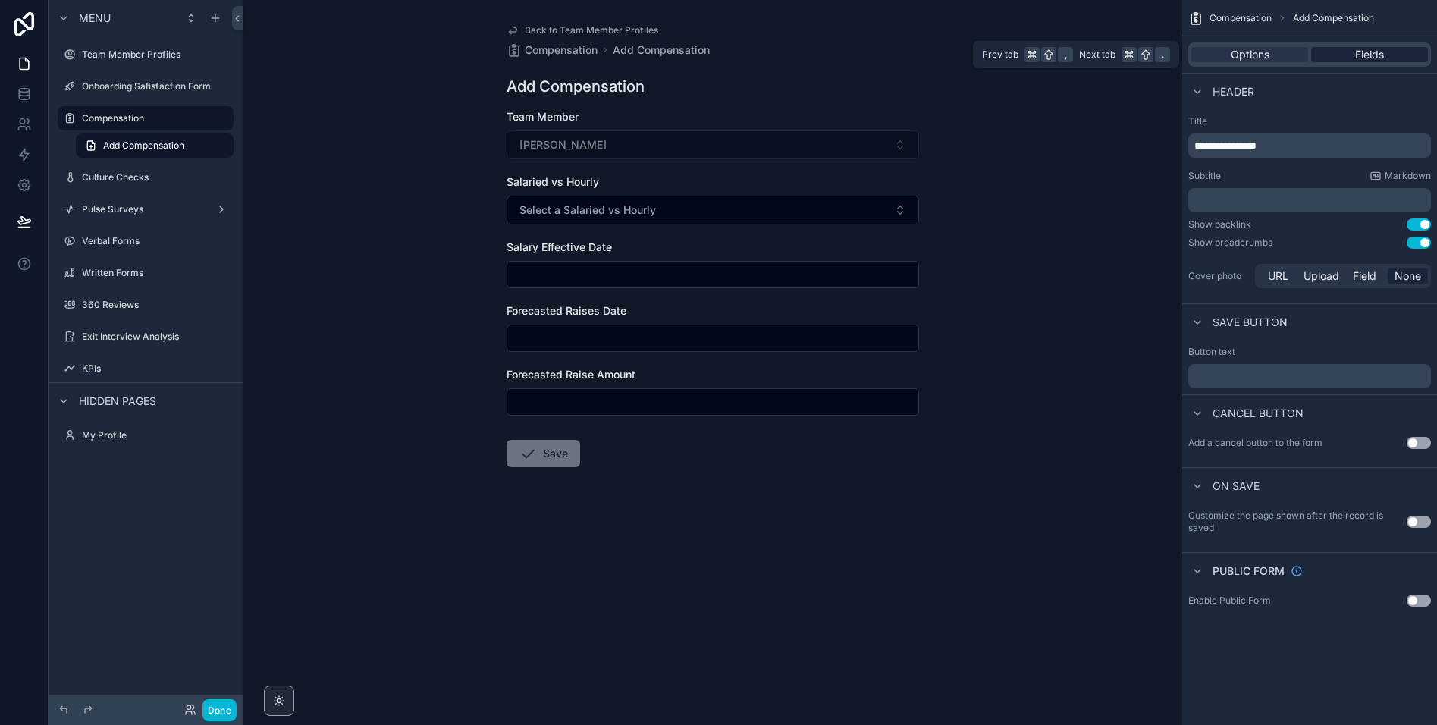
click at [1356, 53] on span "Fields" at bounding box center [1369, 54] width 29 height 15
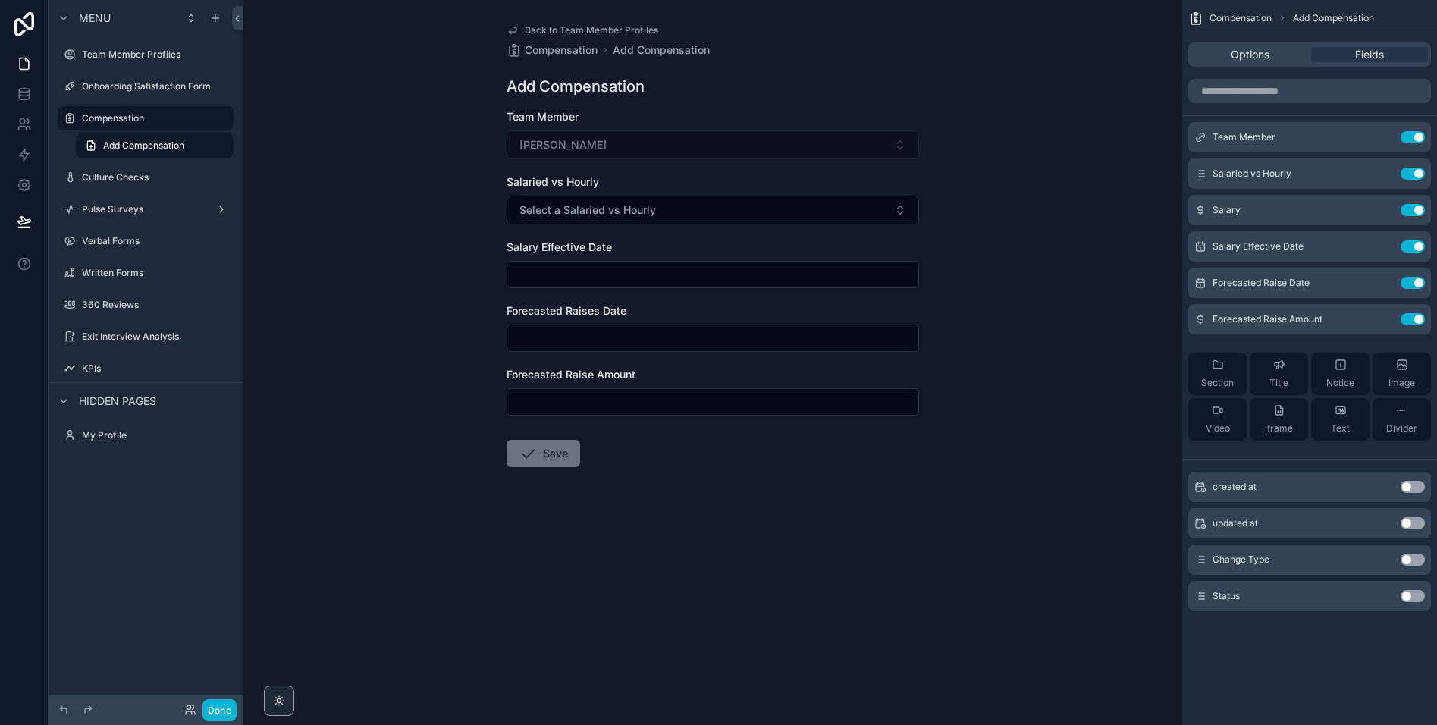
click at [1407, 558] on button "Use setting" at bounding box center [1412, 560] width 24 height 12
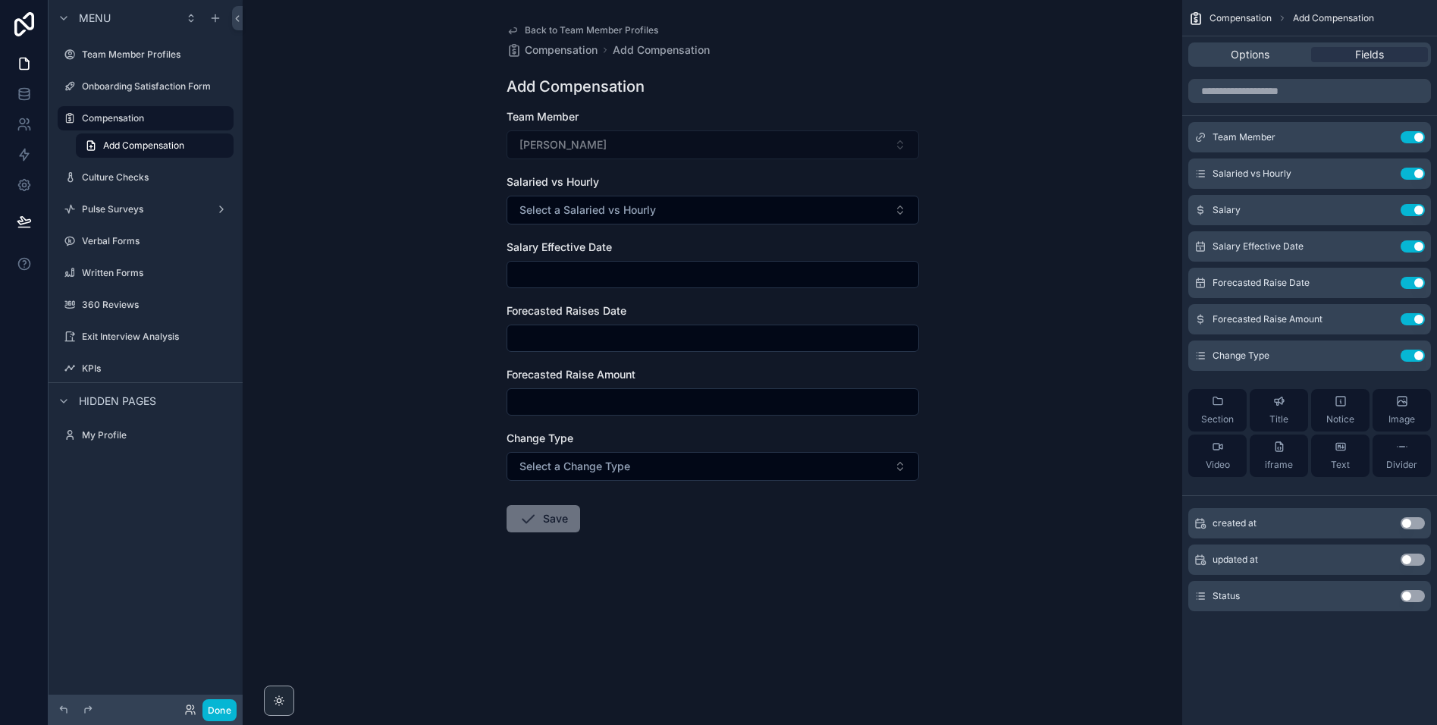
click at [1406, 598] on button "Use setting" at bounding box center [1412, 596] width 24 height 12
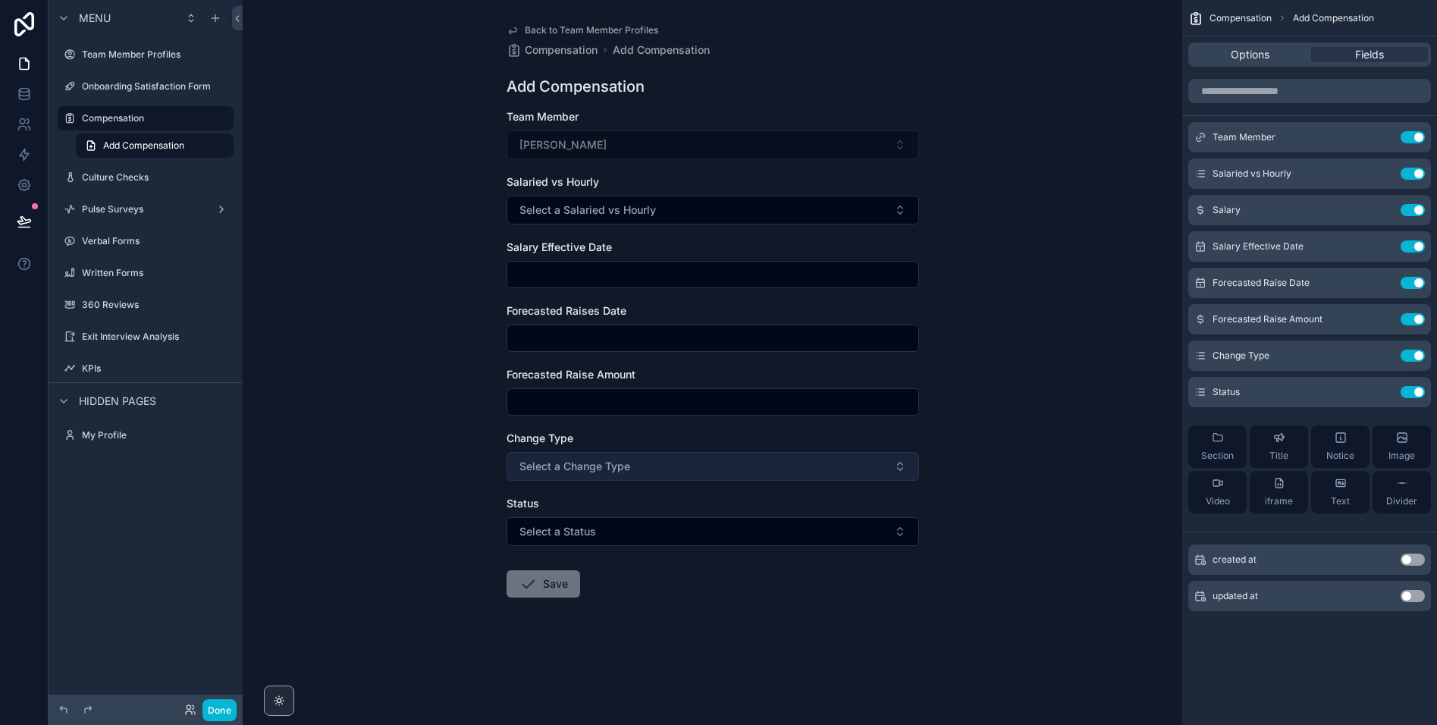
click at [645, 473] on button "Select a Change Type" at bounding box center [713, 466] width 412 height 29
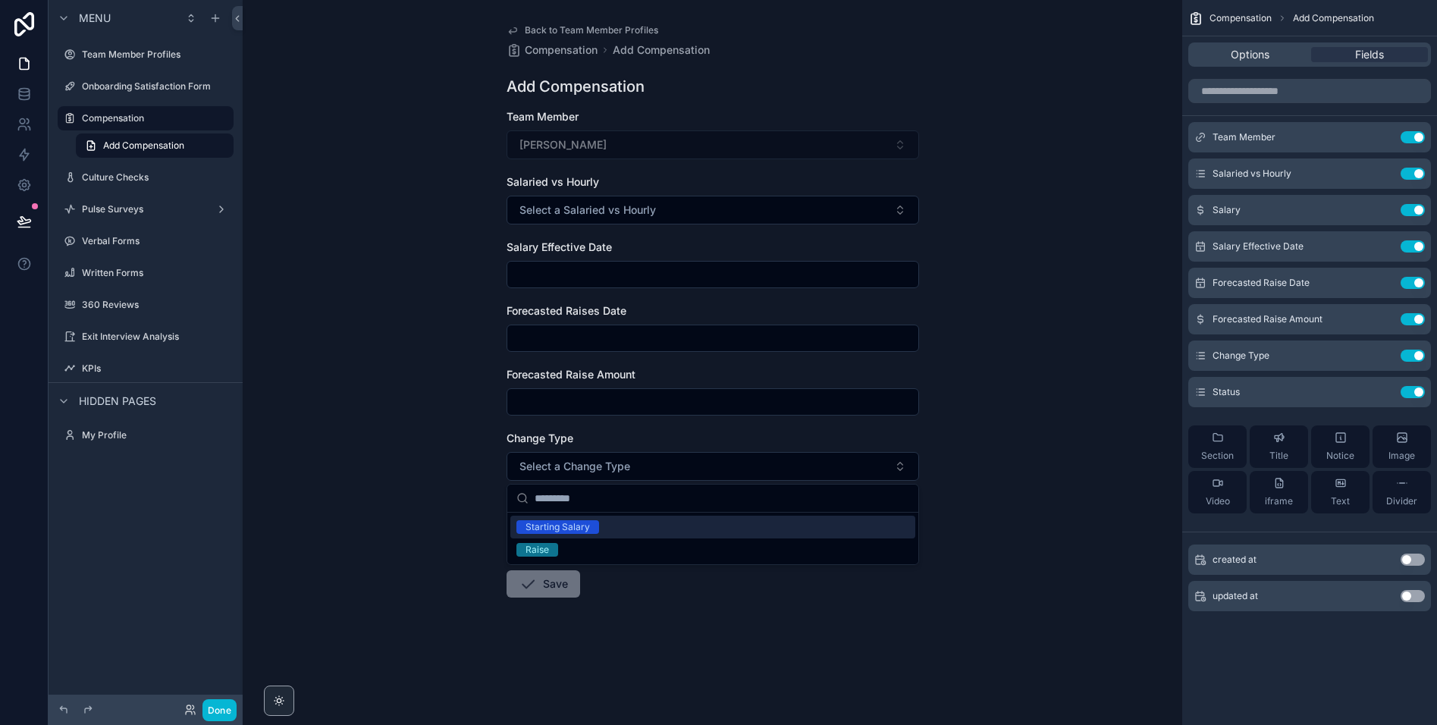
click at [419, 453] on div "Back to Team Member Profiles Compensation Add Compensation Add Compensation Tea…" at bounding box center [712, 362] width 939 height 725
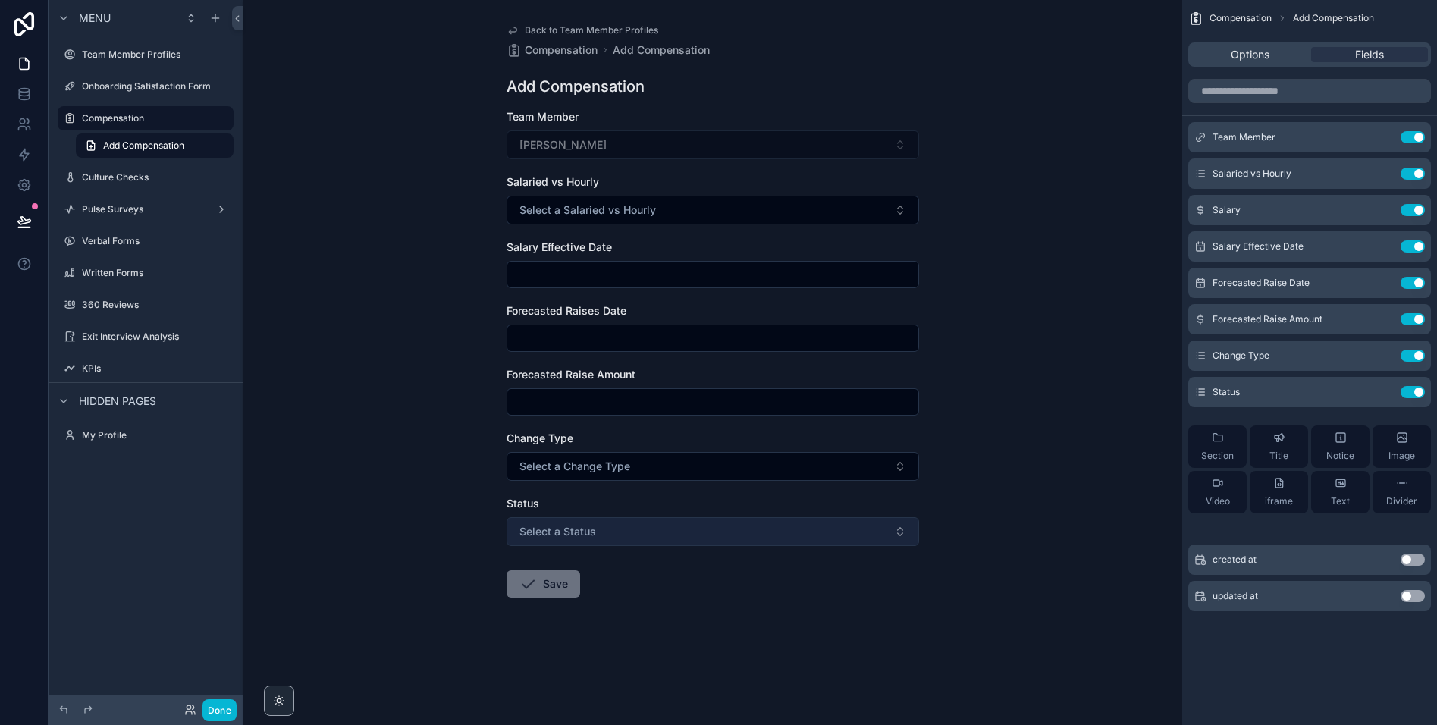
click at [648, 535] on button "Select a Status" at bounding box center [713, 531] width 412 height 29
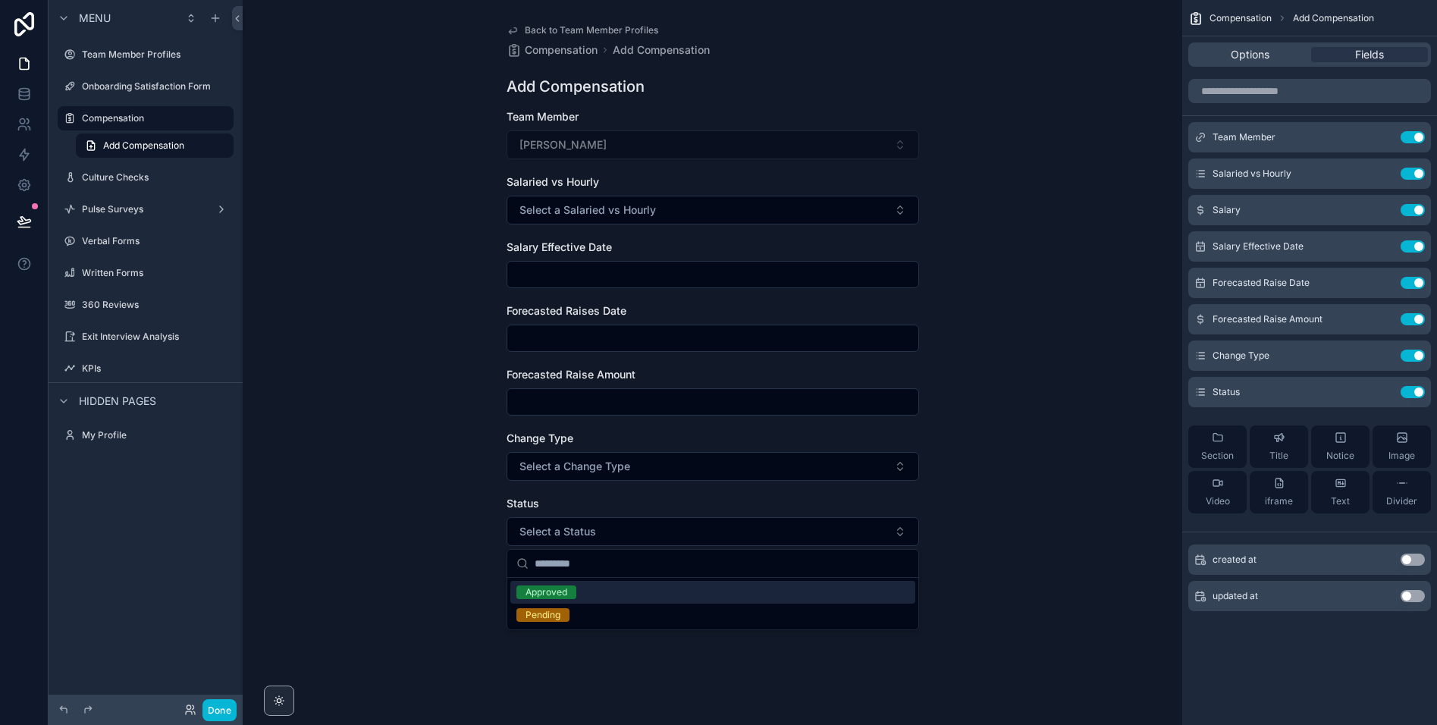
click at [395, 494] on div "Back to Team Member Profiles Compensation Add Compensation Add Compensation Tea…" at bounding box center [712, 362] width 939 height 725
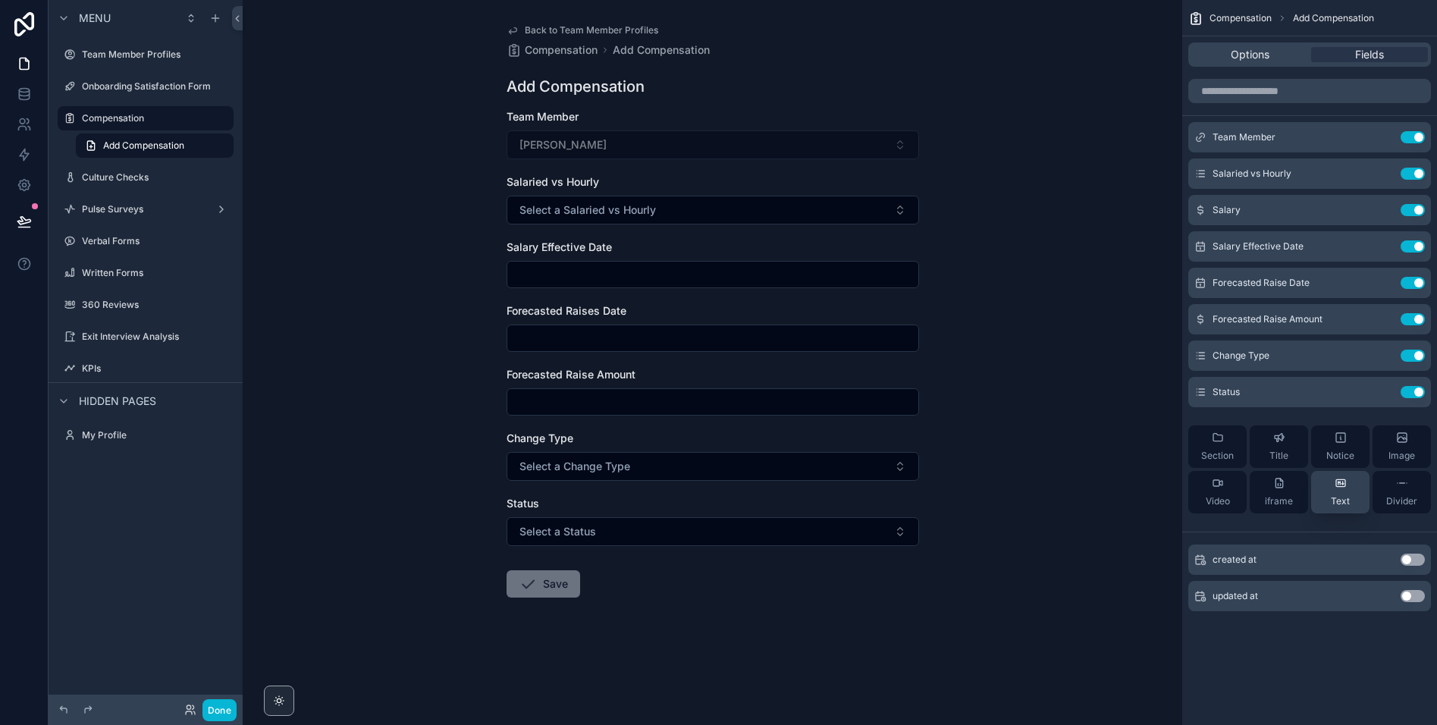
drag, startPoint x: 1415, startPoint y: 391, endPoint x: 1328, endPoint y: 447, distance: 102.6
click at [1415, 391] on button "Use setting" at bounding box center [1412, 392] width 24 height 12
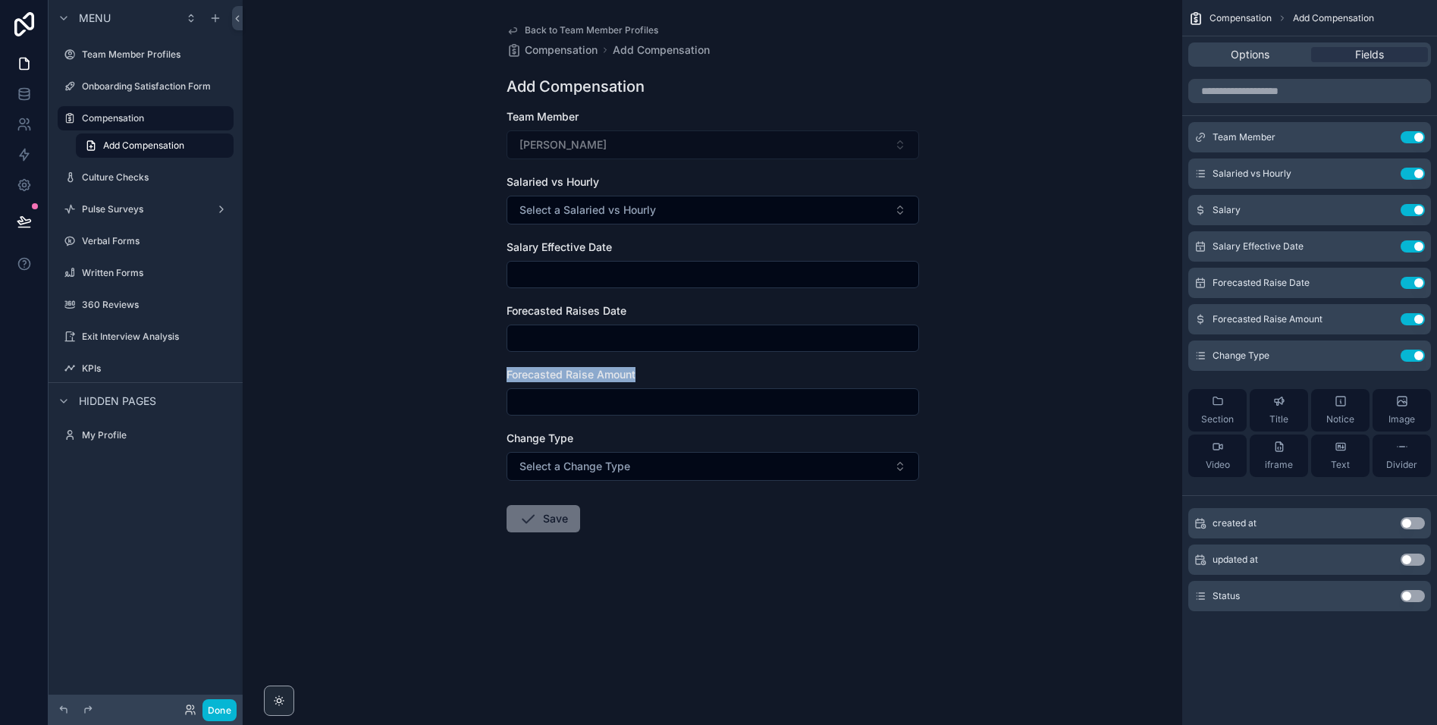
drag, startPoint x: 591, startPoint y: 372, endPoint x: 682, endPoint y: 374, distance: 91.0
click at [682, 374] on div "Back to Team Member Profiles Compensation Add Compensation Add Compensation Tea…" at bounding box center [712, 362] width 939 height 725
click at [682, 374] on div "Forecasted Raise Amount" at bounding box center [713, 374] width 412 height 15
click at [1385, 212] on icon "scrollable content" at bounding box center [1382, 210] width 12 height 12
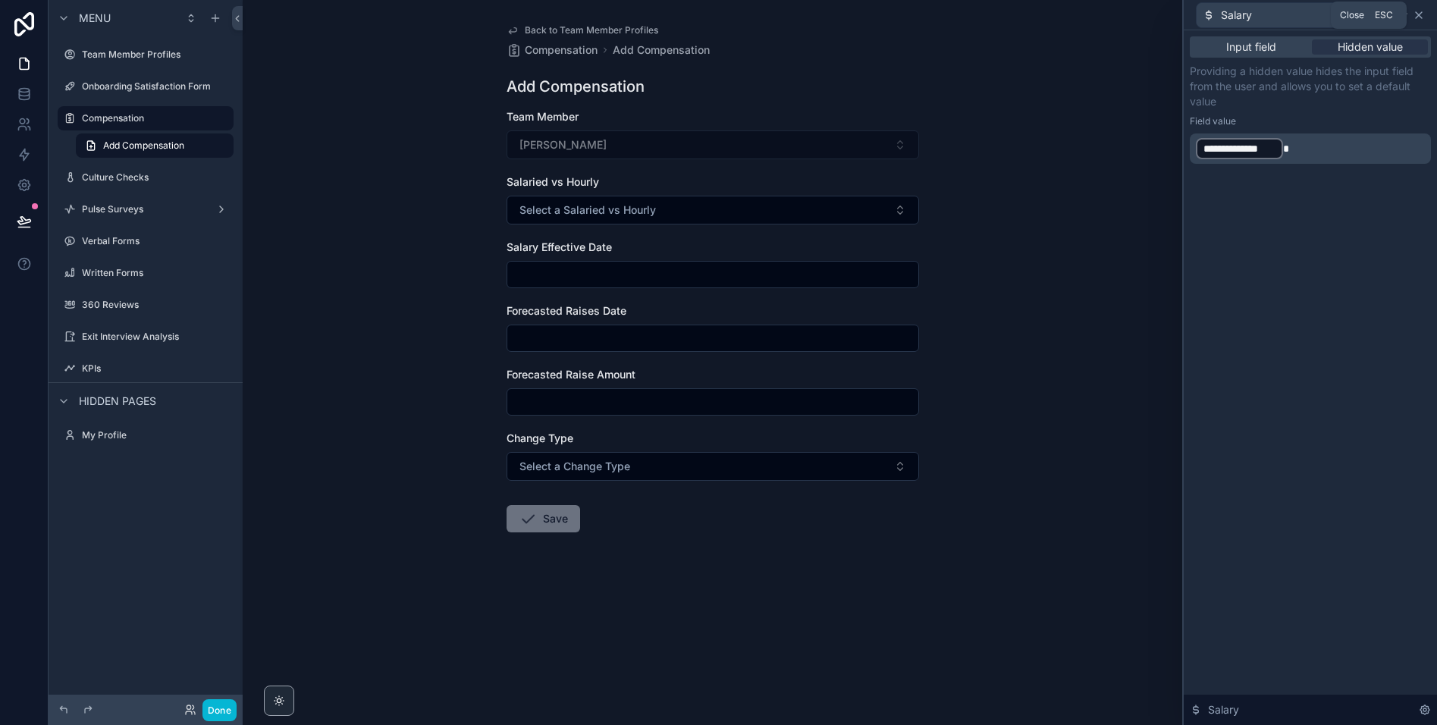
click at [1419, 17] on icon at bounding box center [1419, 15] width 12 height 12
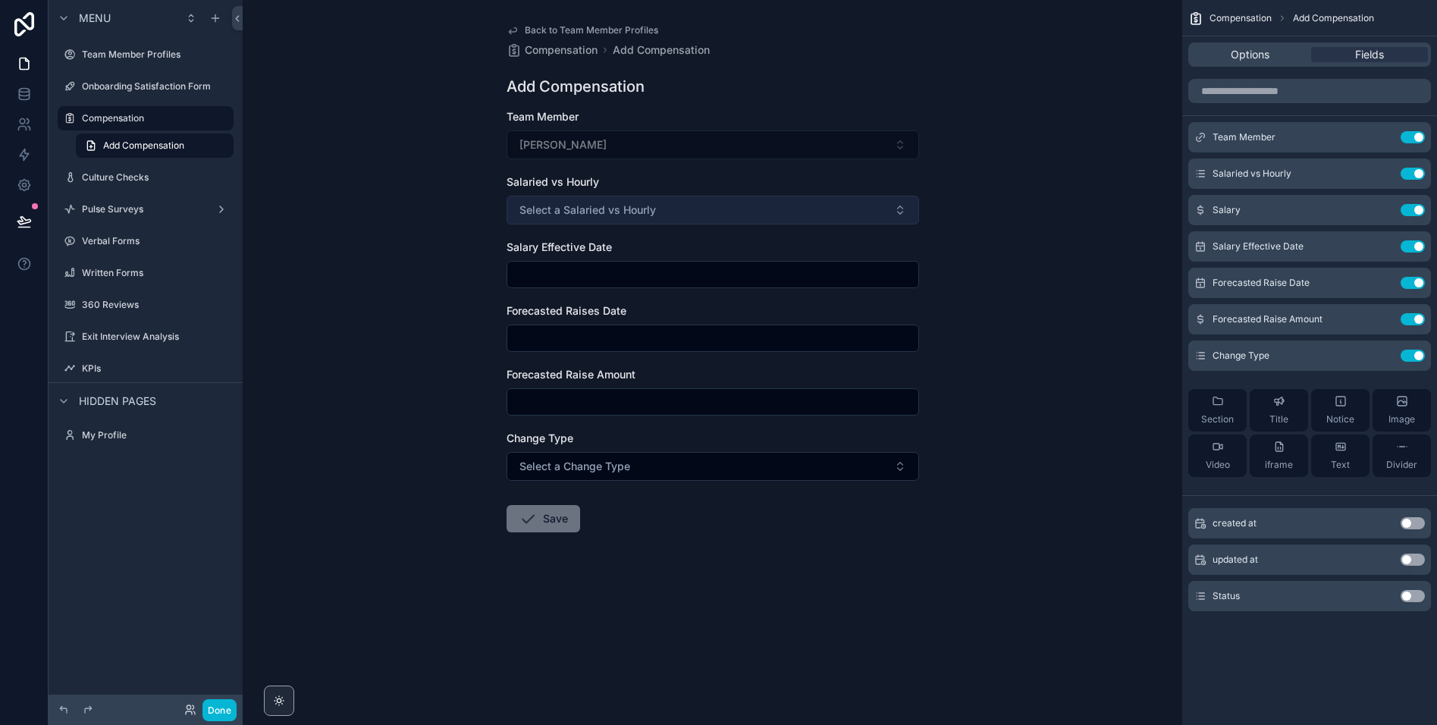
click at [800, 216] on button "Select a Salaried vs Hourly" at bounding box center [713, 210] width 412 height 29
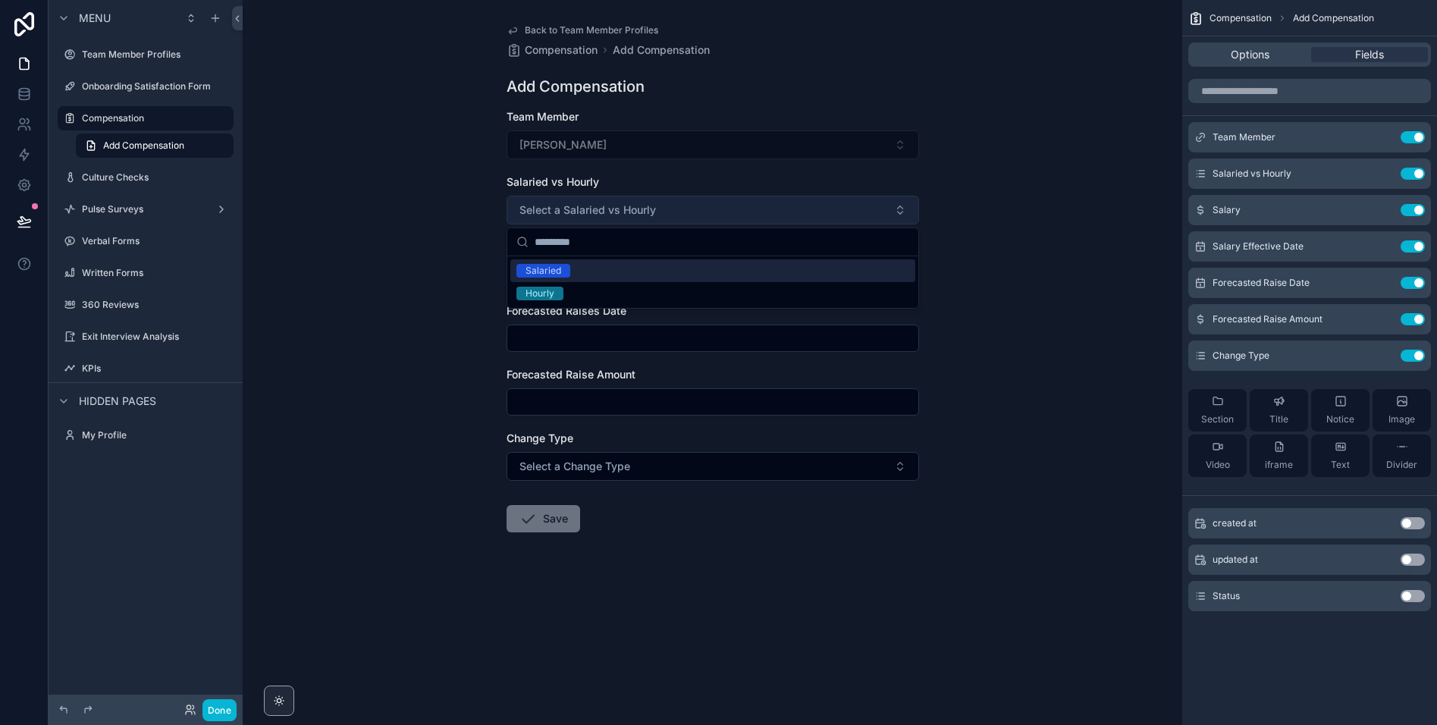
click at [800, 216] on button "Select a Salaried vs Hourly" at bounding box center [713, 210] width 412 height 29
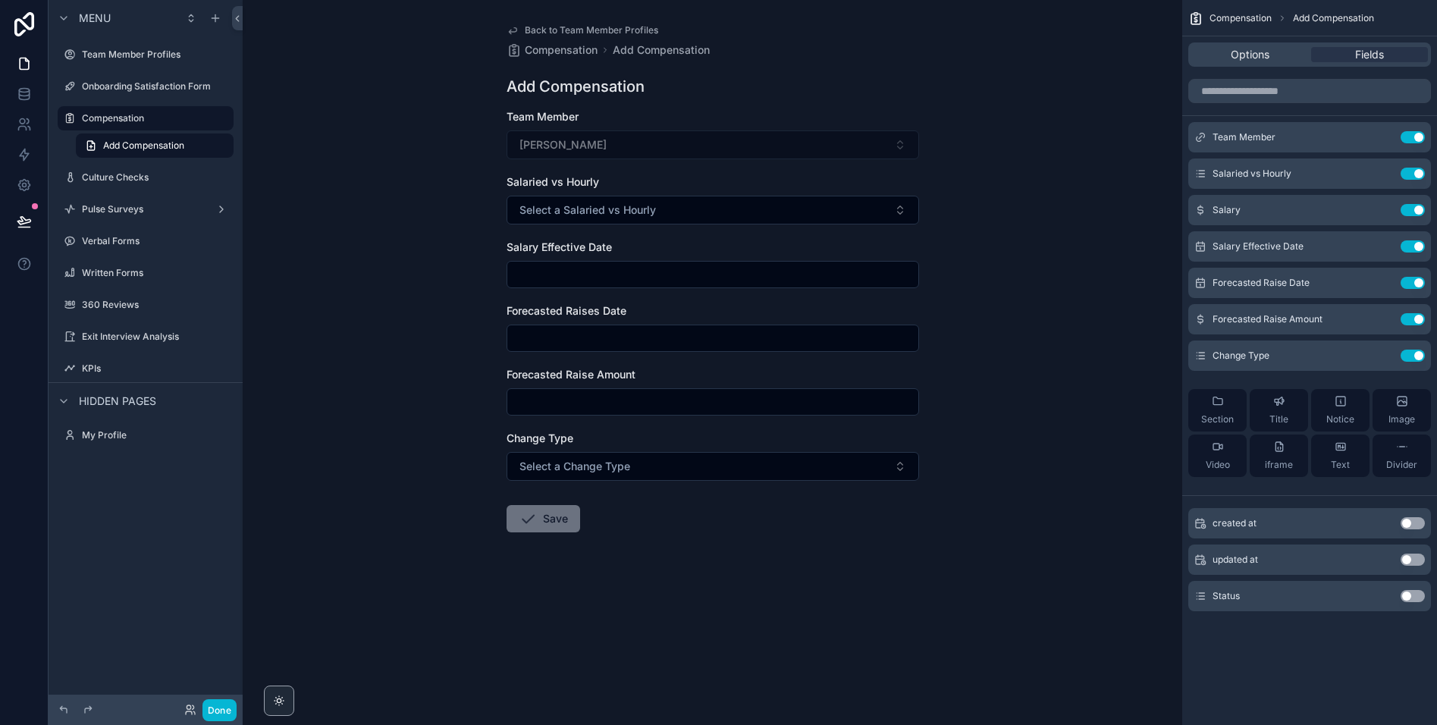
click at [457, 229] on div "Back to Team Member Profiles Compensation Add Compensation Add Compensation Tea…" at bounding box center [712, 362] width 939 height 725
click at [439, 171] on div "Back to Team Member Profiles Compensation Add Compensation Add Compensation Tea…" at bounding box center [712, 362] width 939 height 725
click at [224, 707] on button "Done" at bounding box center [219, 710] width 34 height 22
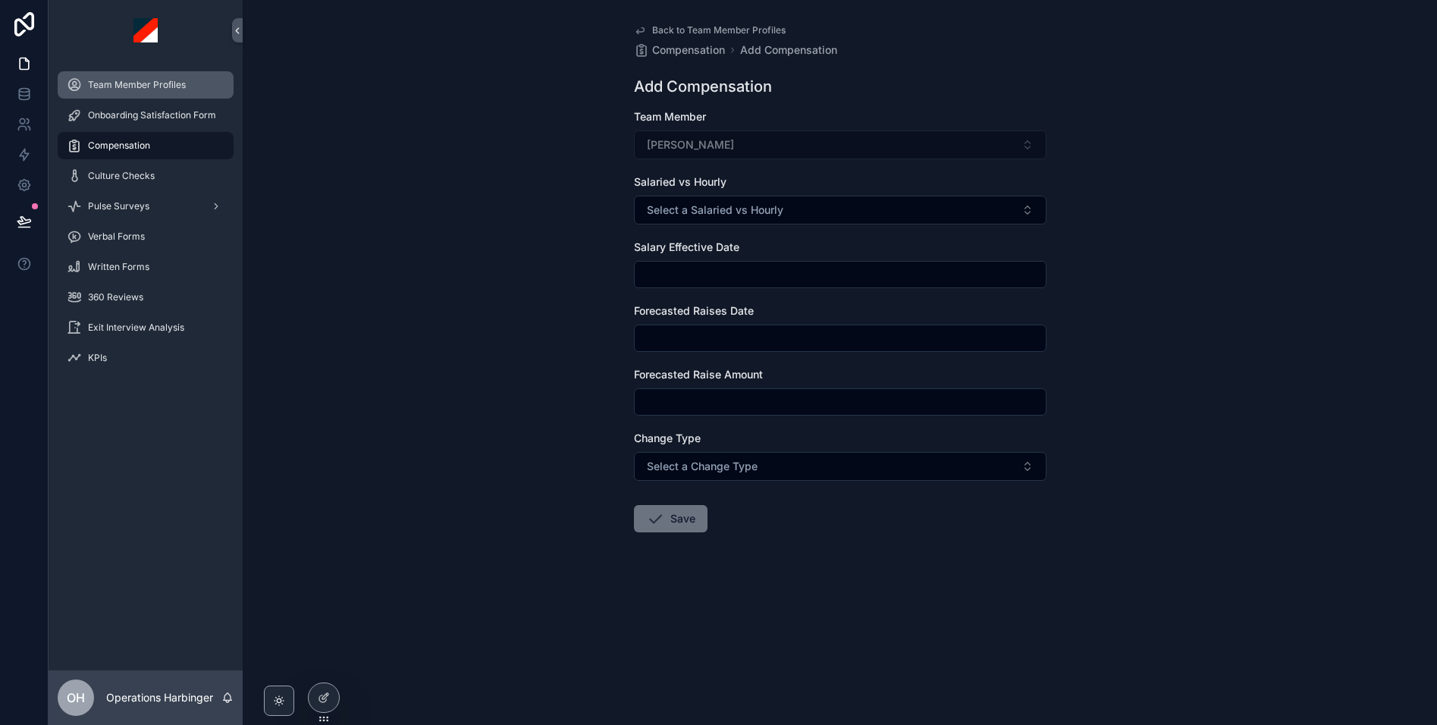
click at [141, 86] on span "Team Member Profiles" at bounding box center [137, 85] width 98 height 12
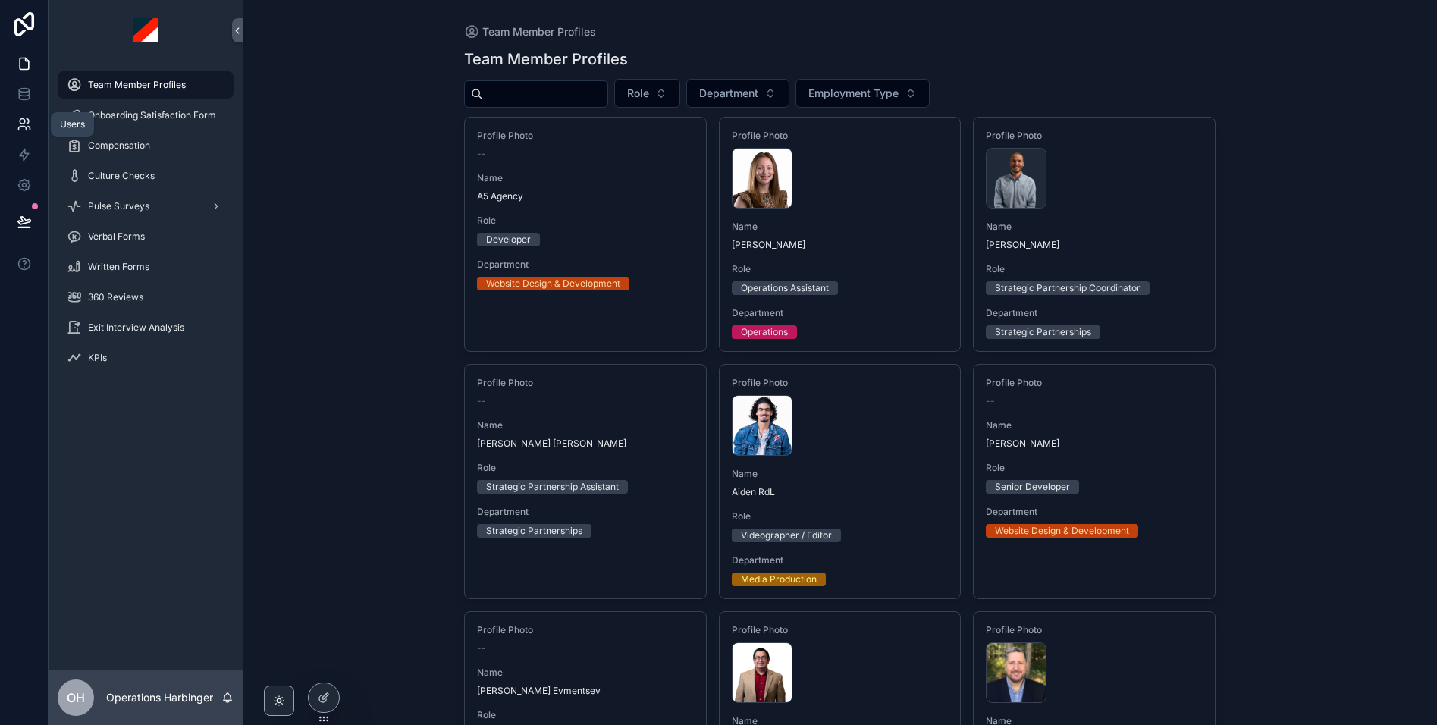
click at [29, 128] on icon at bounding box center [29, 129] width 2 height 4
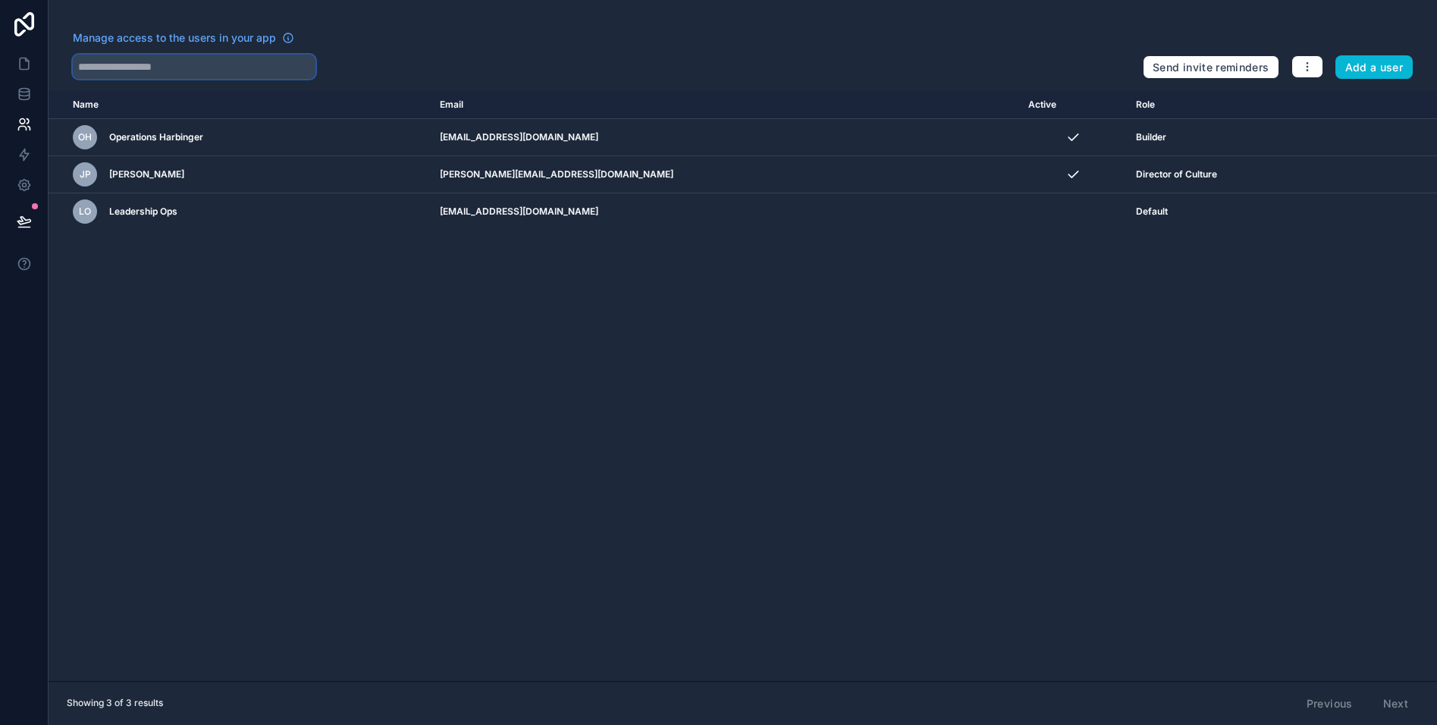
click at [183, 68] on input "text" at bounding box center [194, 67] width 243 height 24
click at [1379, 65] on button "Add a user" at bounding box center [1374, 67] width 78 height 24
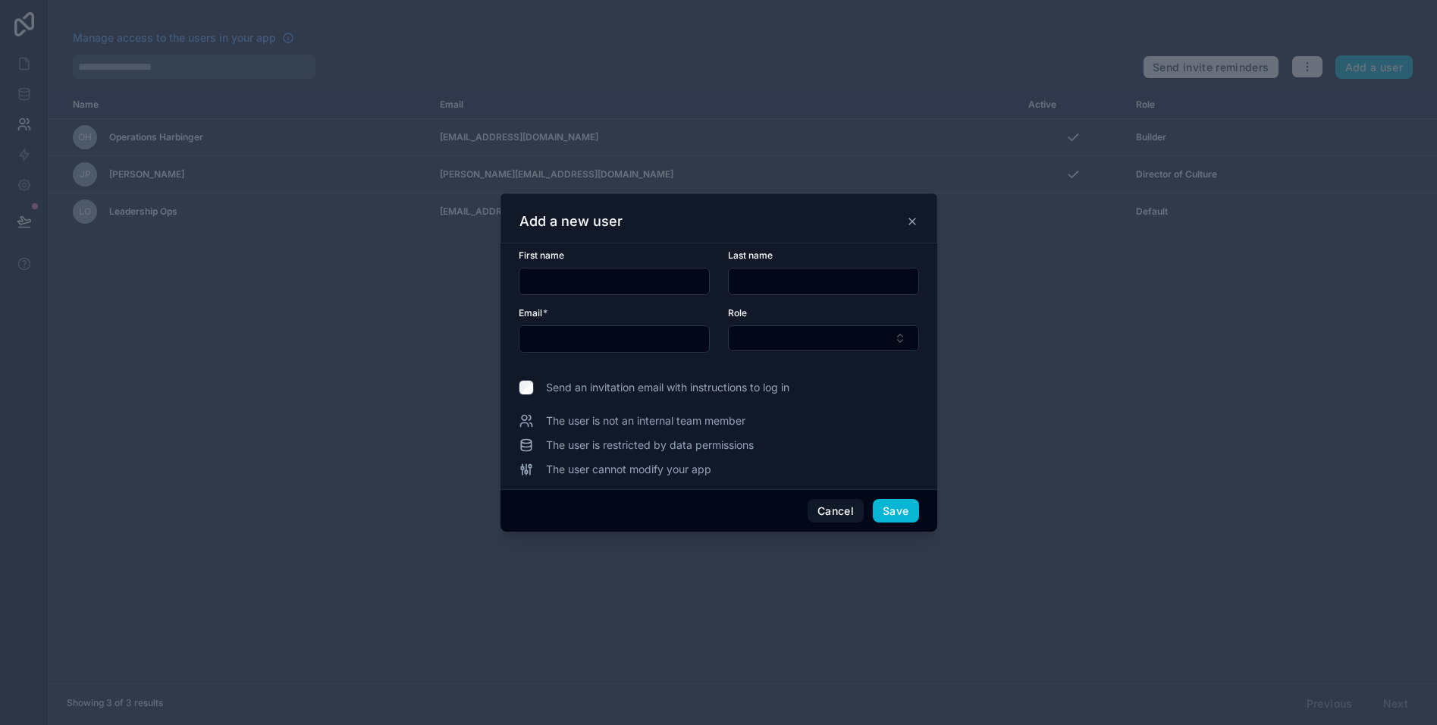
click at [638, 287] on input "text" at bounding box center [614, 281] width 190 height 21
type input "****"
type input "*****"
type input "**********"
click at [777, 340] on button "Select Button" at bounding box center [823, 338] width 191 height 26
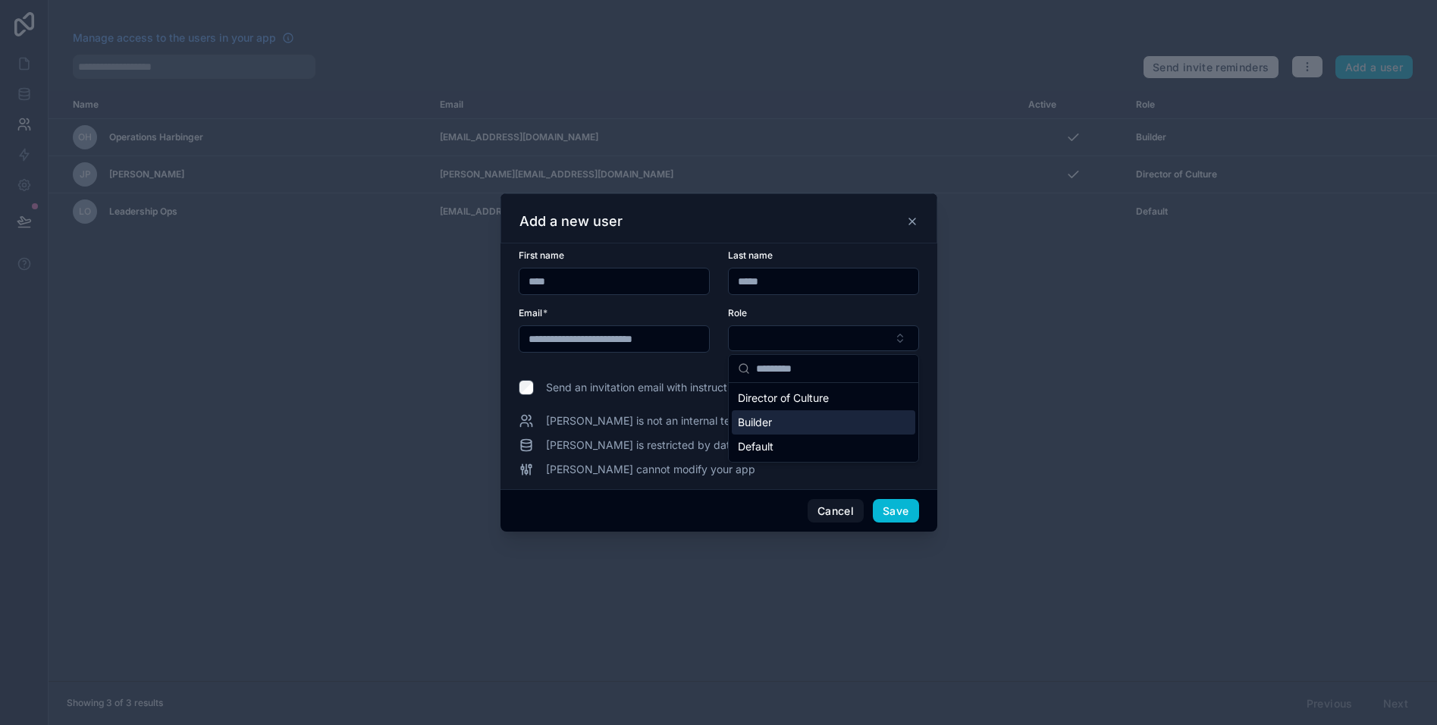
click at [762, 422] on span "Builder" at bounding box center [755, 422] width 34 height 15
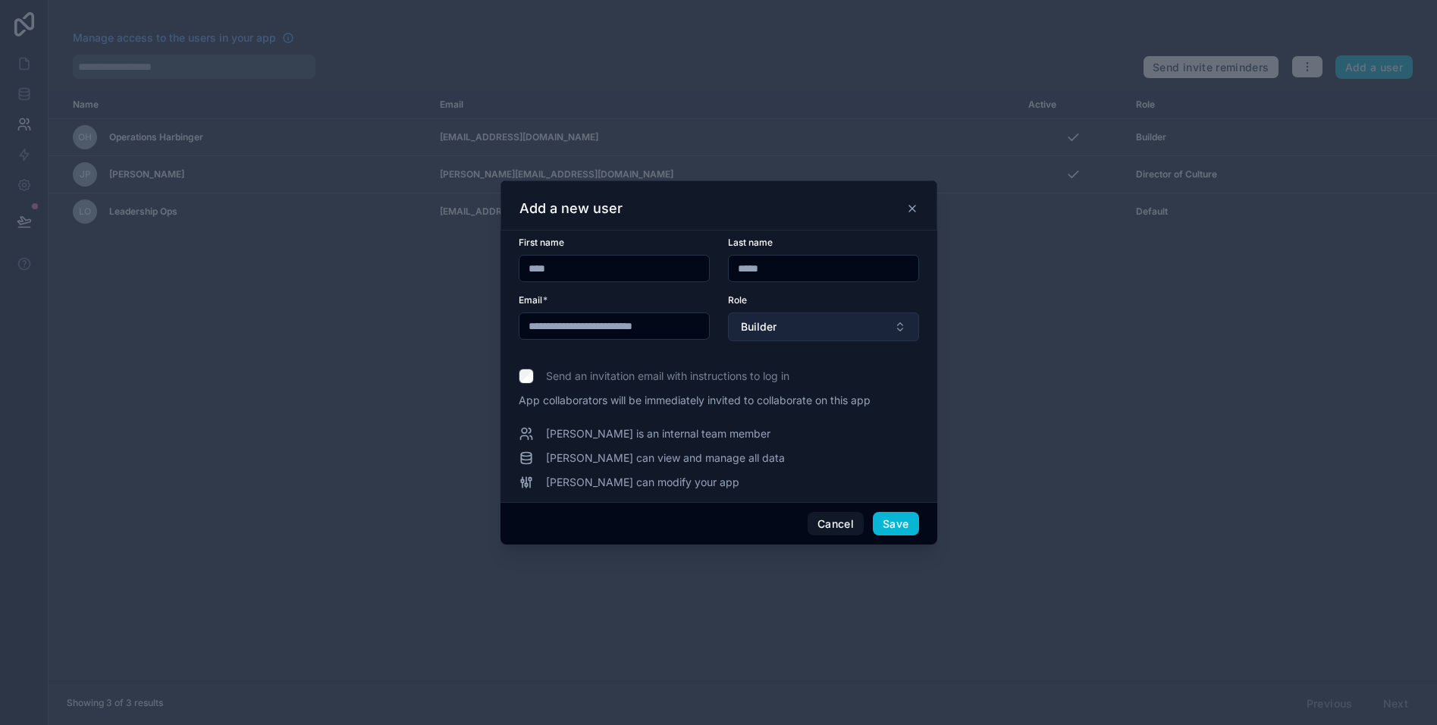
click at [796, 325] on button "Builder" at bounding box center [823, 326] width 191 height 29
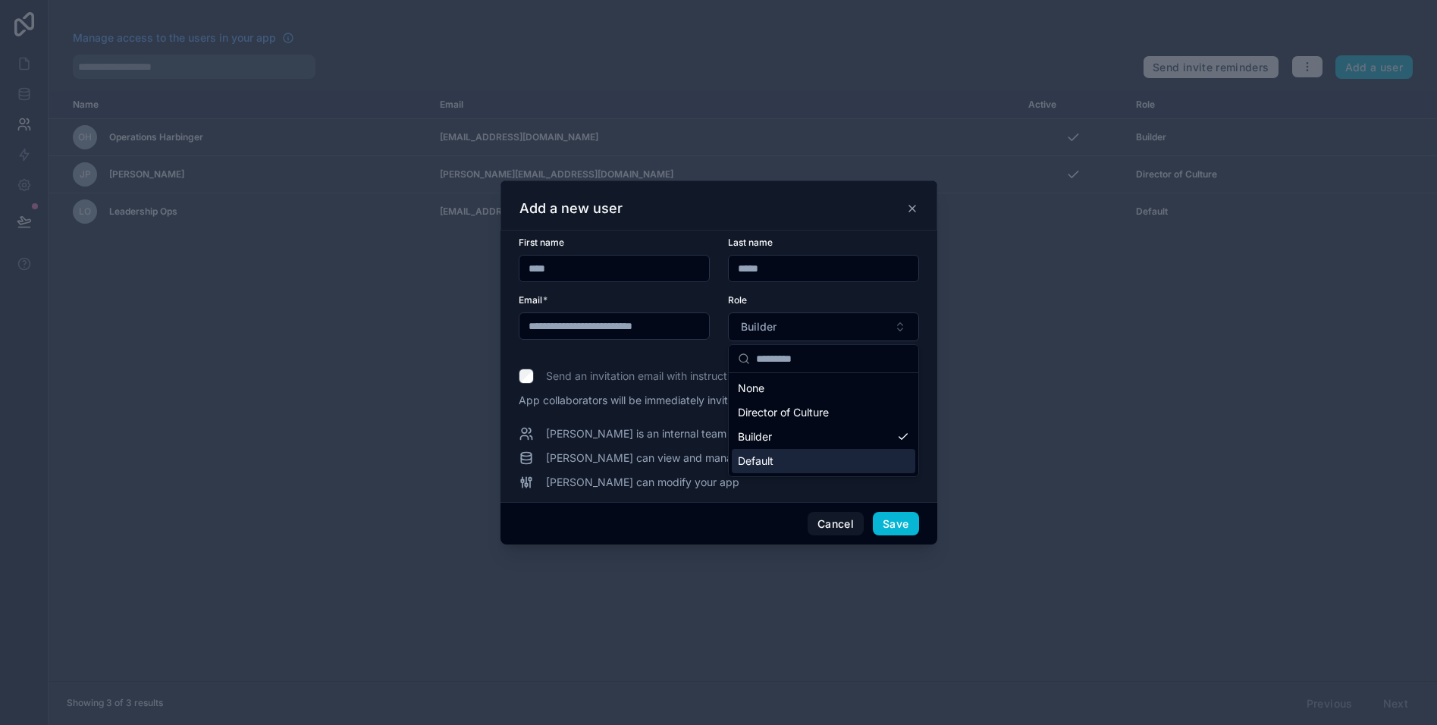
click at [782, 465] on div "Default" at bounding box center [823, 461] width 183 height 24
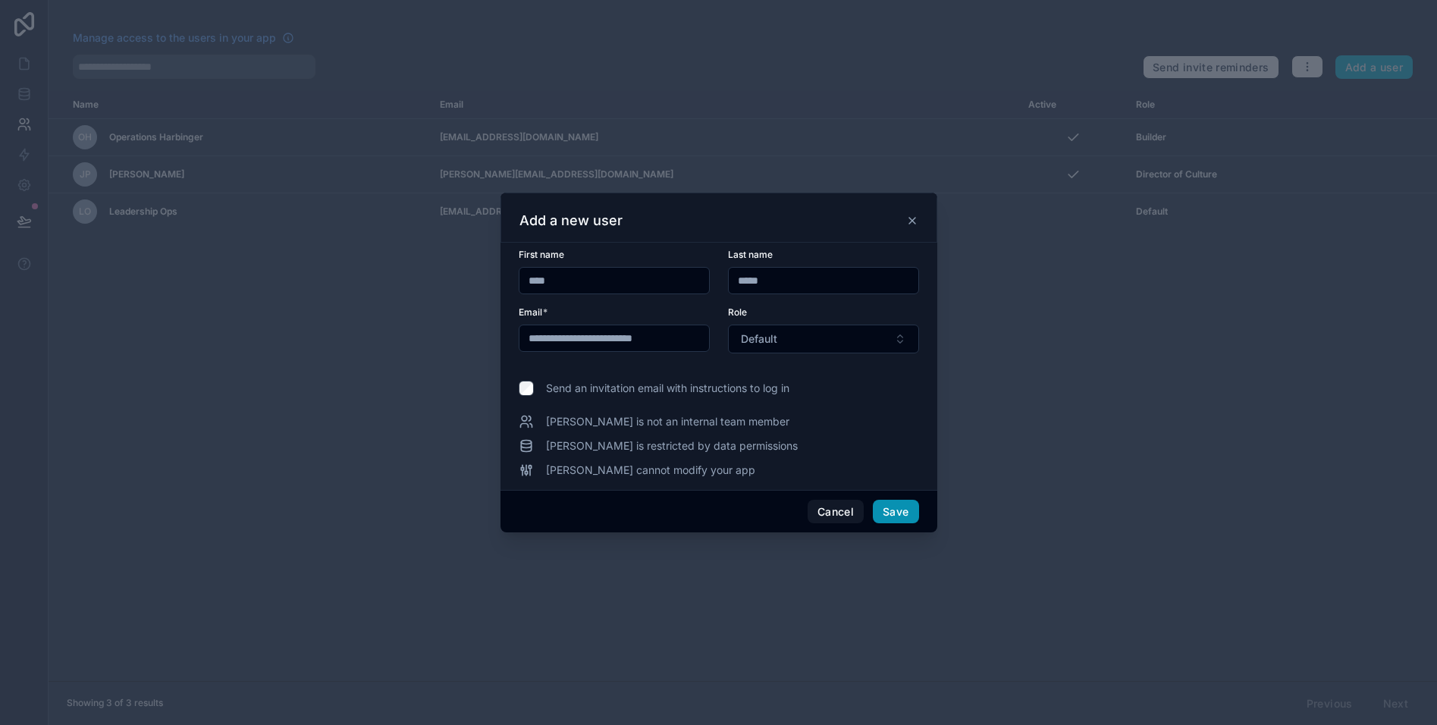
click at [897, 514] on button "Save" at bounding box center [895, 512] width 45 height 24
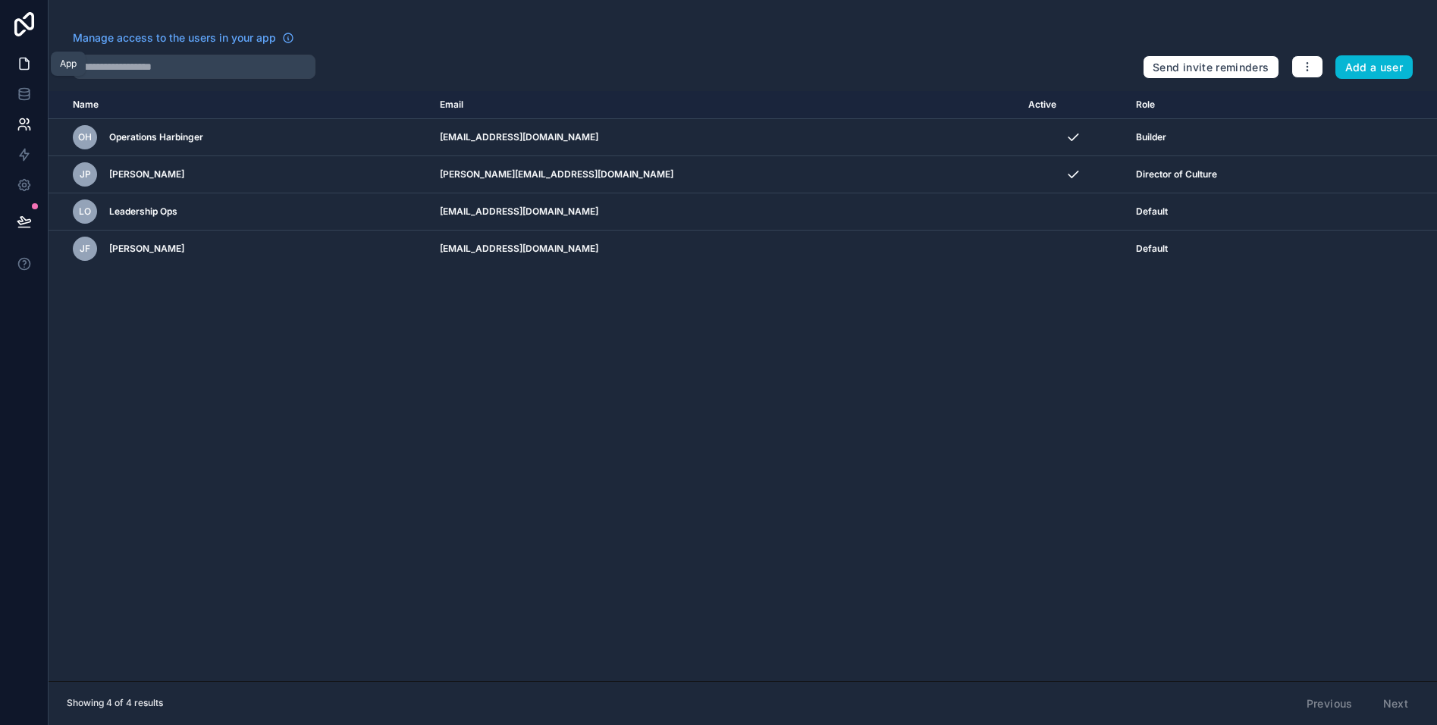
click at [27, 70] on icon at bounding box center [24, 63] width 9 height 11
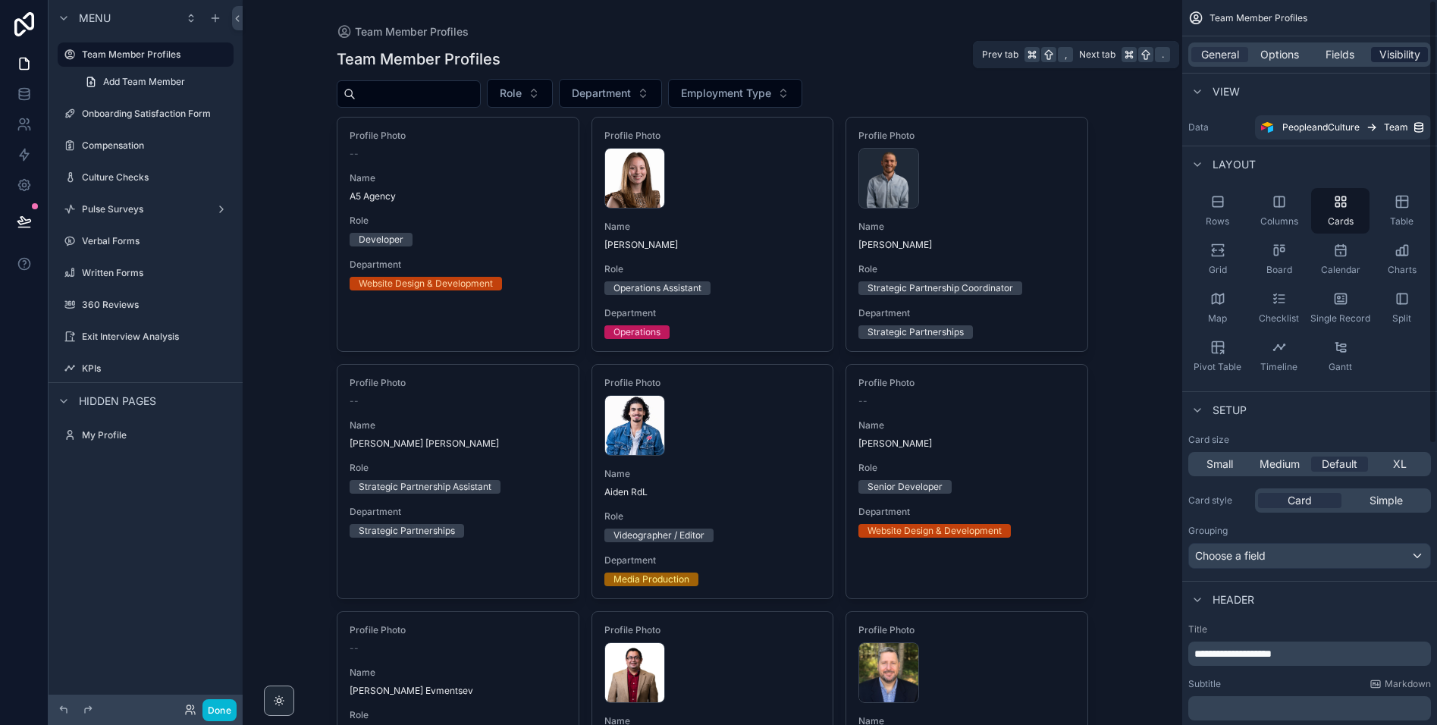
click at [1396, 58] on span "Visibility" at bounding box center [1399, 54] width 41 height 15
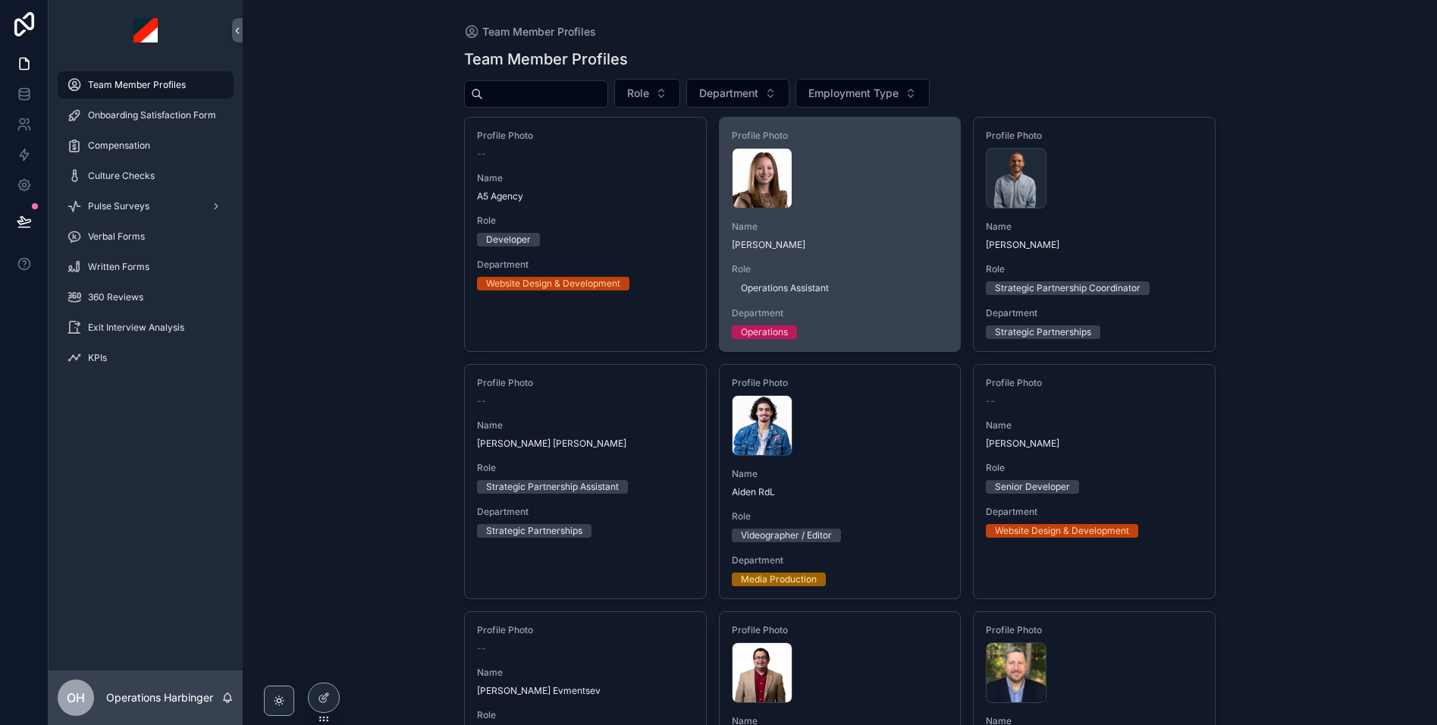
click at [868, 264] on span "Role" at bounding box center [840, 269] width 217 height 12
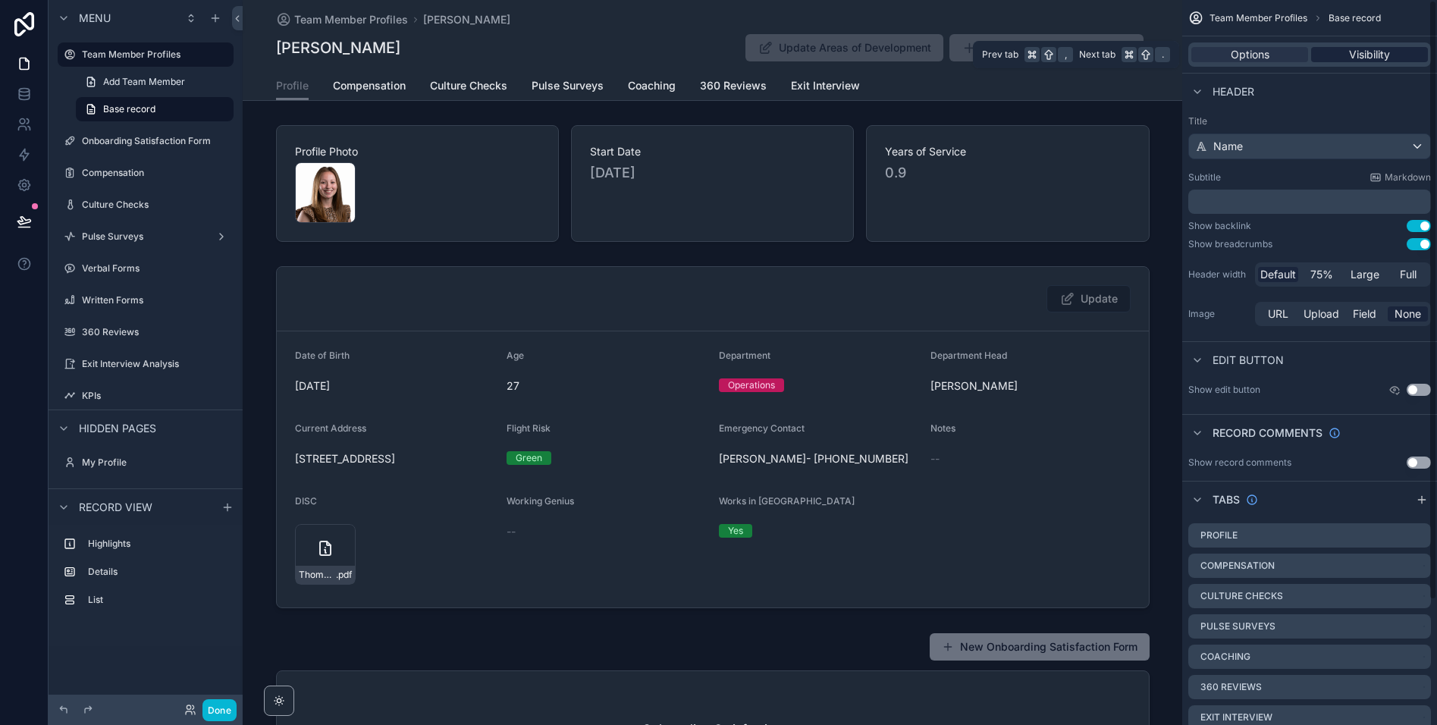
click at [1390, 56] on span "Visibility" at bounding box center [1369, 54] width 41 height 15
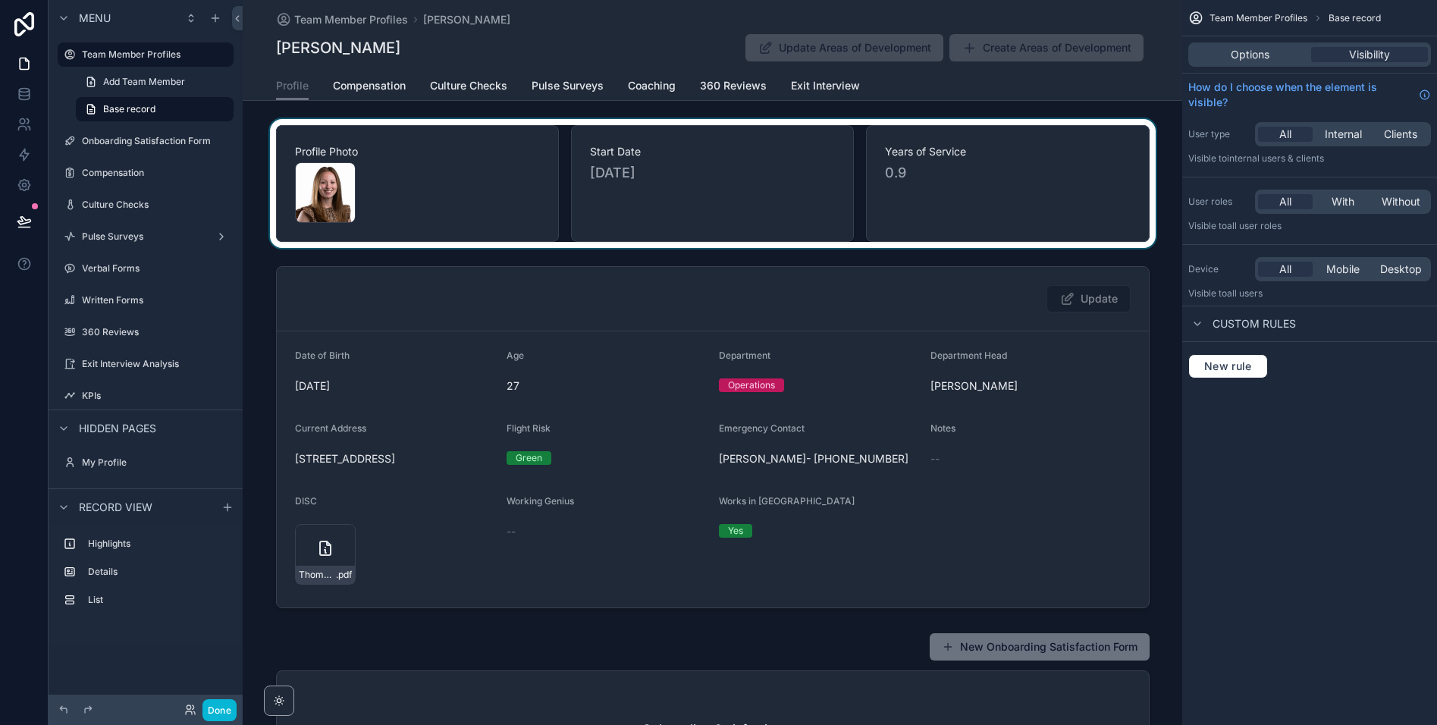
click at [465, 162] on div at bounding box center [712, 183] width 939 height 129
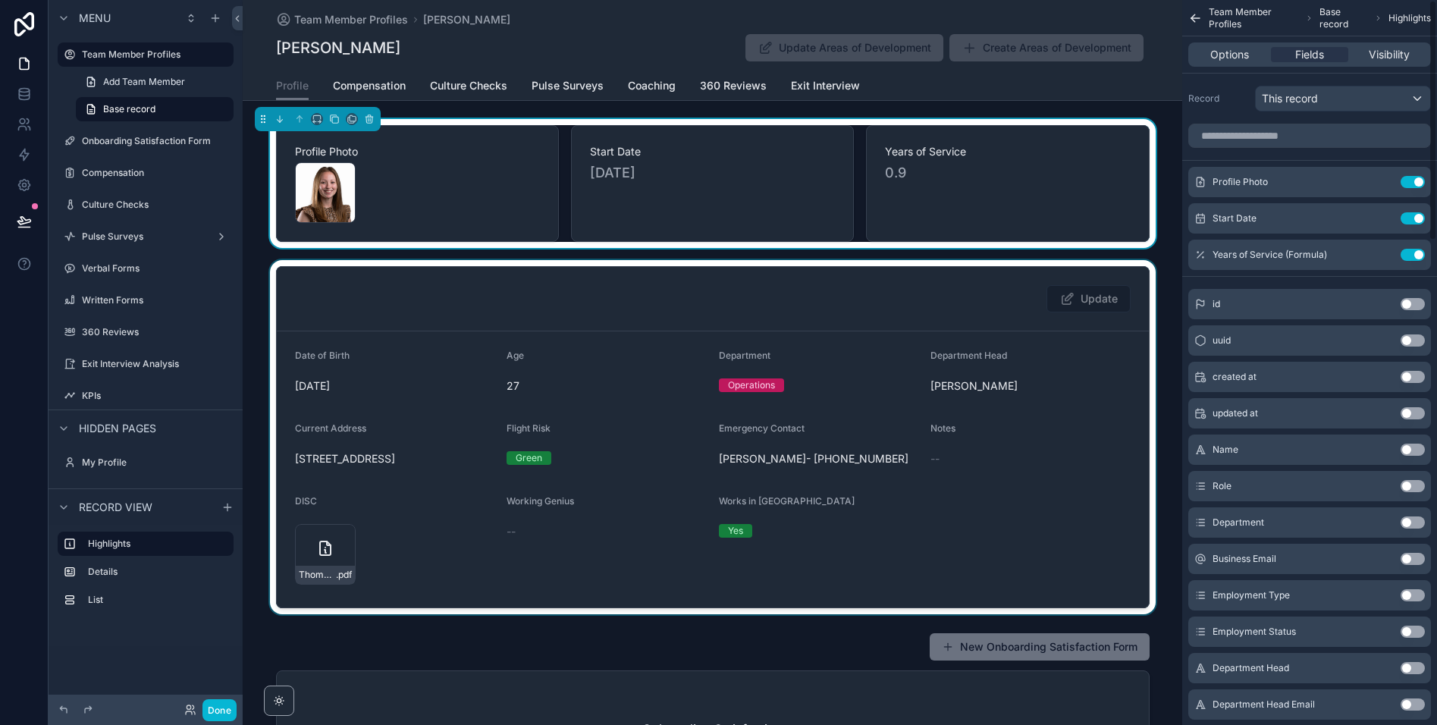
drag, startPoint x: 1375, startPoint y: 58, endPoint x: 1050, endPoint y: 290, distance: 400.0
click at [1375, 58] on span "Visibility" at bounding box center [1389, 54] width 41 height 15
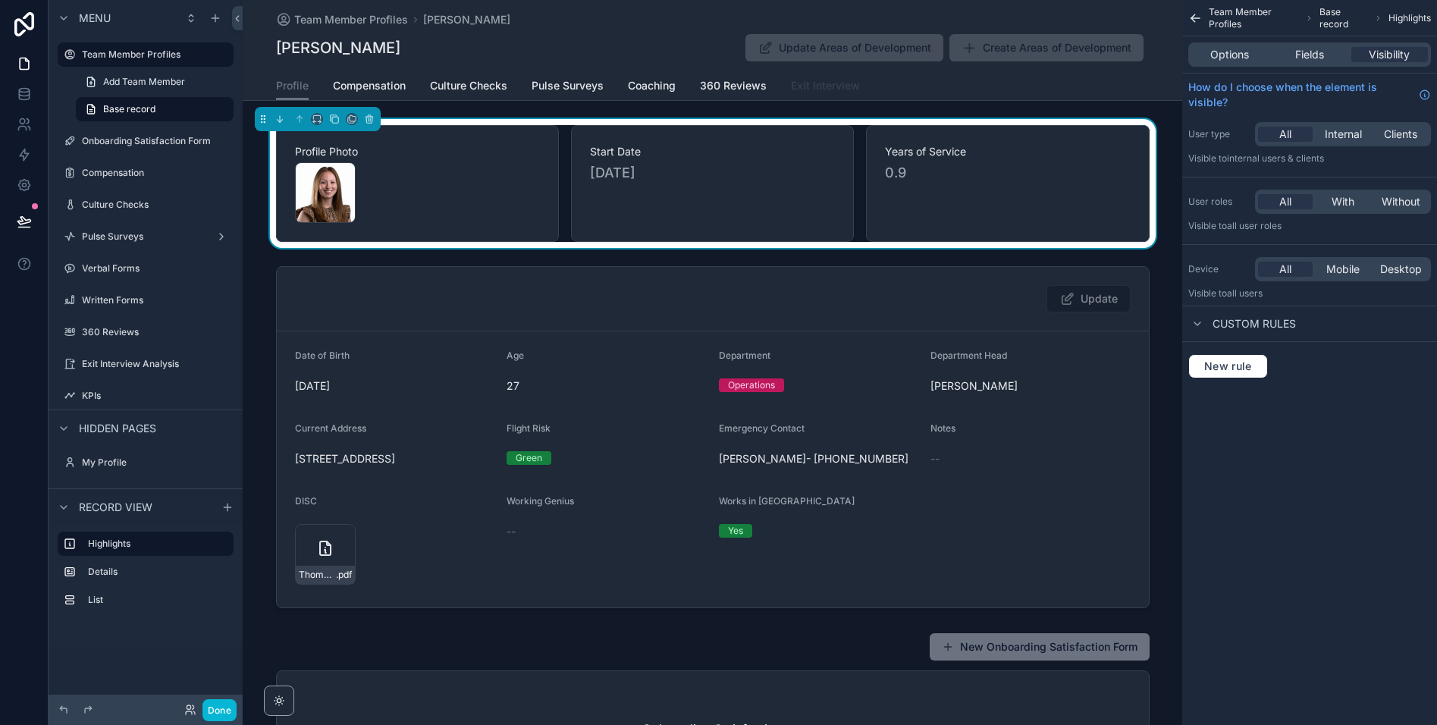
click at [833, 92] on span "Exit Interview" at bounding box center [825, 85] width 69 height 15
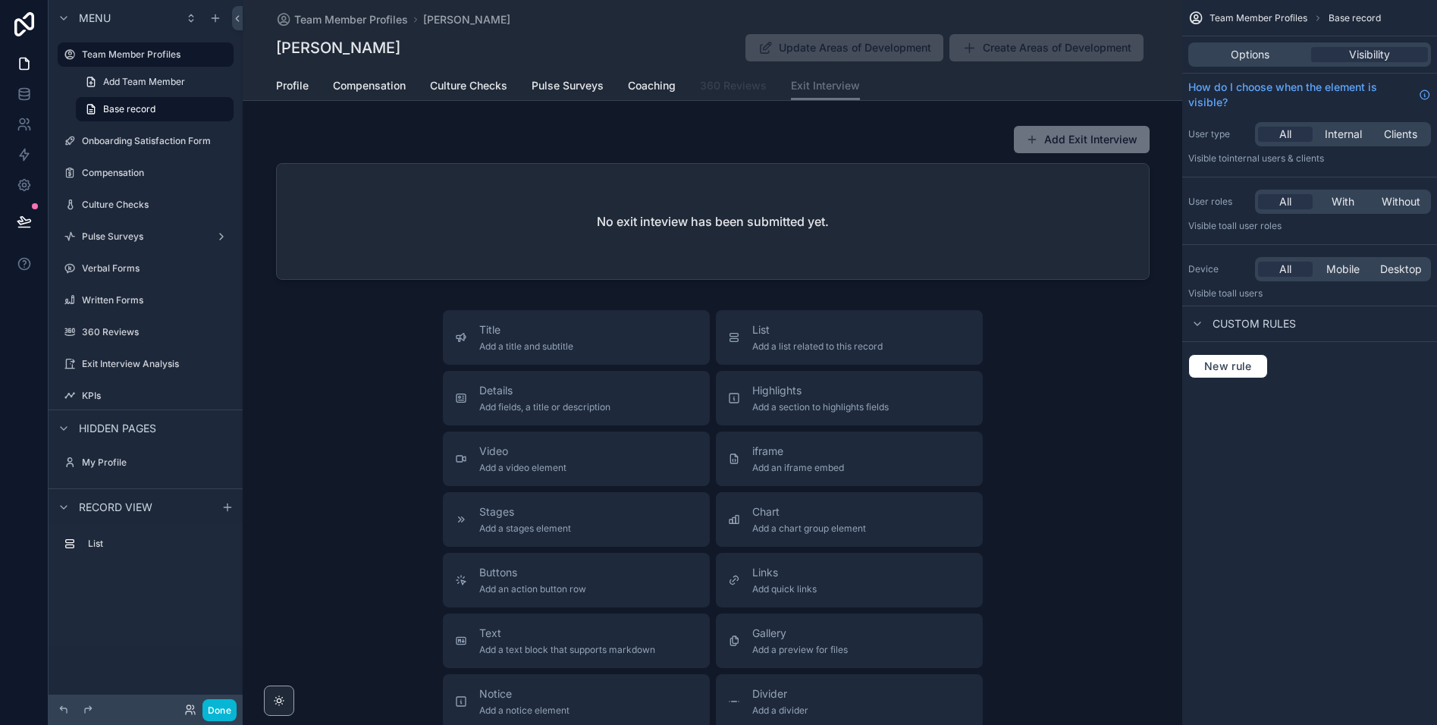
click at [717, 90] on span "360 Reviews" at bounding box center [733, 85] width 67 height 15
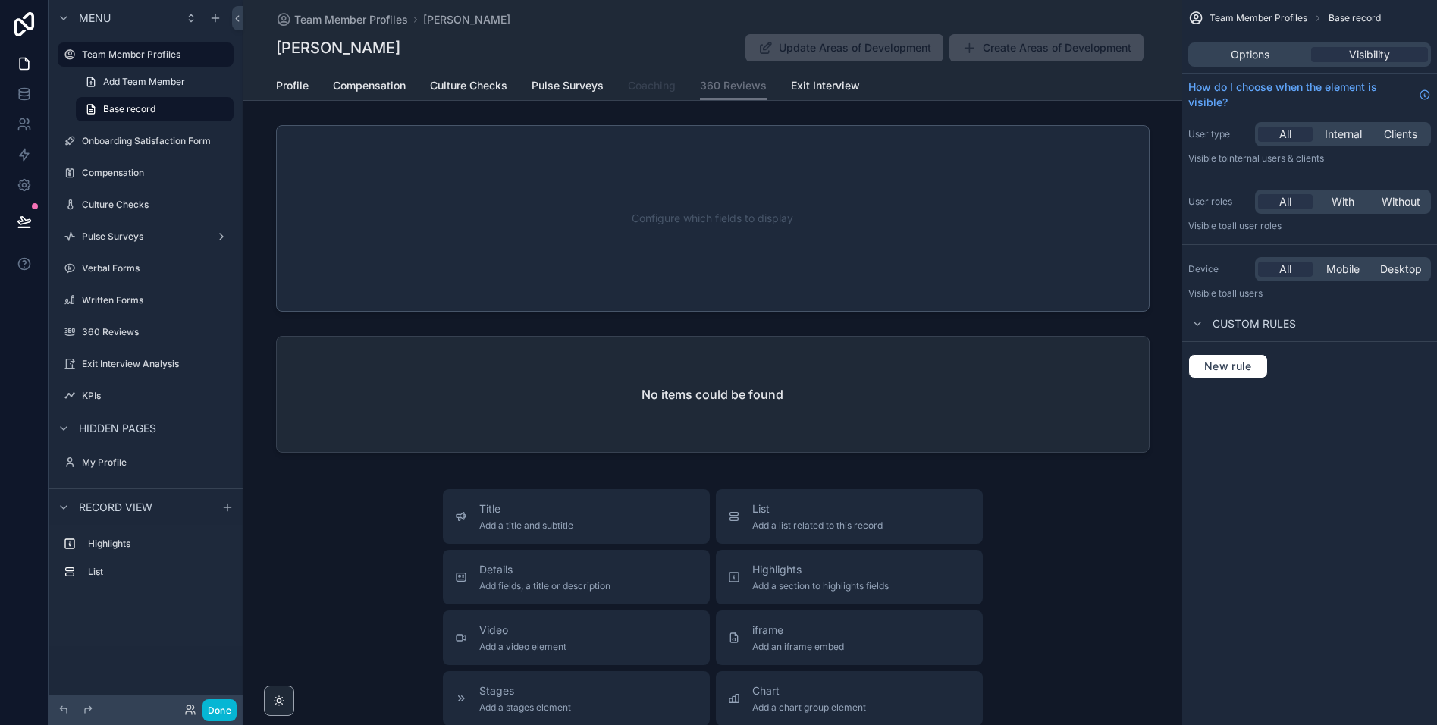
click at [629, 82] on span "Coaching" at bounding box center [652, 85] width 48 height 15
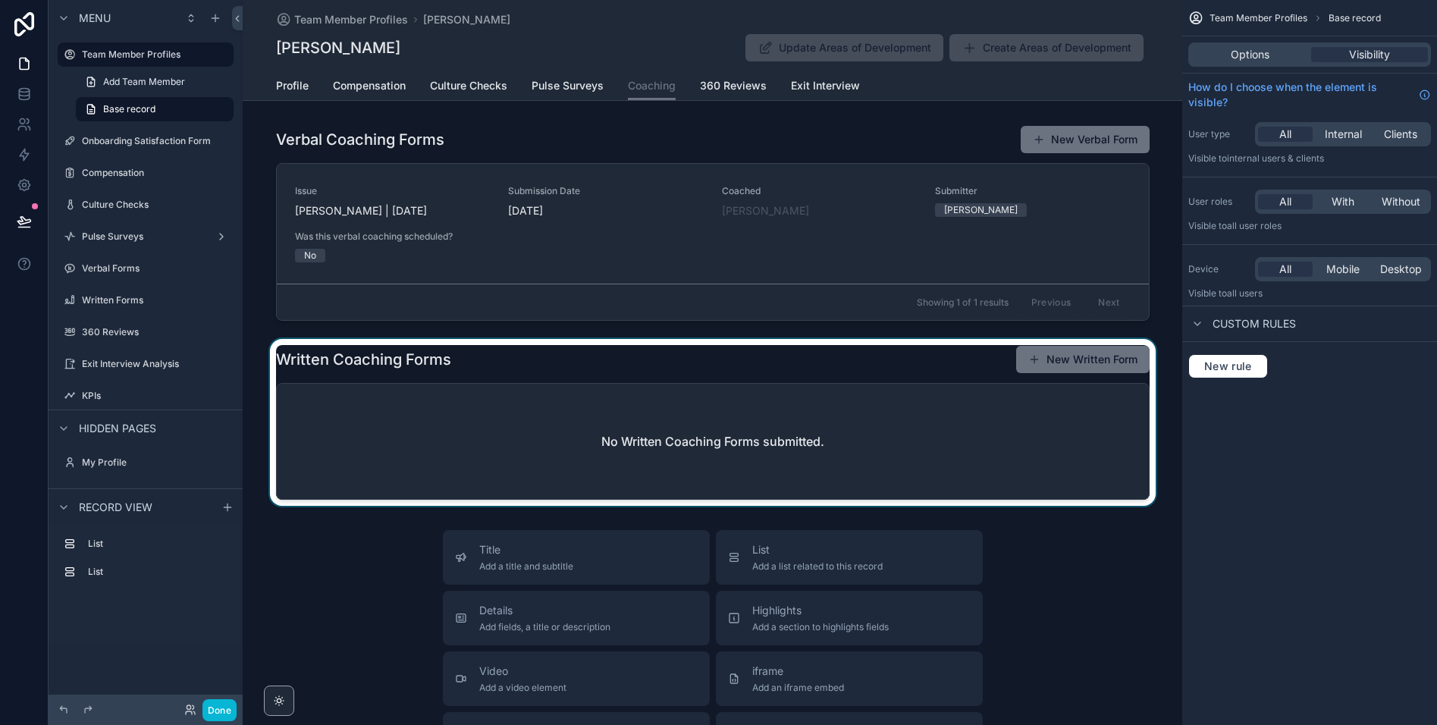
click at [701, 385] on div at bounding box center [712, 422] width 939 height 167
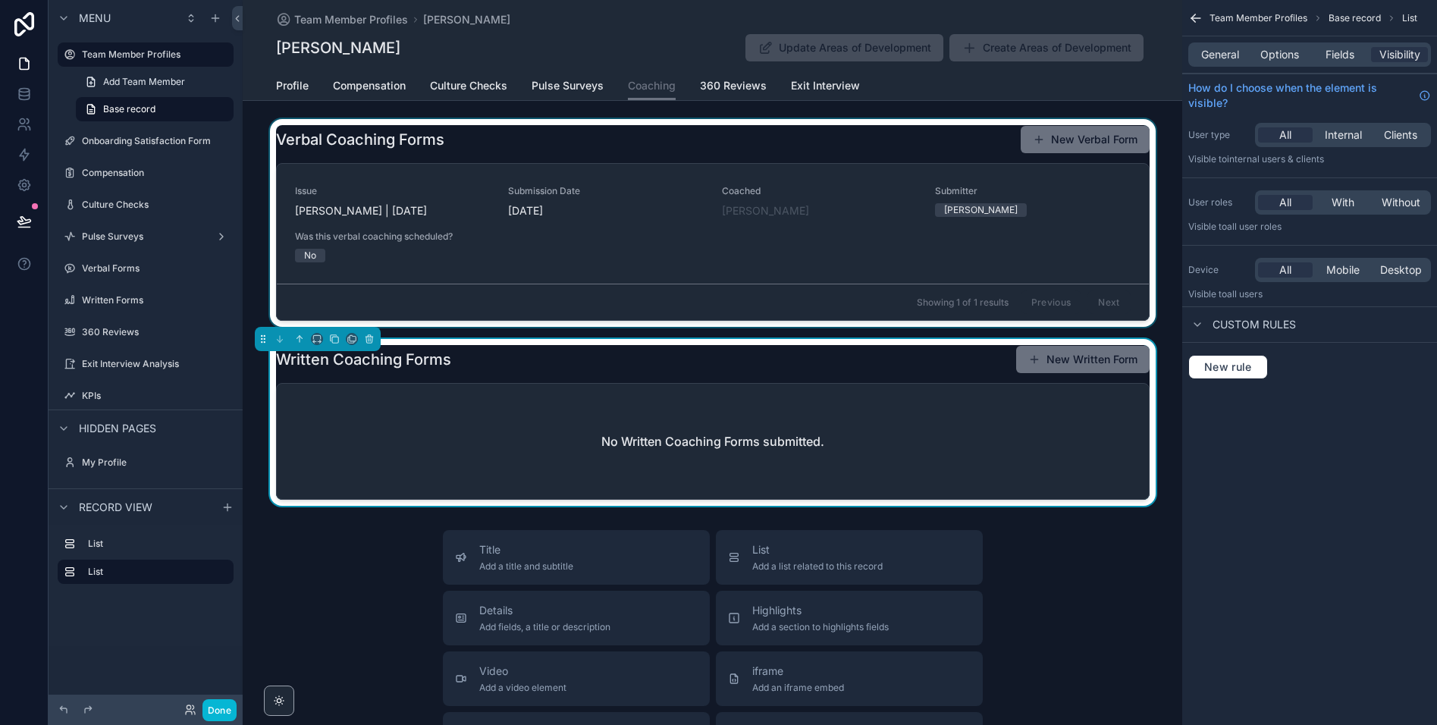
click at [685, 249] on div at bounding box center [712, 223] width 939 height 208
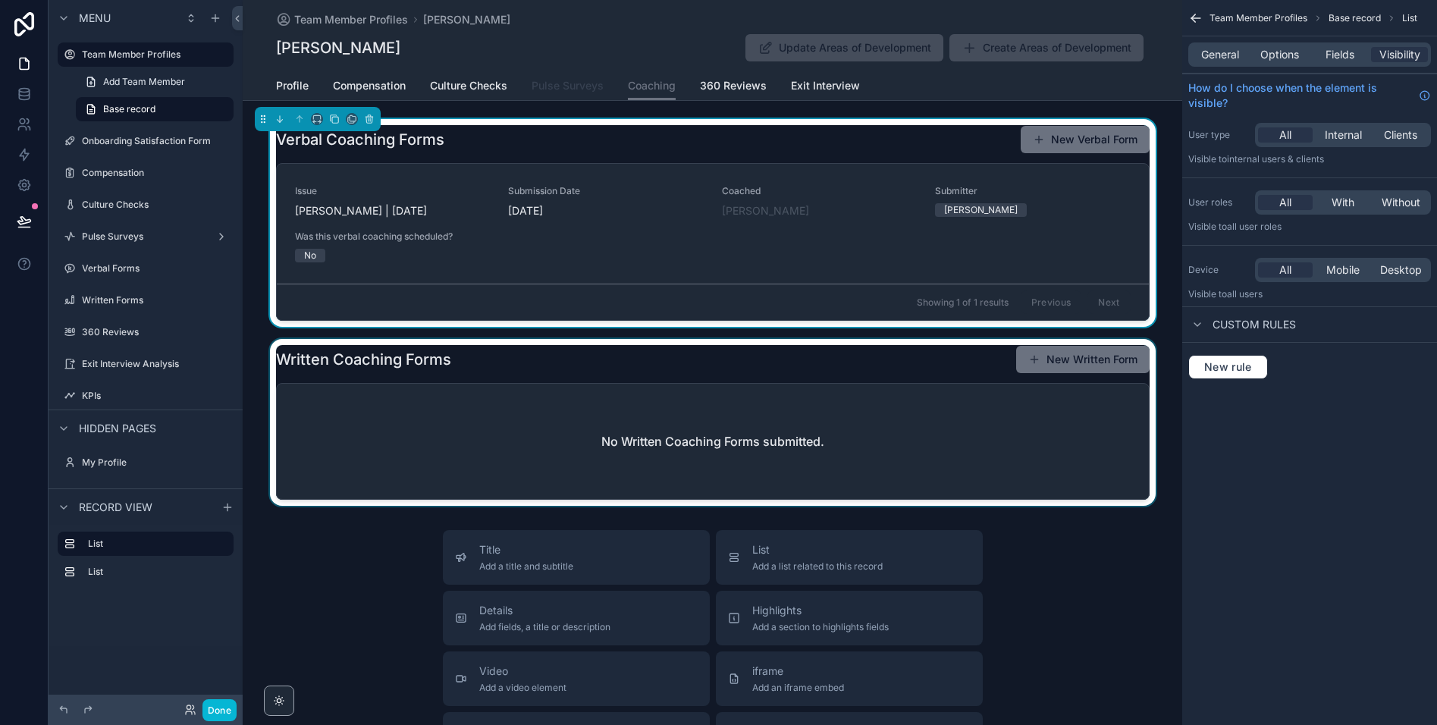
click at [560, 83] on span "Pulse Surveys" at bounding box center [568, 85] width 72 height 15
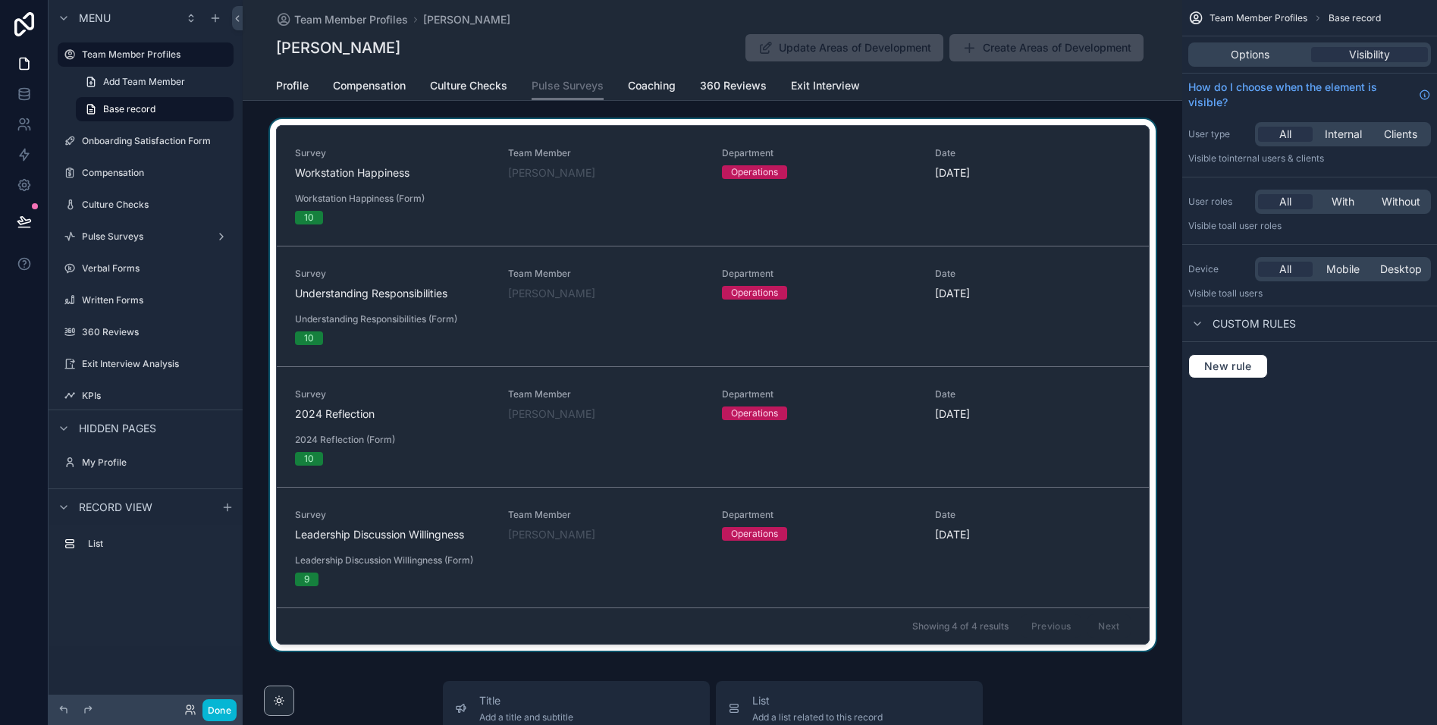
click at [766, 251] on div at bounding box center [712, 388] width 939 height 538
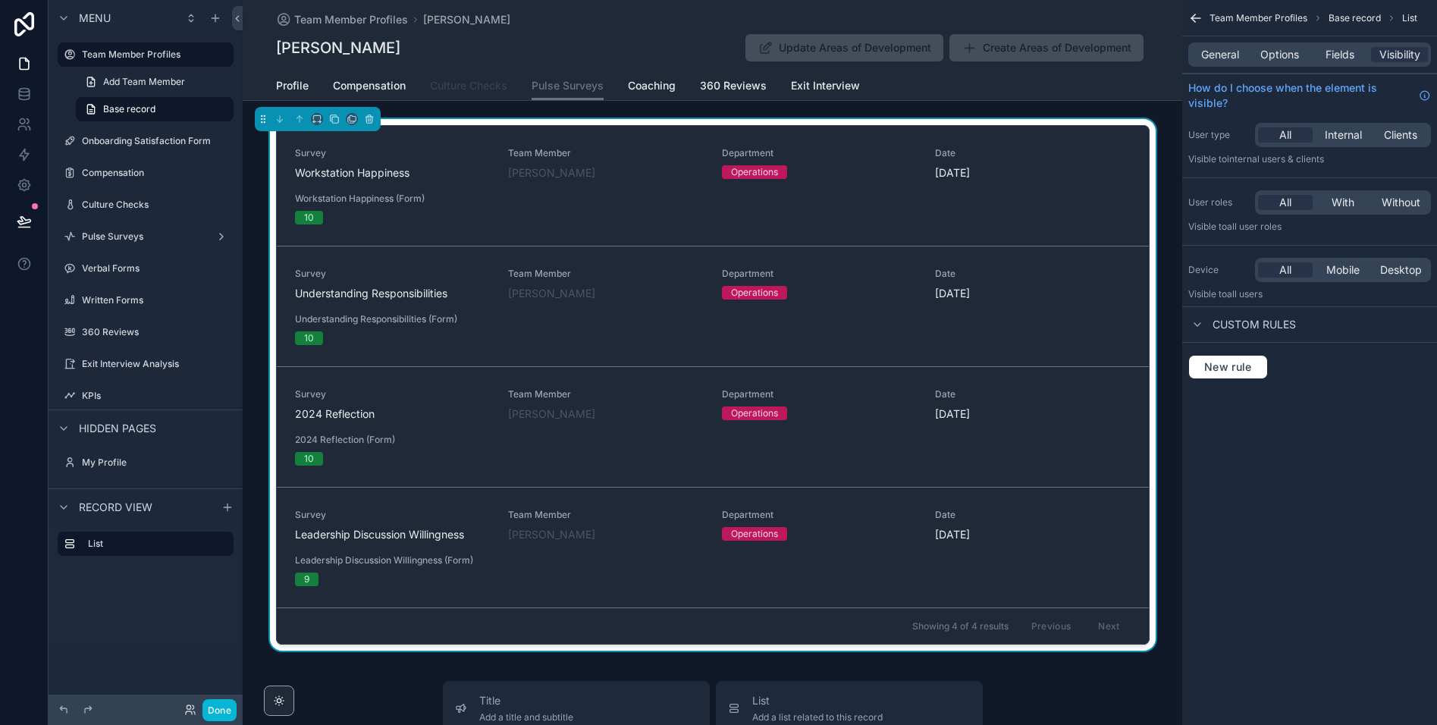
click at [468, 88] on span "Culture Checks" at bounding box center [468, 85] width 77 height 15
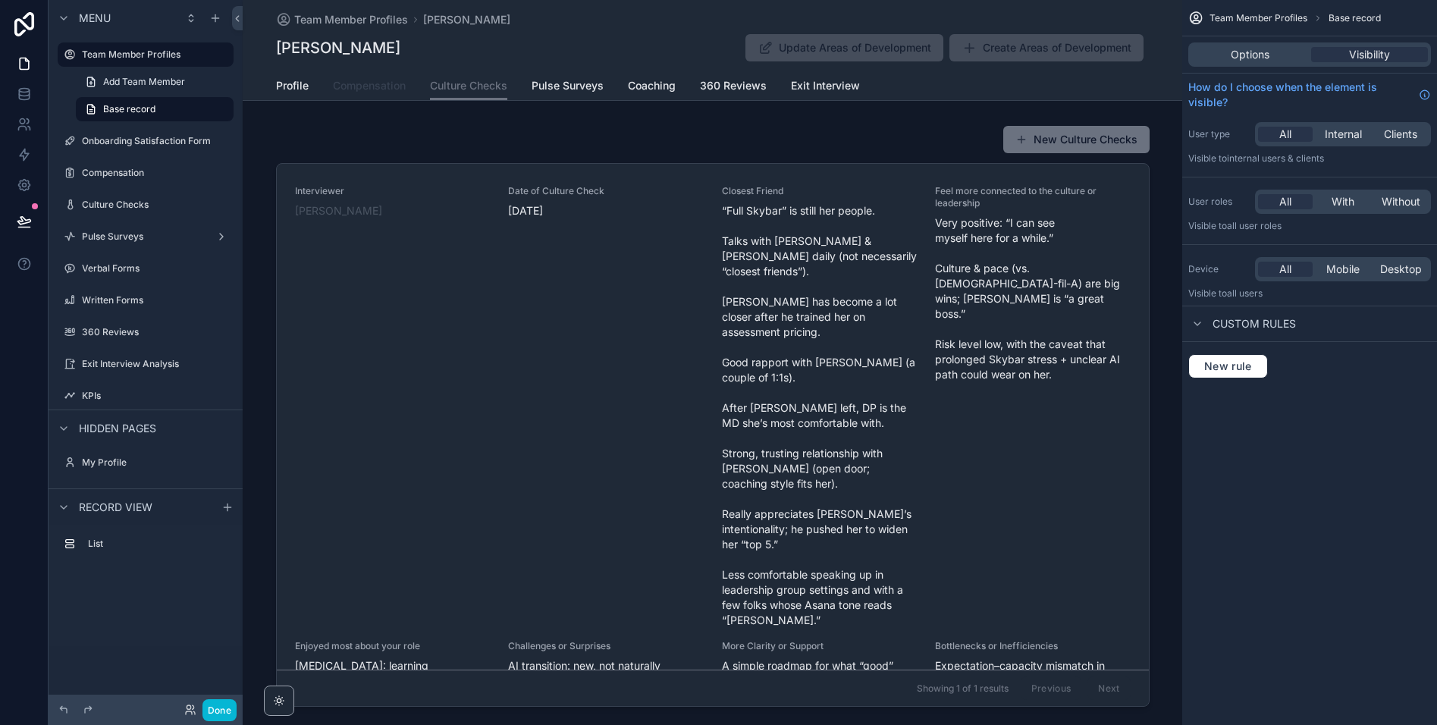
click at [381, 93] on span "Compensation" at bounding box center [369, 85] width 73 height 15
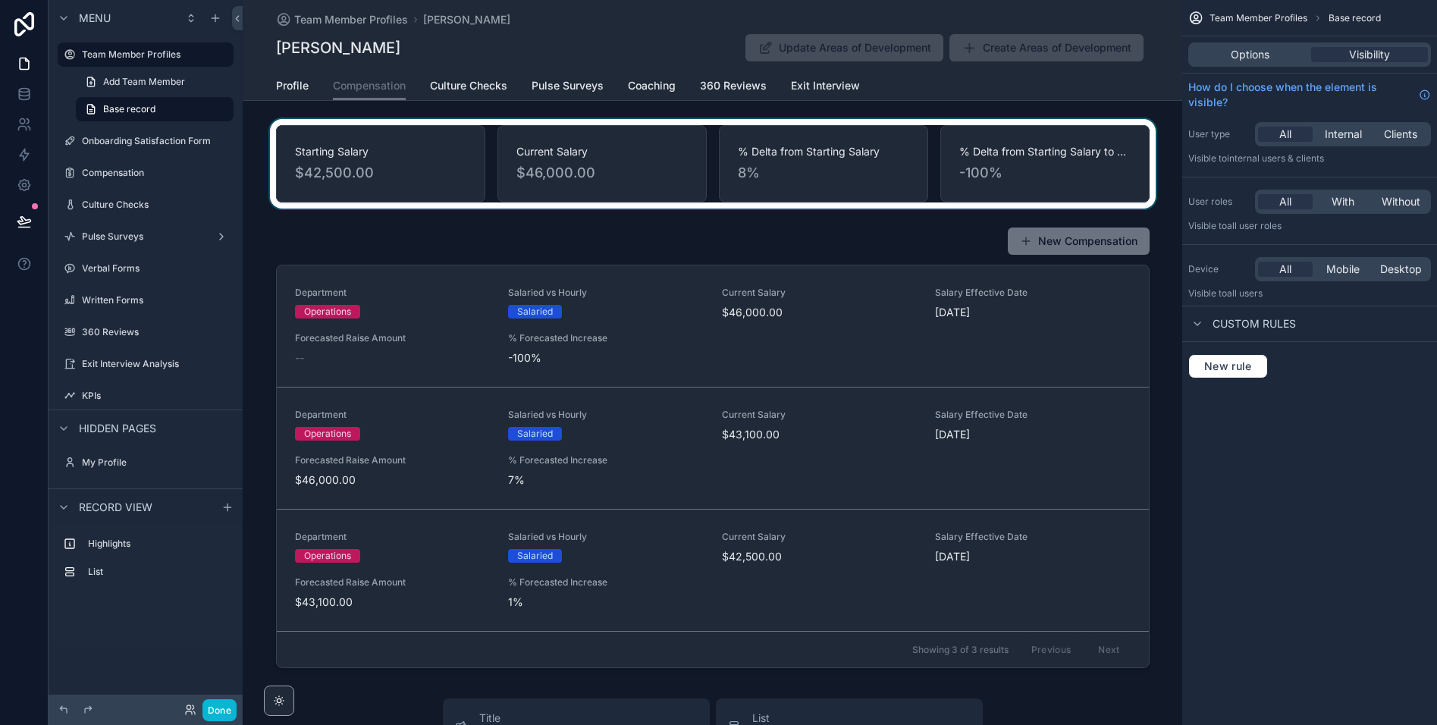
click at [795, 152] on div at bounding box center [712, 163] width 939 height 89
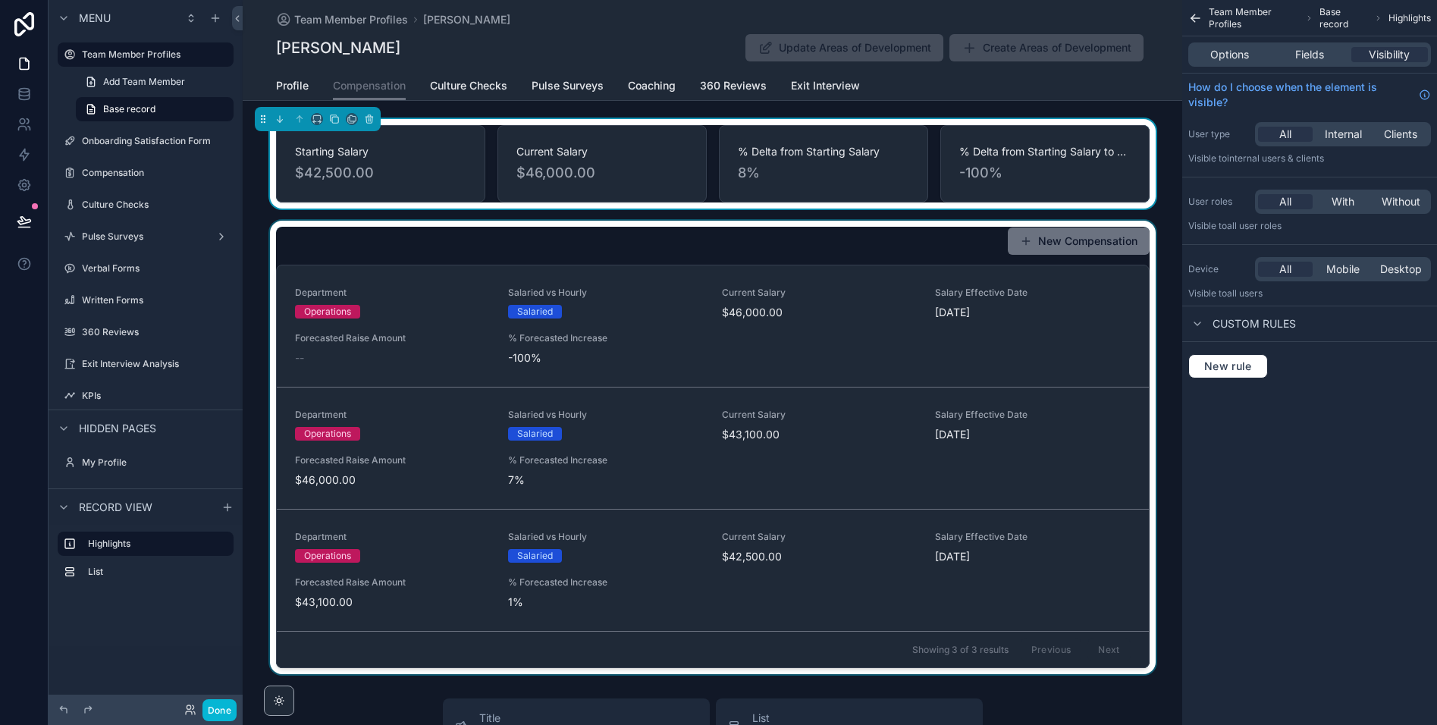
click at [917, 306] on div at bounding box center [712, 447] width 939 height 453
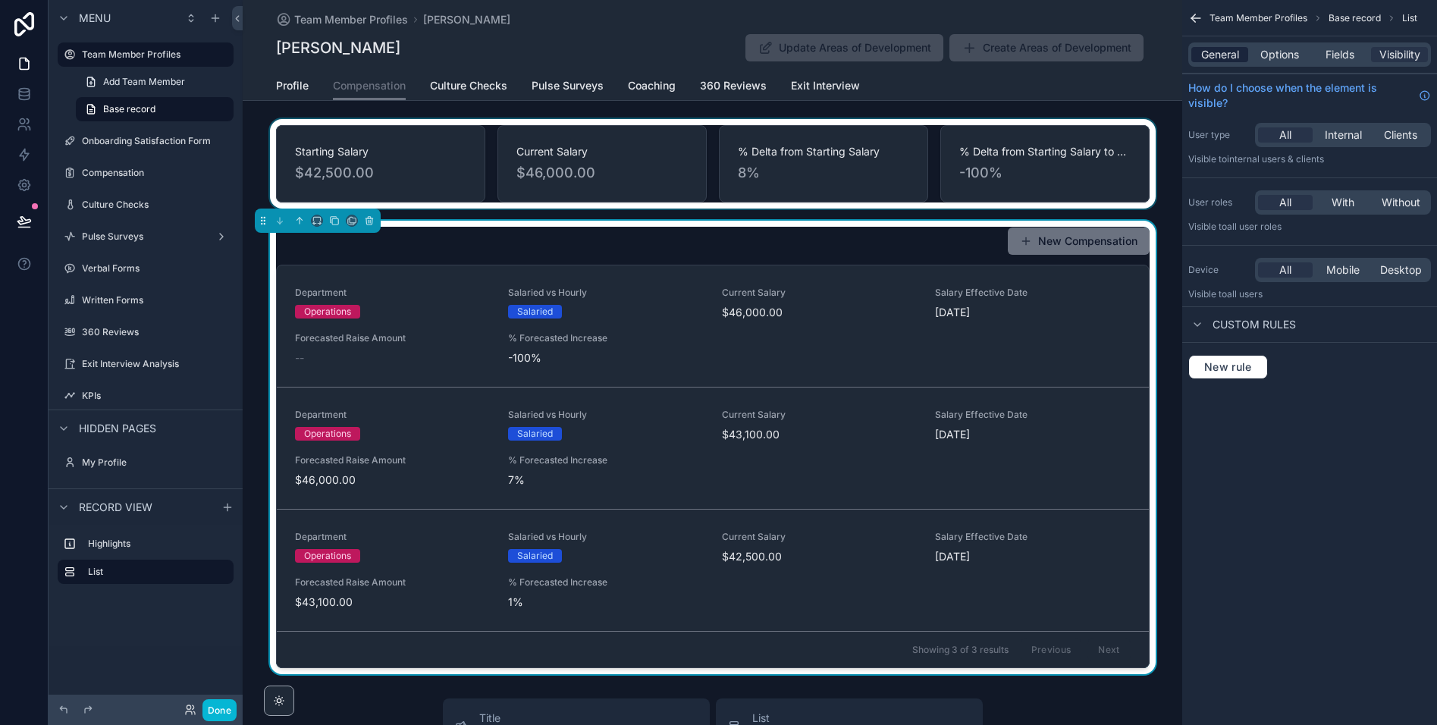
click at [1219, 57] on span "General" at bounding box center [1220, 54] width 38 height 15
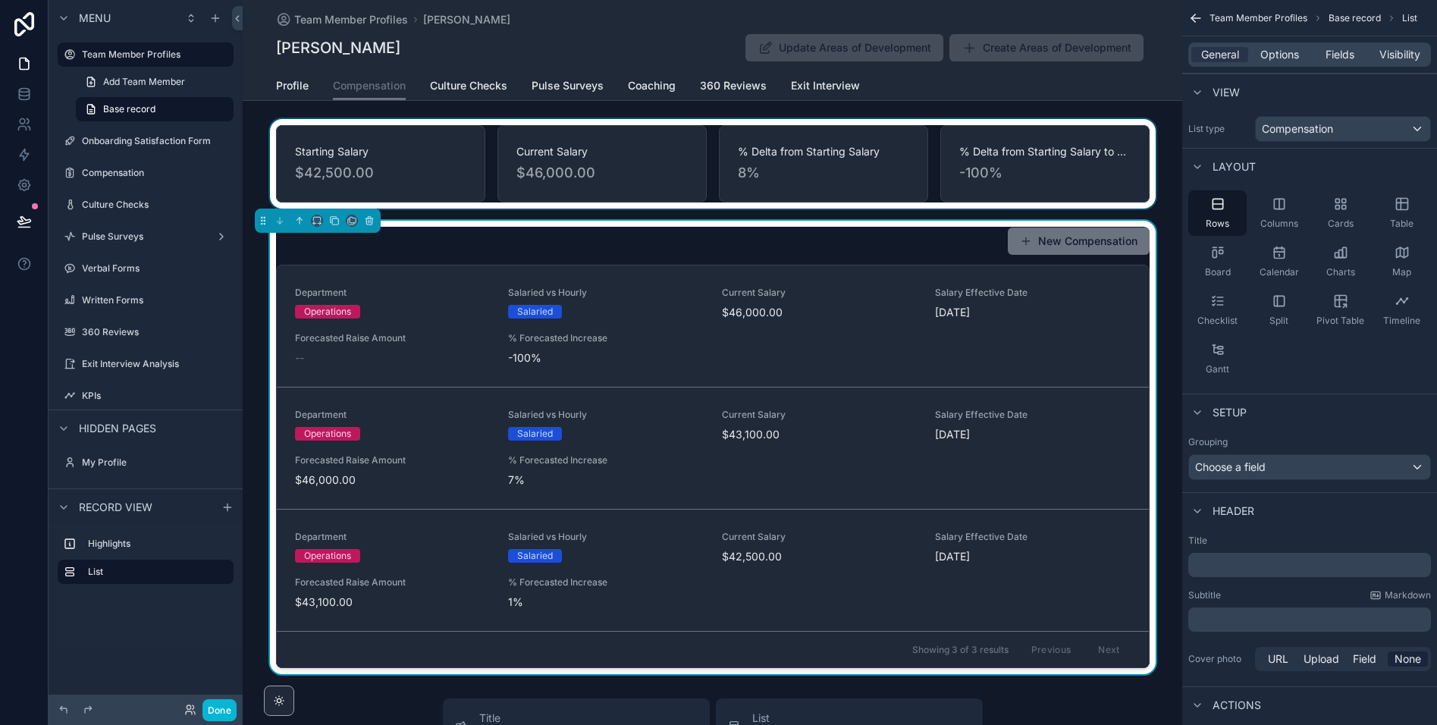
click at [862, 247] on div "New Compensation" at bounding box center [713, 241] width 874 height 29
click at [1282, 55] on span "Options" at bounding box center [1279, 54] width 39 height 15
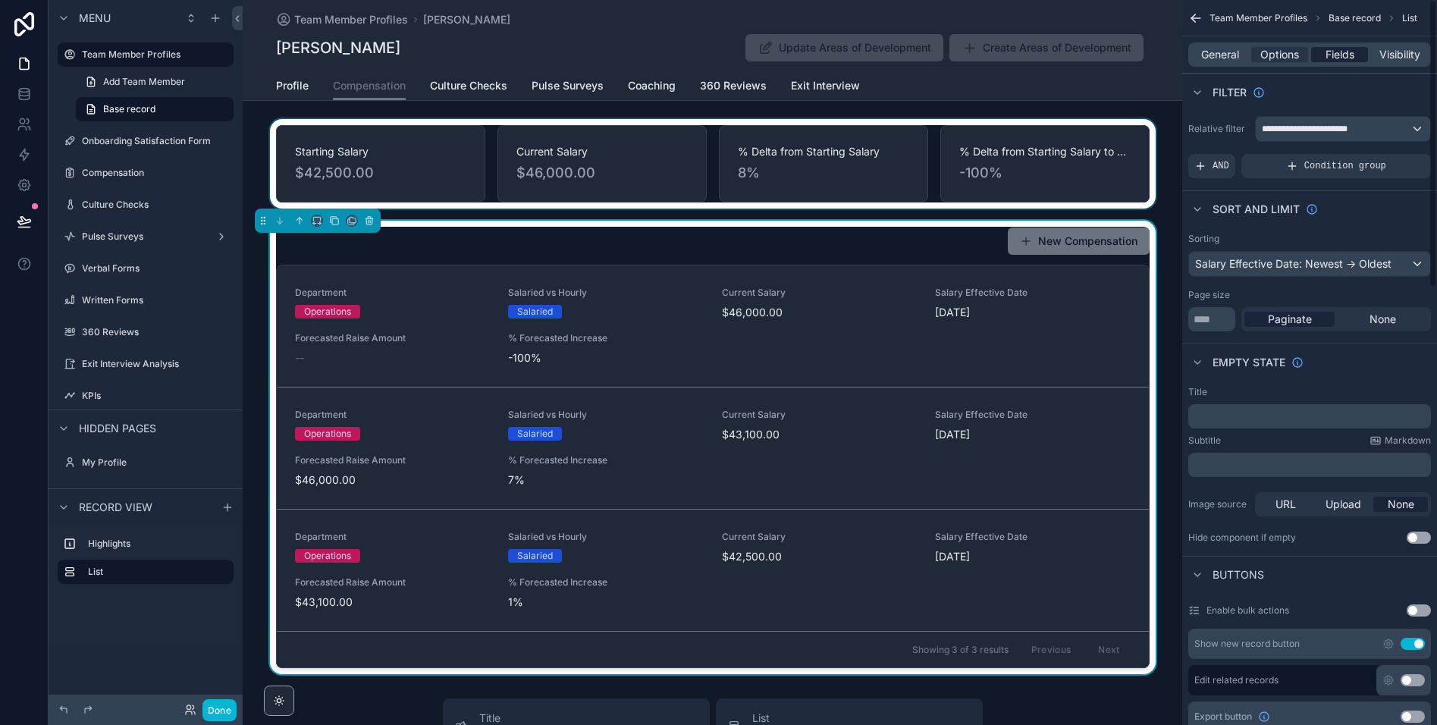
click at [1338, 53] on span "Fields" at bounding box center [1339, 54] width 29 height 15
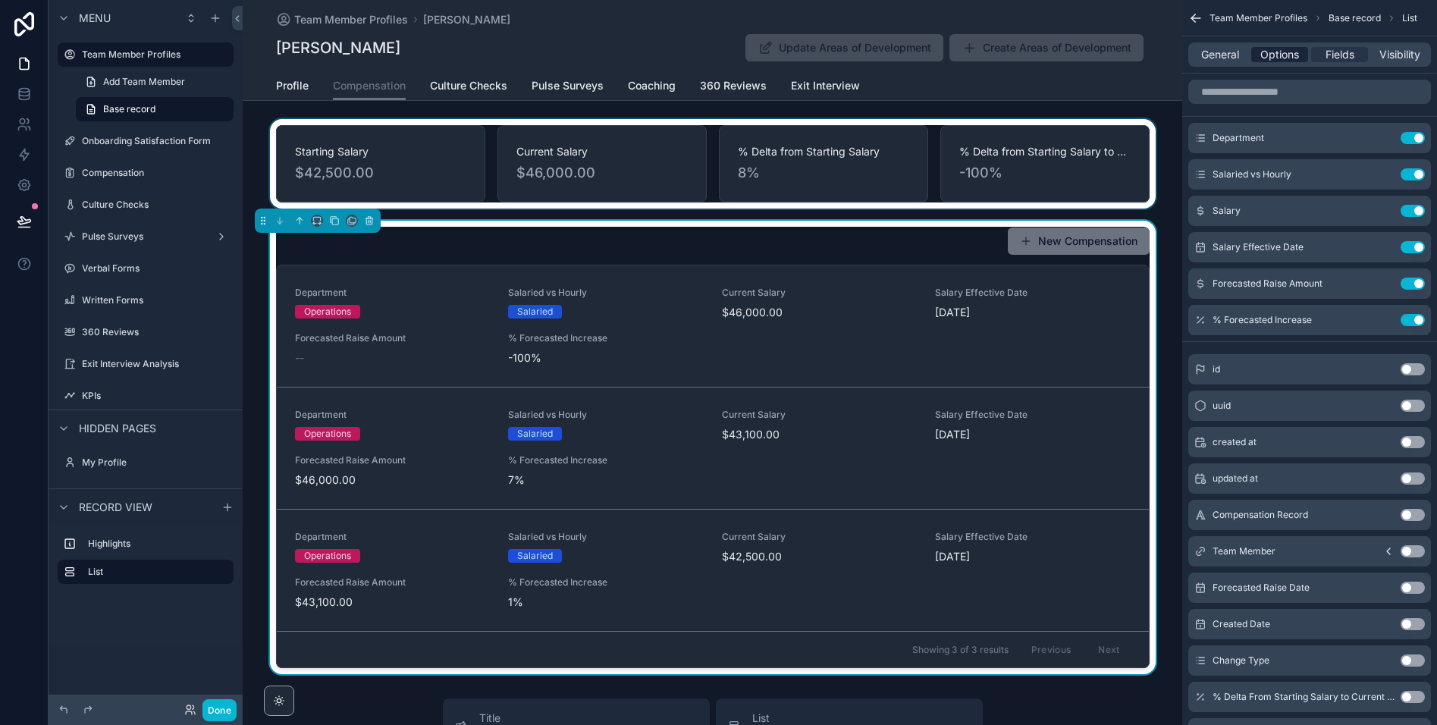
click at [1273, 59] on span "Options" at bounding box center [1279, 54] width 39 height 15
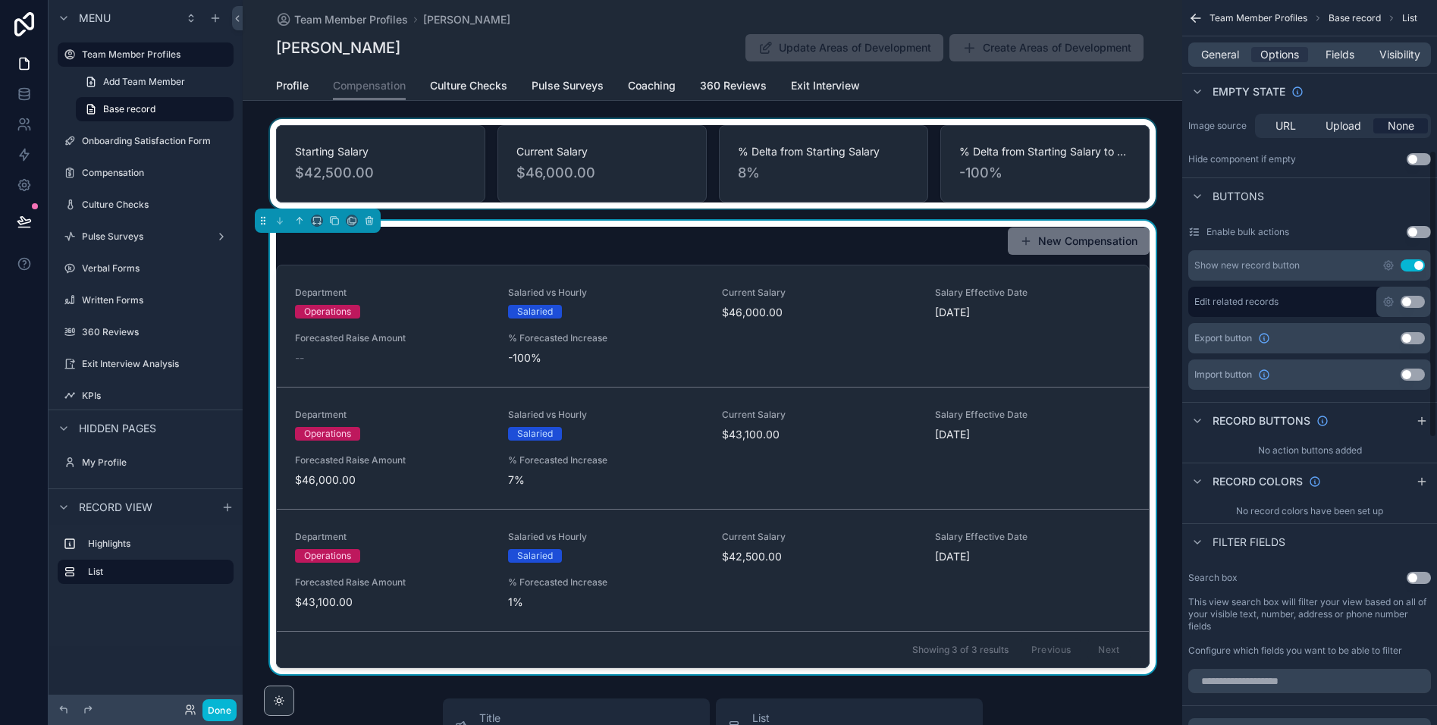
scroll to position [378, 0]
click at [1387, 270] on icon "scrollable content" at bounding box center [1388, 266] width 9 height 9
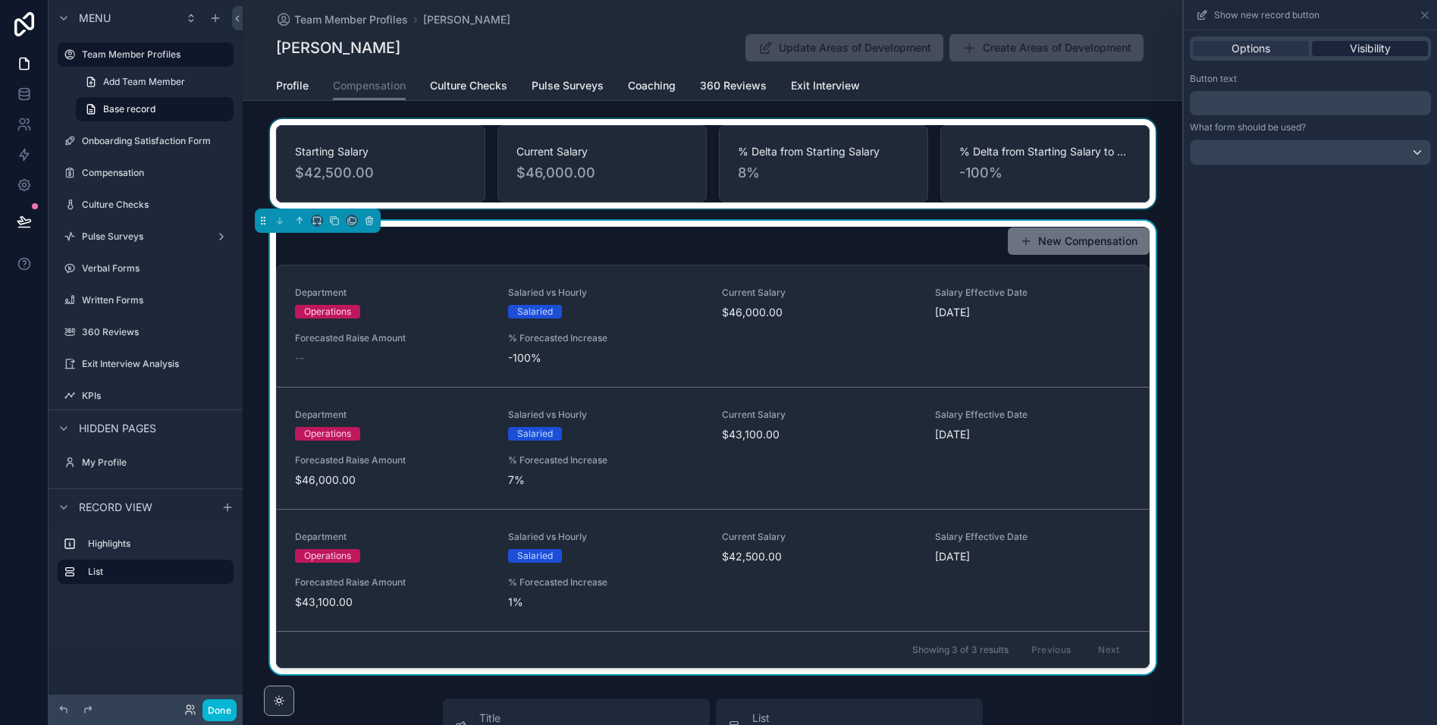
click at [1366, 50] on span "Visibility" at bounding box center [1370, 48] width 41 height 15
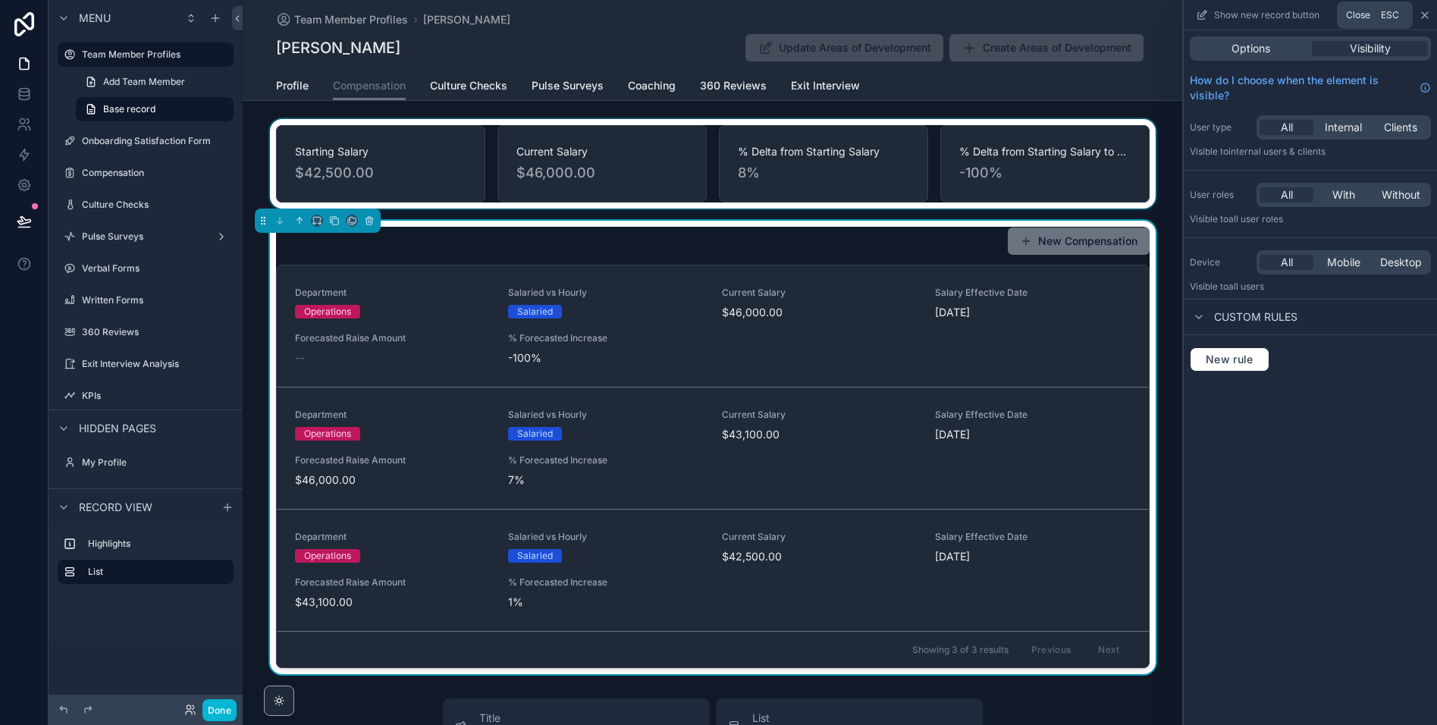
click at [1424, 14] on icon at bounding box center [1425, 15] width 6 height 6
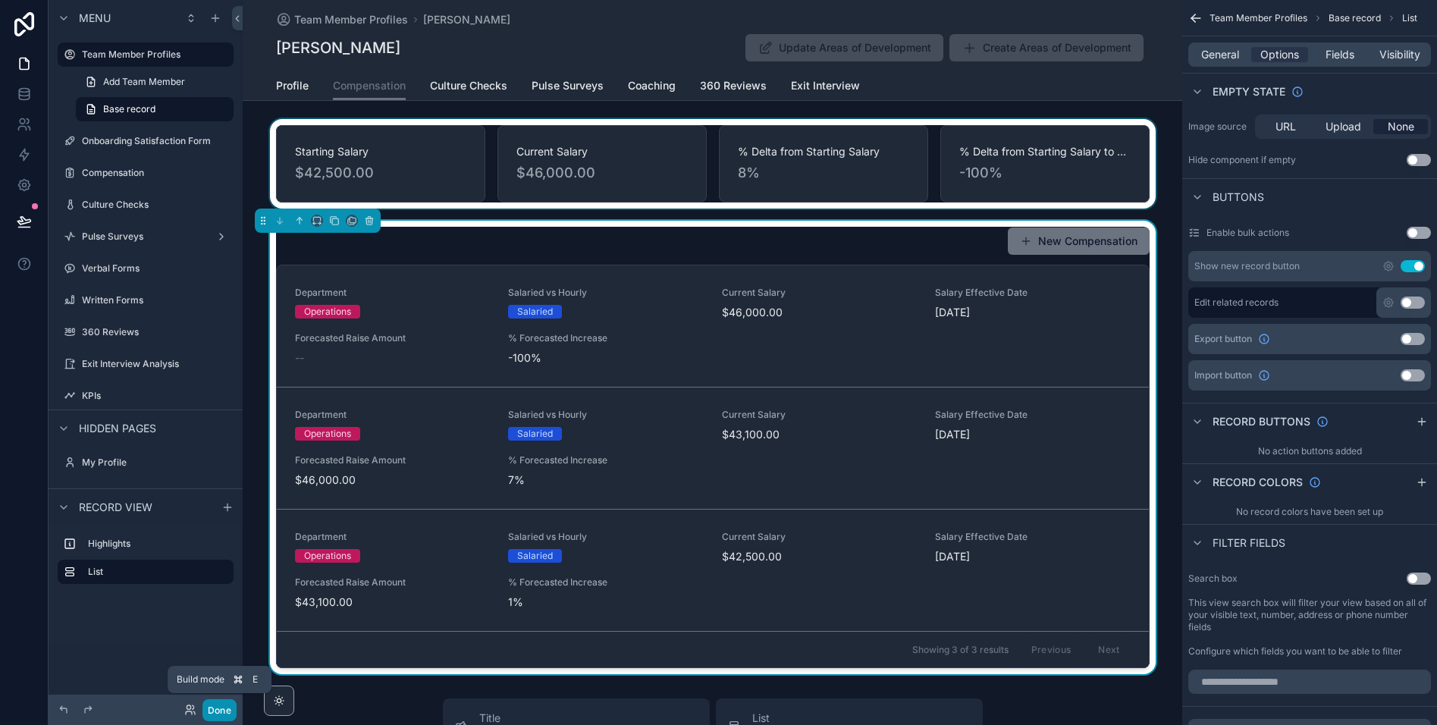
click at [220, 712] on button "Done" at bounding box center [219, 710] width 34 height 22
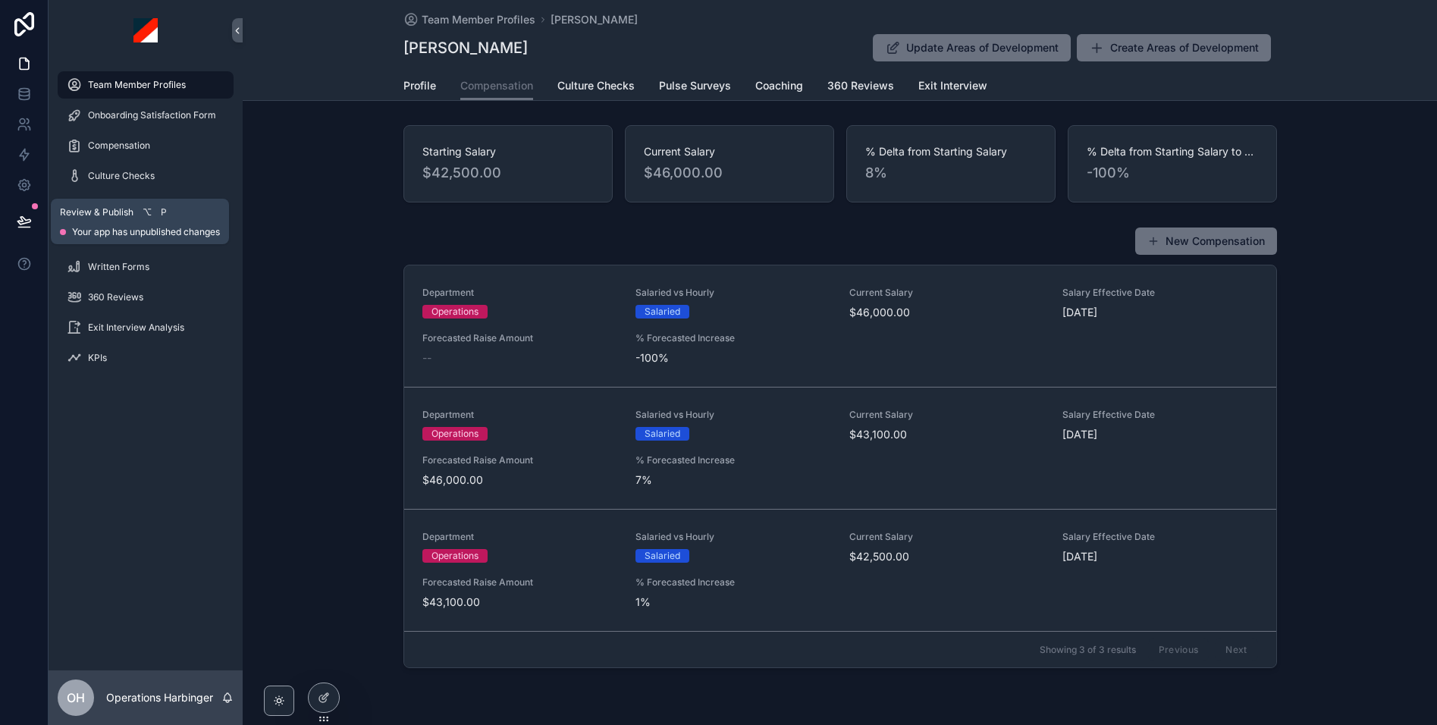
click at [26, 224] on icon at bounding box center [24, 221] width 15 height 15
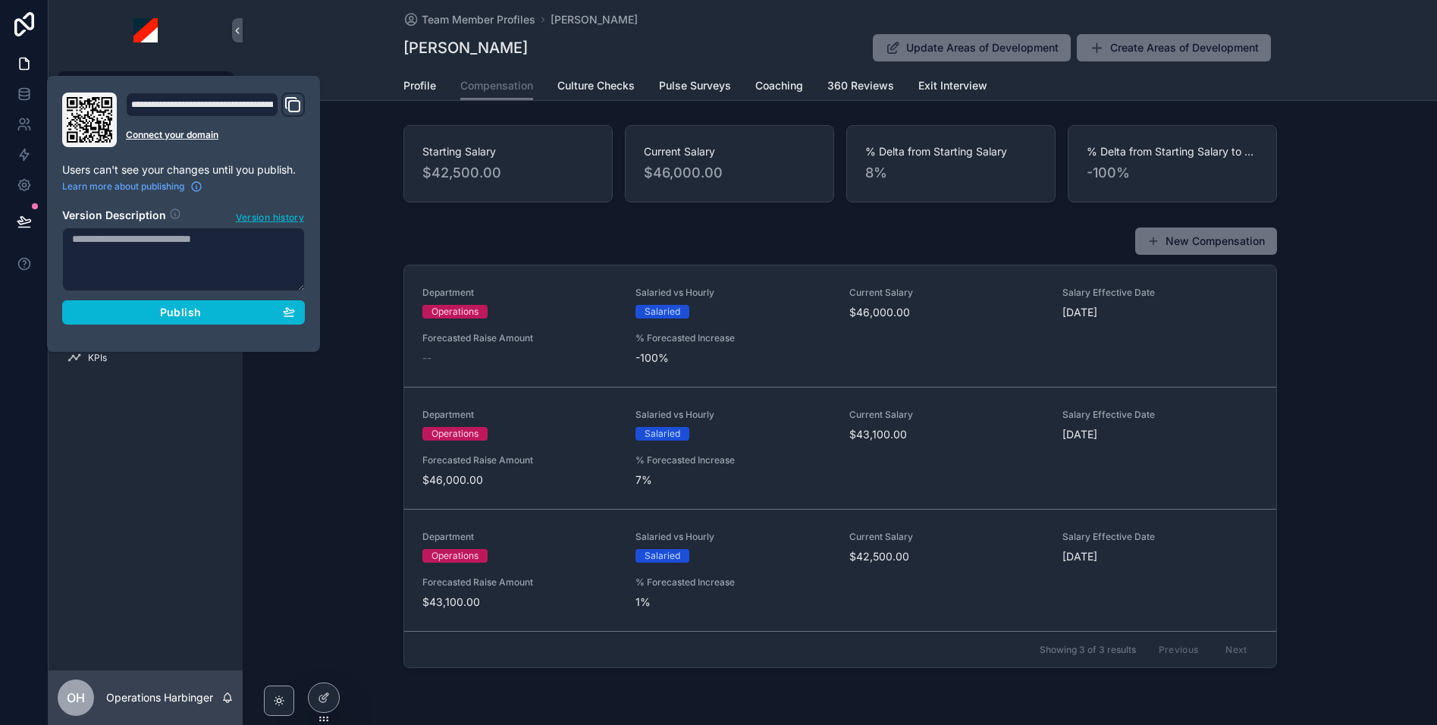
click at [349, 74] on div "Profile Compensation Culture Checks Pulse Surveys Coaching 360 Reviews Exit Int…" at bounding box center [840, 85] width 1176 height 29
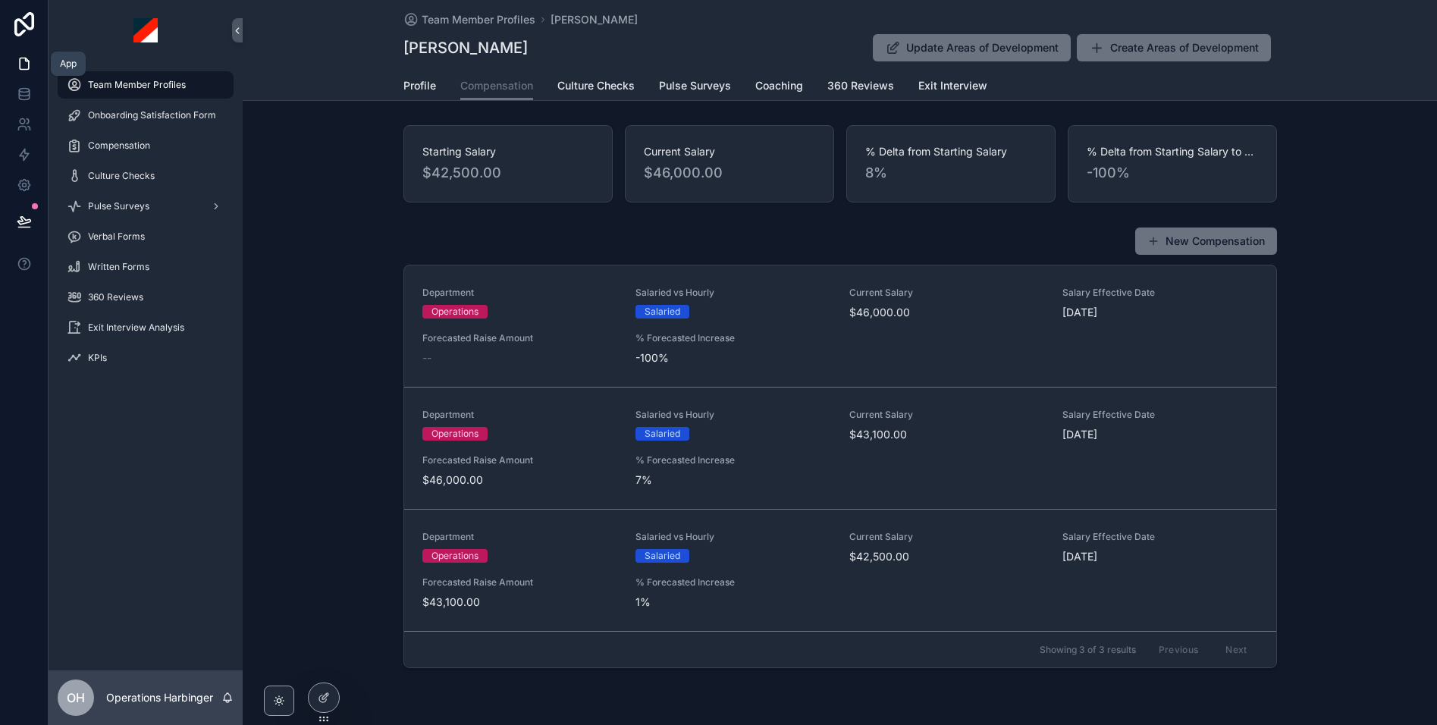
click at [36, 72] on link at bounding box center [24, 64] width 48 height 30
click at [36, 121] on link at bounding box center [24, 124] width 48 height 30
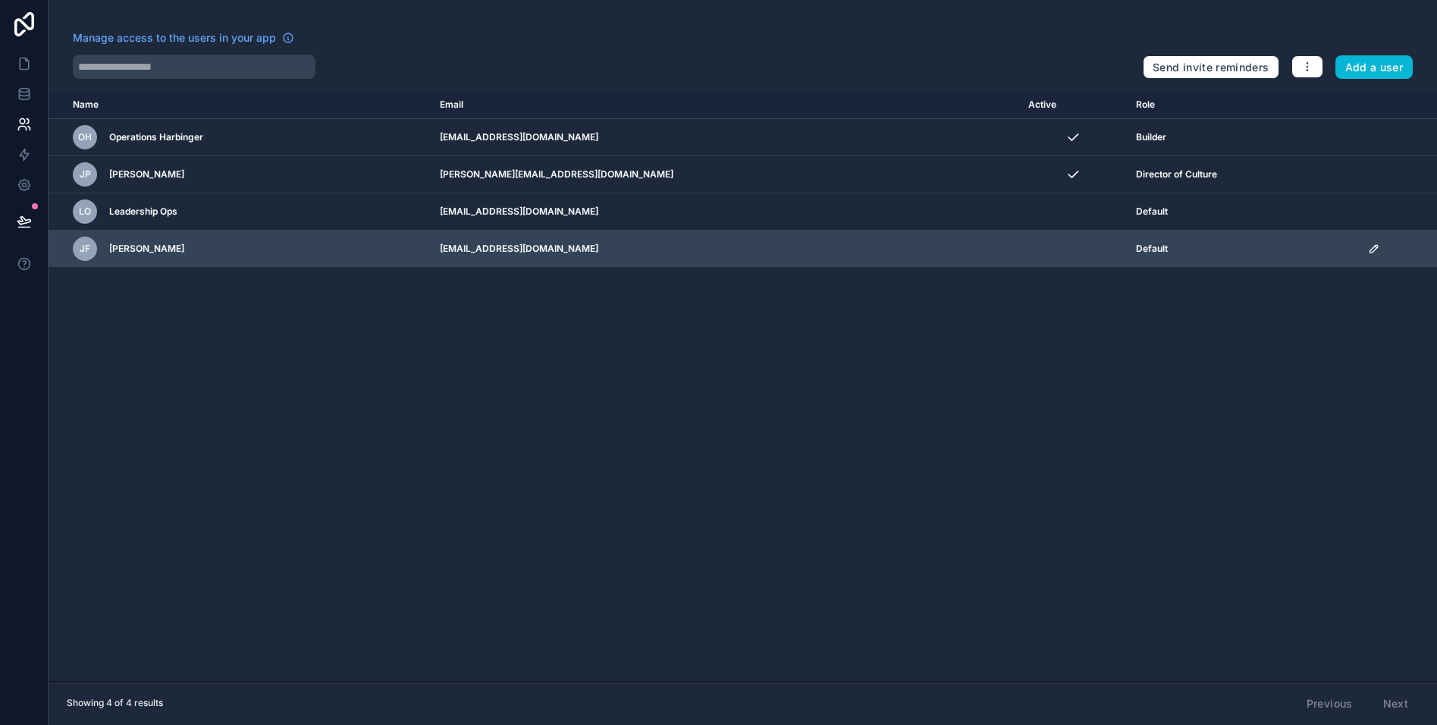
click at [1369, 249] on icon "scrollable content" at bounding box center [1374, 249] width 12 height 12
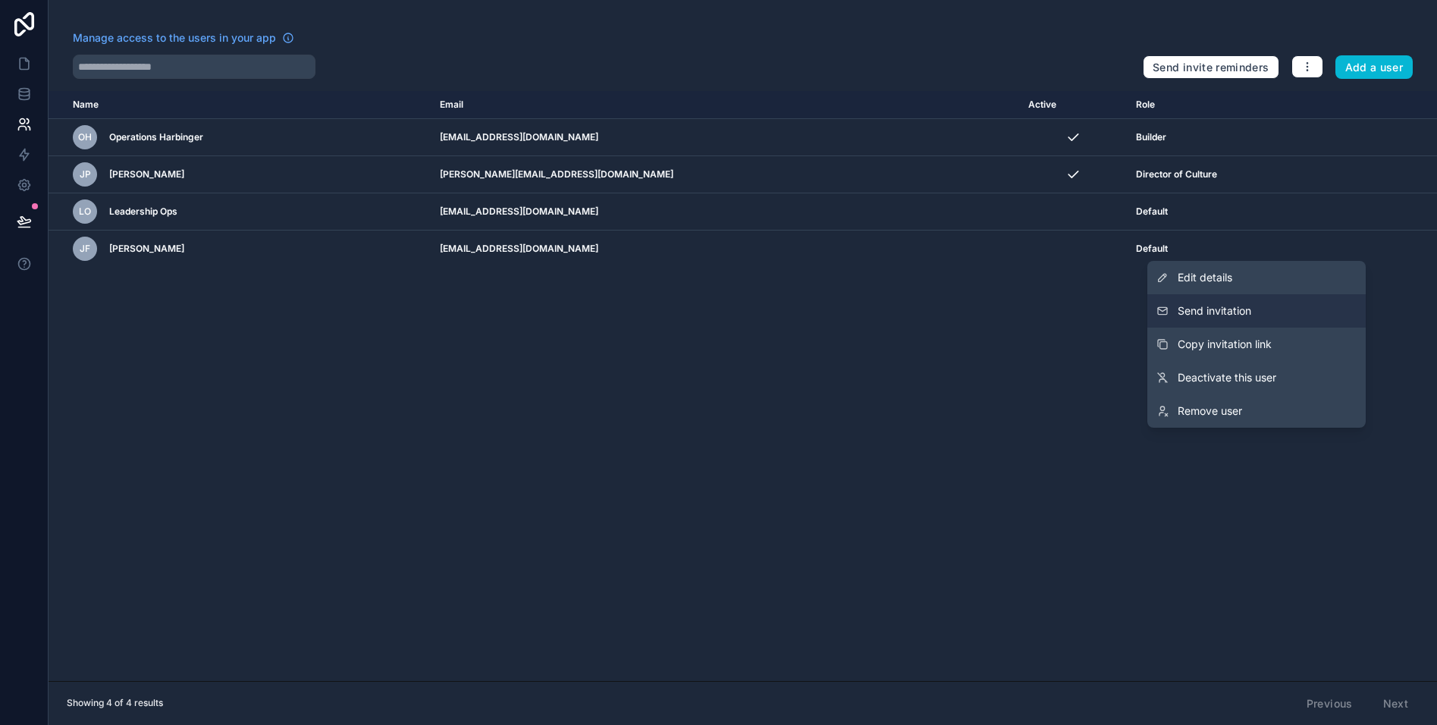
click at [1208, 313] on span "Send invitation" at bounding box center [1215, 310] width 74 height 15
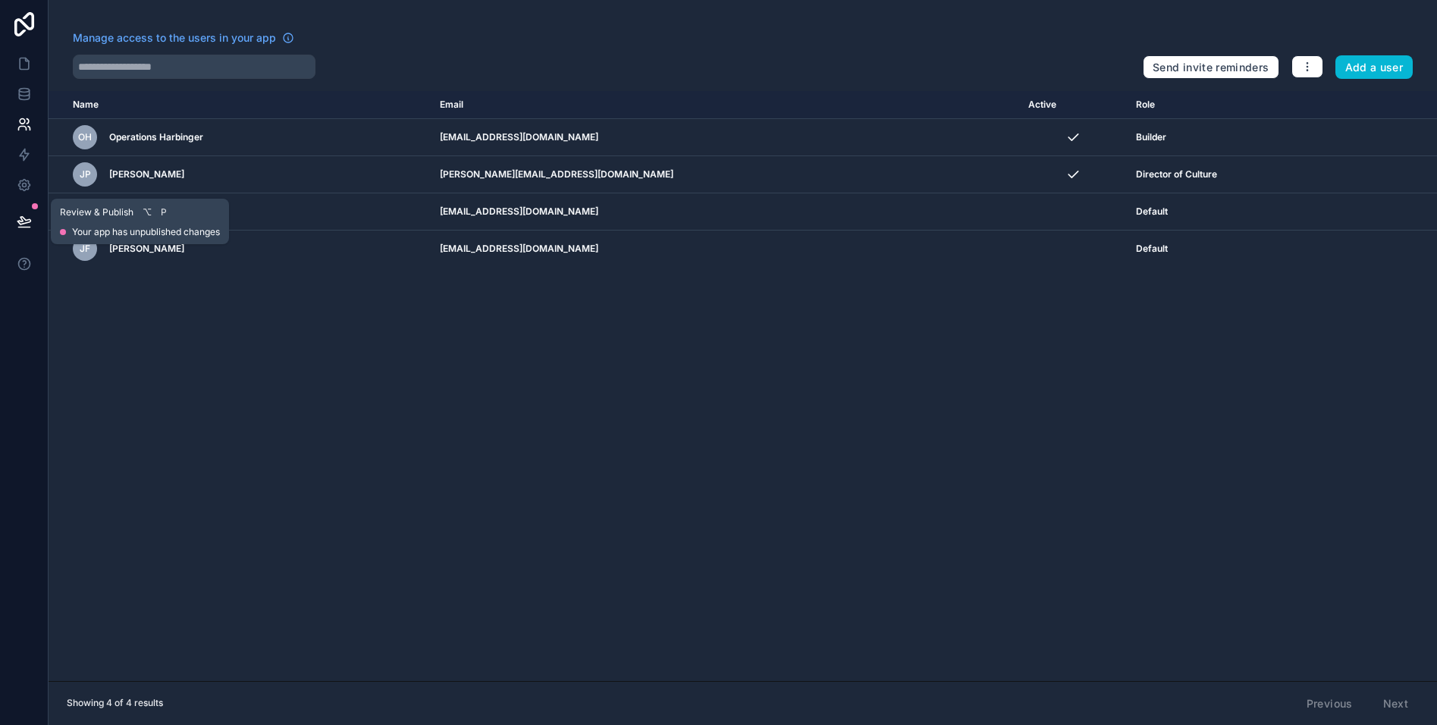
click at [14, 213] on button at bounding box center [24, 221] width 33 height 42
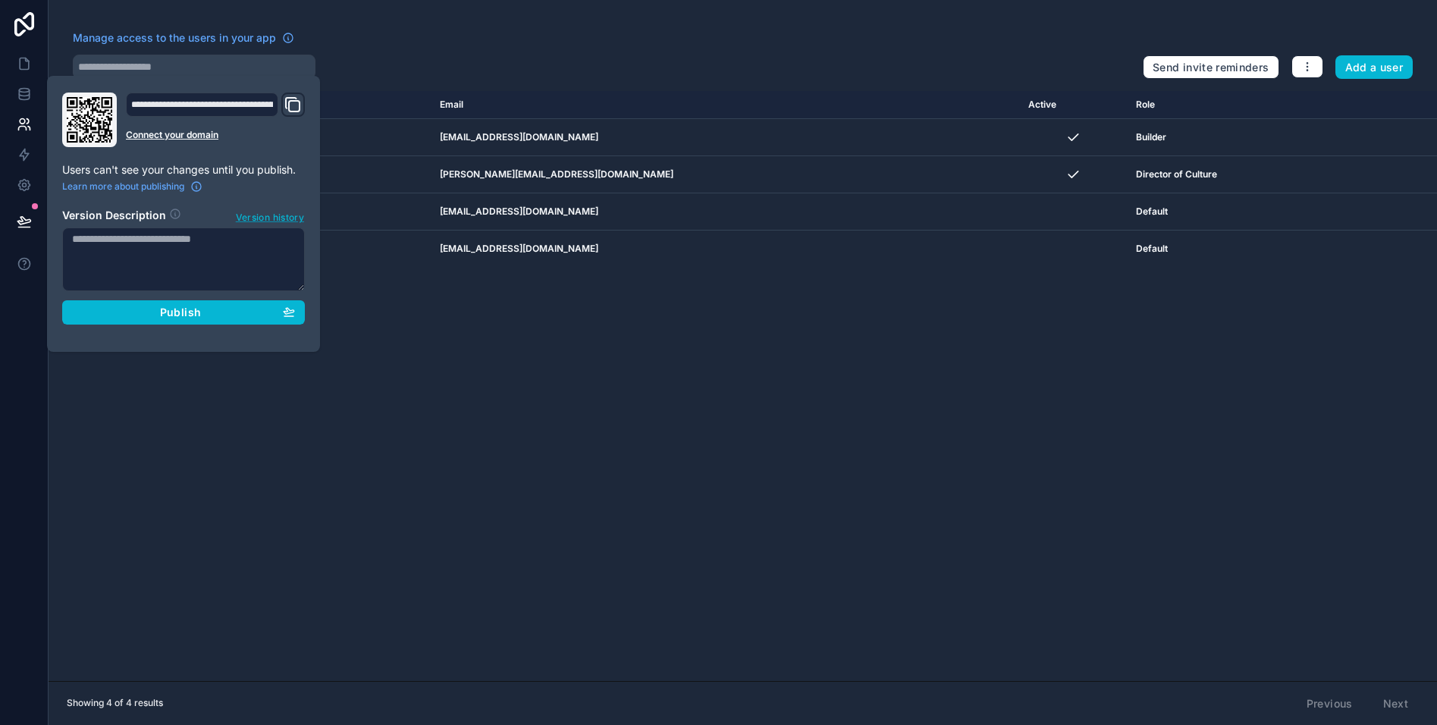
click at [268, 217] on span "Version history" at bounding box center [270, 216] width 68 height 15
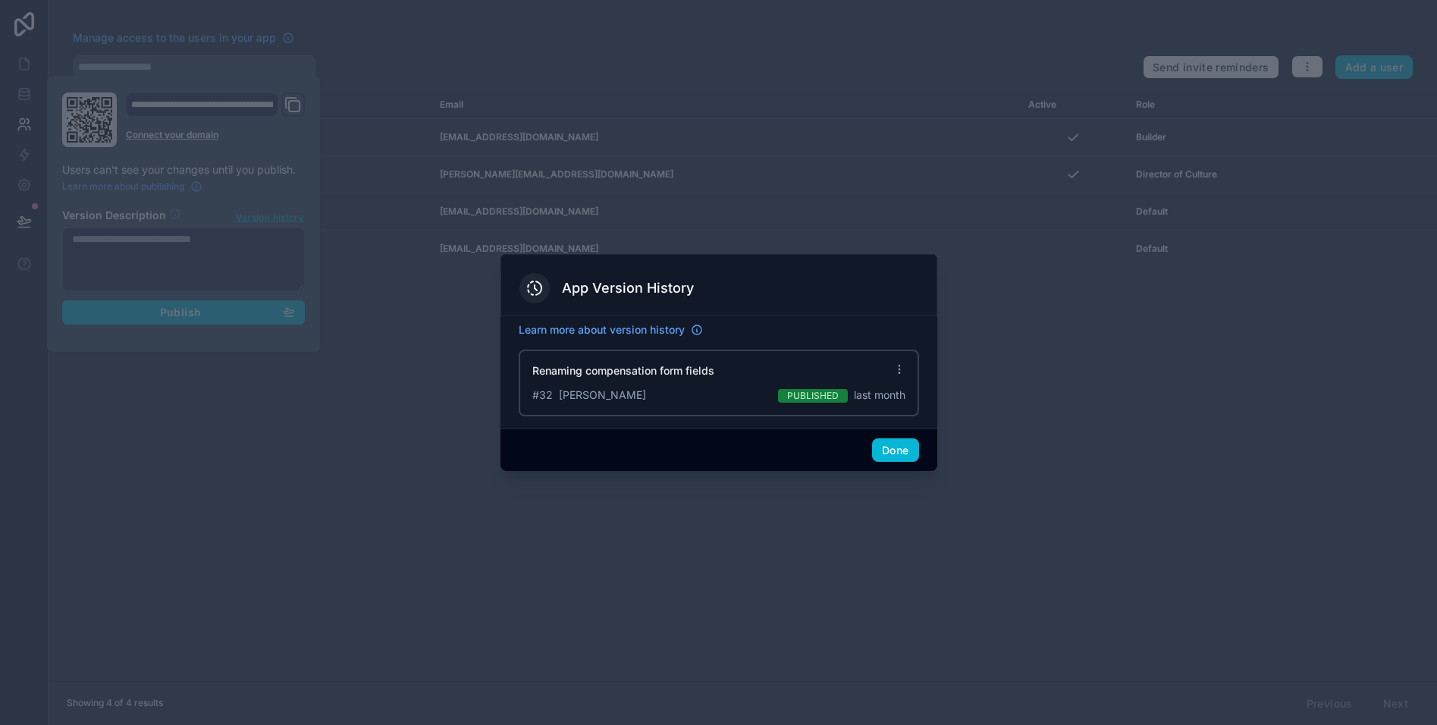
click at [900, 371] on icon at bounding box center [899, 369] width 12 height 12
click at [1085, 384] on div at bounding box center [718, 362] width 1437 height 725
click at [888, 450] on button "Done" at bounding box center [895, 450] width 46 height 24
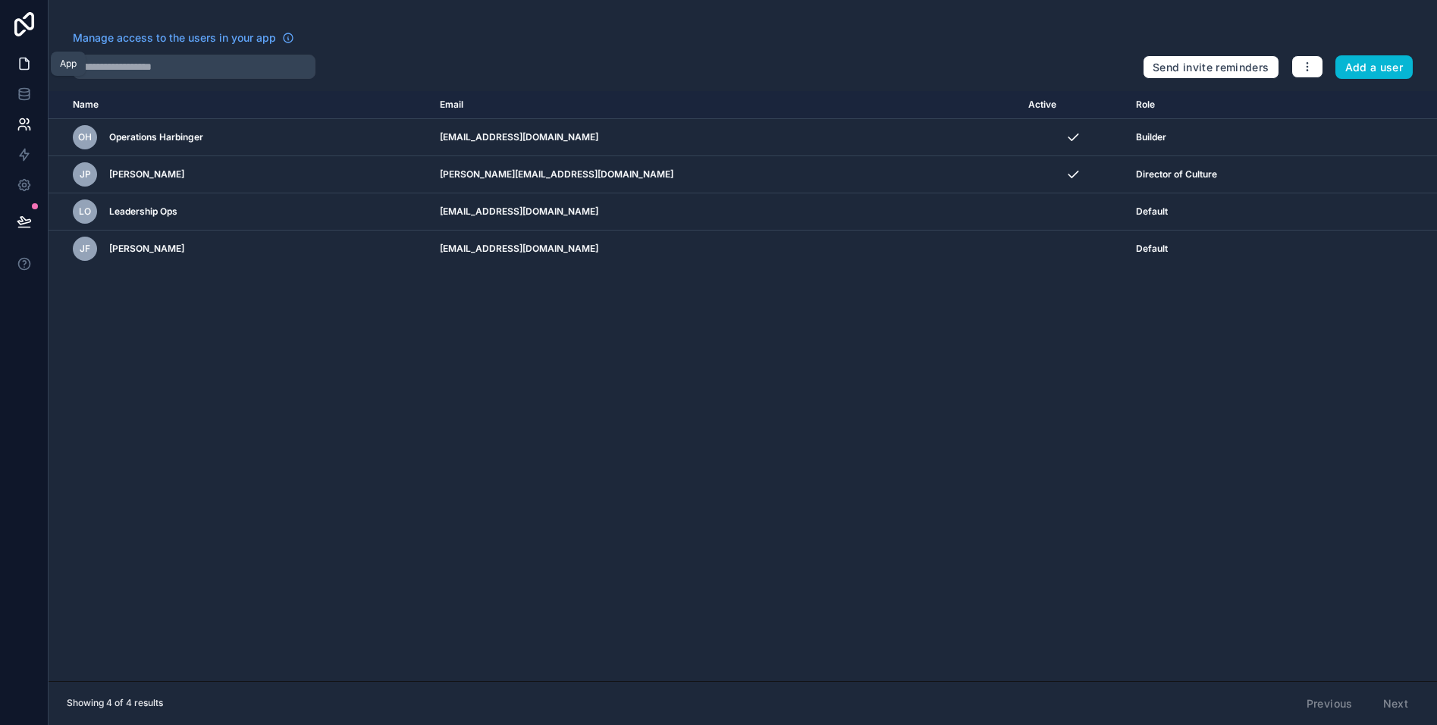
click at [27, 67] on icon at bounding box center [24, 63] width 15 height 15
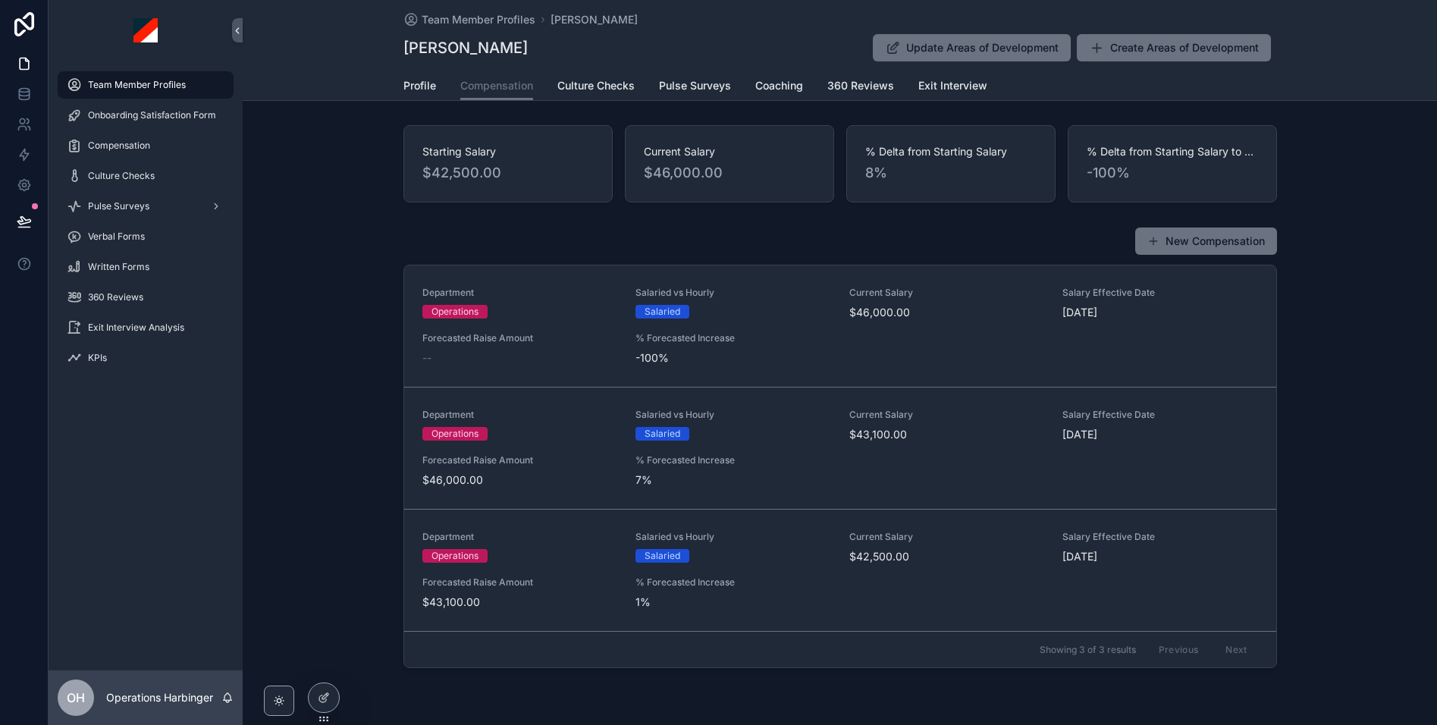
click at [156, 84] on span "Team Member Profiles" at bounding box center [137, 85] width 98 height 12
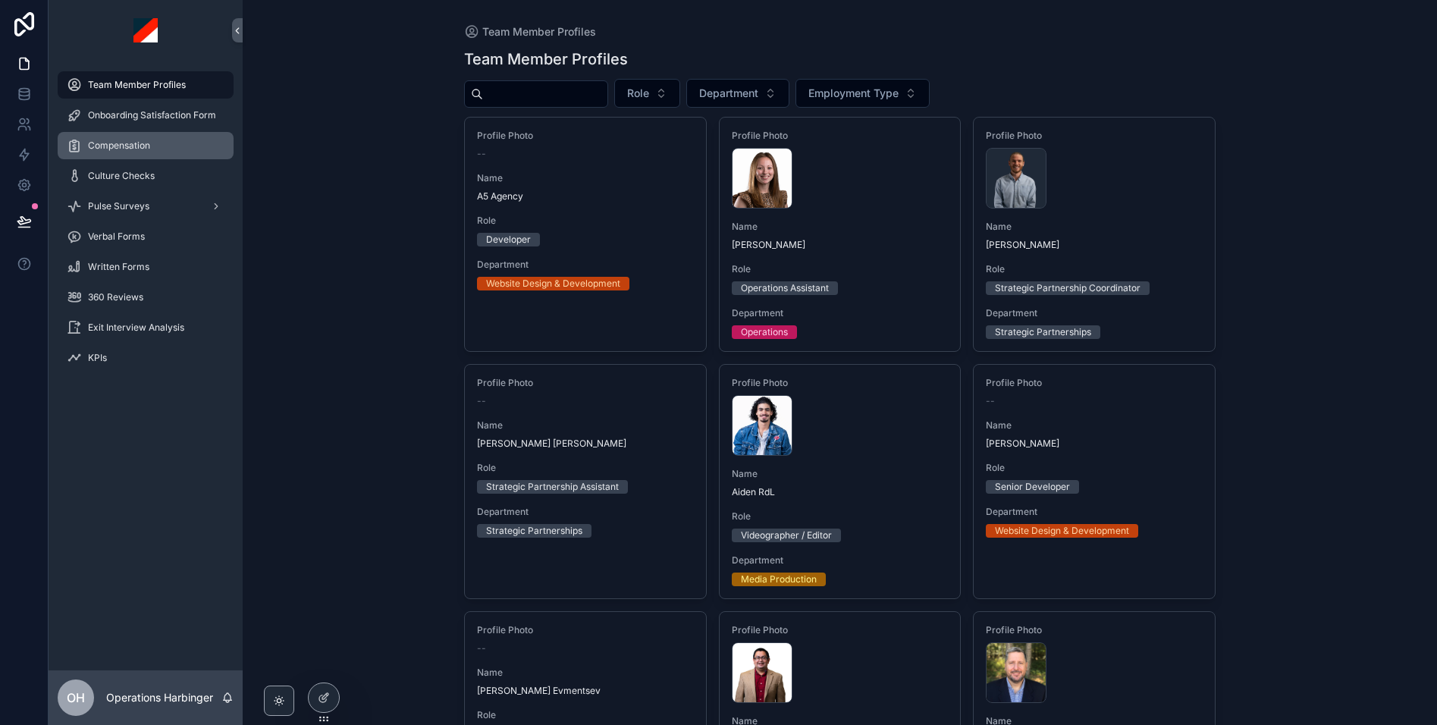
click at [143, 142] on span "Compensation" at bounding box center [119, 146] width 62 height 12
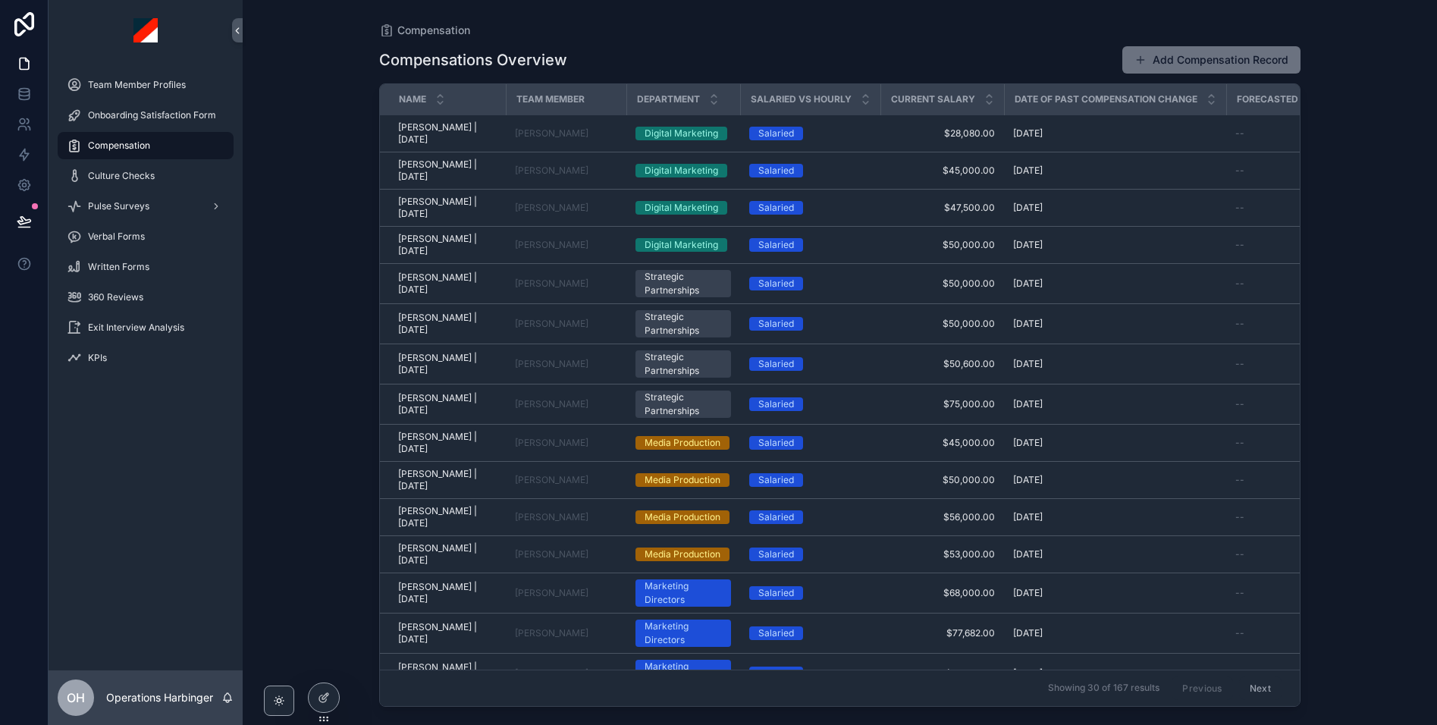
drag, startPoint x: 831, startPoint y: 49, endPoint x: 664, endPoint y: 45, distance: 166.9
click at [831, 49] on div "Compensations Overview Add Compensation Record" at bounding box center [839, 59] width 921 height 29
